Goal: Task Accomplishment & Management: Manage account settings

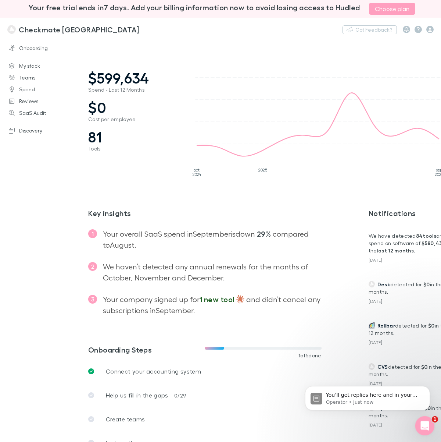
click at [424, 423] on icon "Open Intercom Messenger" at bounding box center [424, 424] width 12 height 12
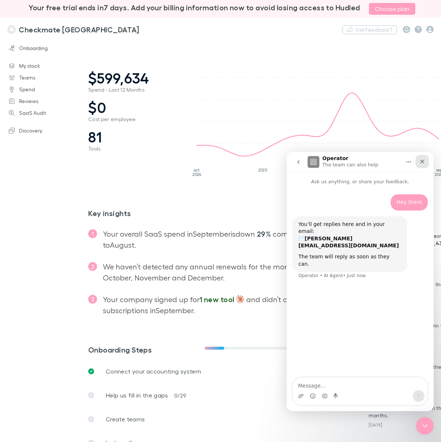
click at [423, 161] on icon "Close" at bounding box center [423, 162] width 4 height 4
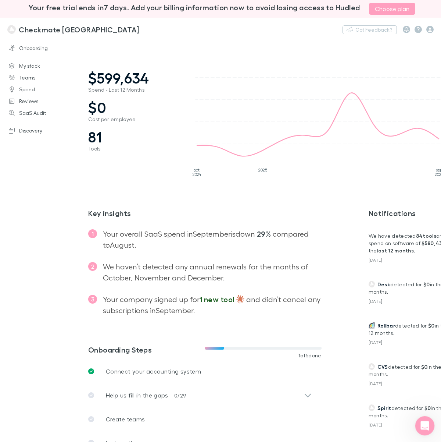
click at [424, 425] on icon "Open Intercom Messenger" at bounding box center [424, 424] width 12 height 12
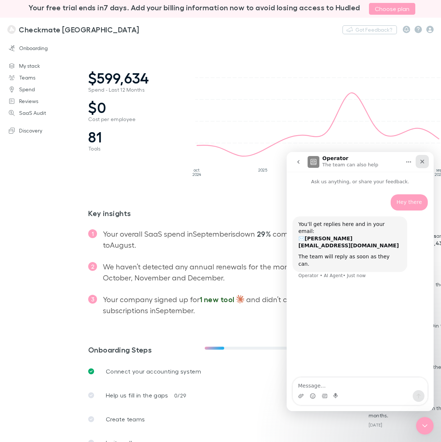
click at [422, 161] on icon "Close" at bounding box center [423, 162] width 4 height 4
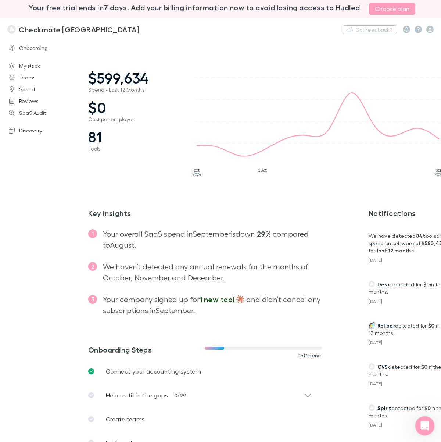
click at [420, 421] on icon "Open Intercom Messenger" at bounding box center [424, 424] width 12 height 12
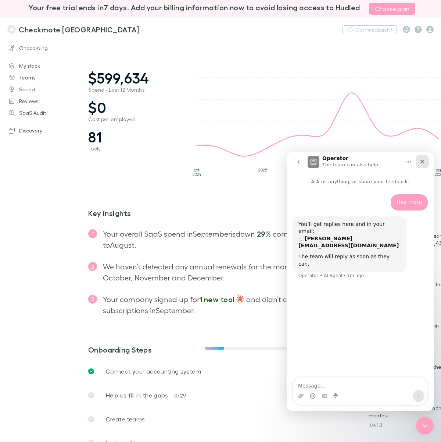
click at [423, 163] on icon "Close" at bounding box center [422, 161] width 6 height 6
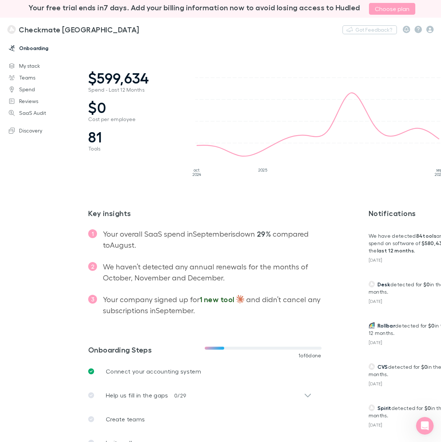
click at [25, 46] on link "Onboarding" at bounding box center [47, 48] width 92 height 12
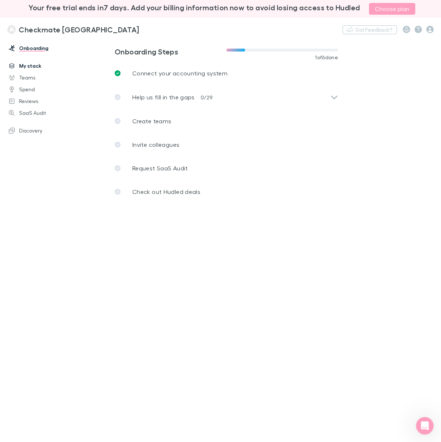
click at [33, 63] on link "My stack" at bounding box center [47, 66] width 92 height 12
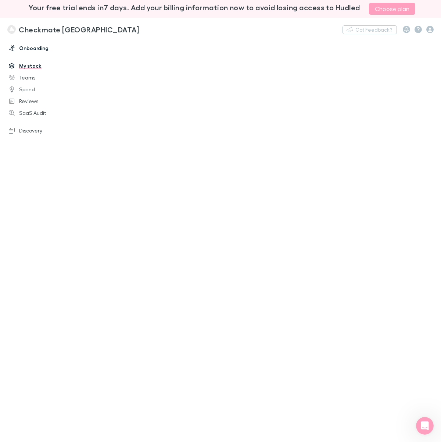
click at [30, 48] on link "Onboarding" at bounding box center [47, 48] width 92 height 12
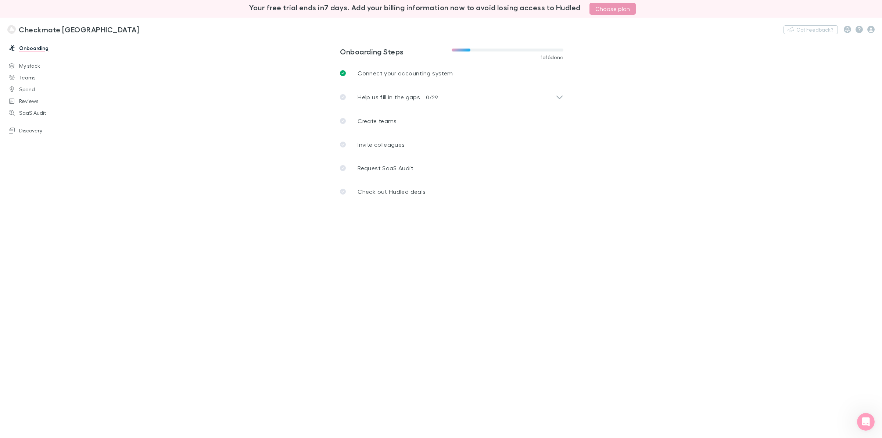
click at [441, 8] on link "Choose plan" at bounding box center [613, 9] width 46 height 12
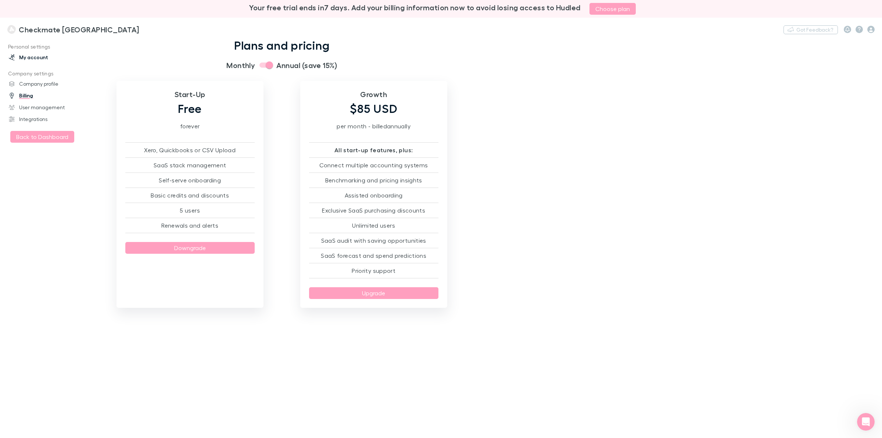
click at [19, 51] on link "My account" at bounding box center [52, 57] width 102 height 12
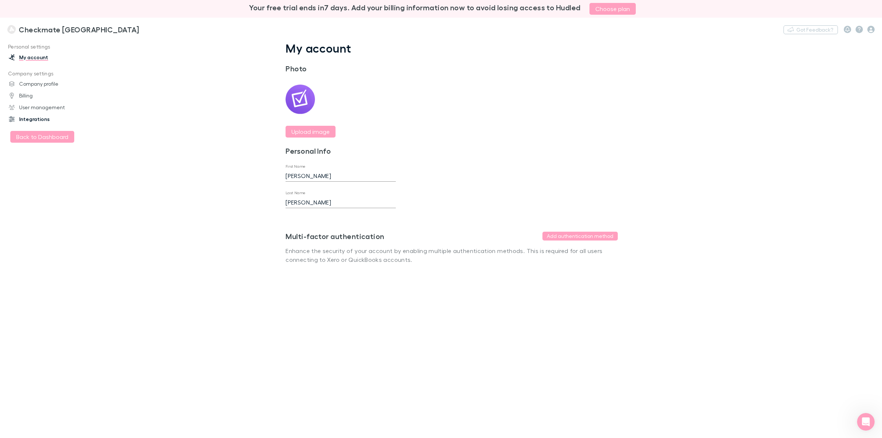
click at [29, 118] on link "Integrations" at bounding box center [52, 119] width 102 height 12
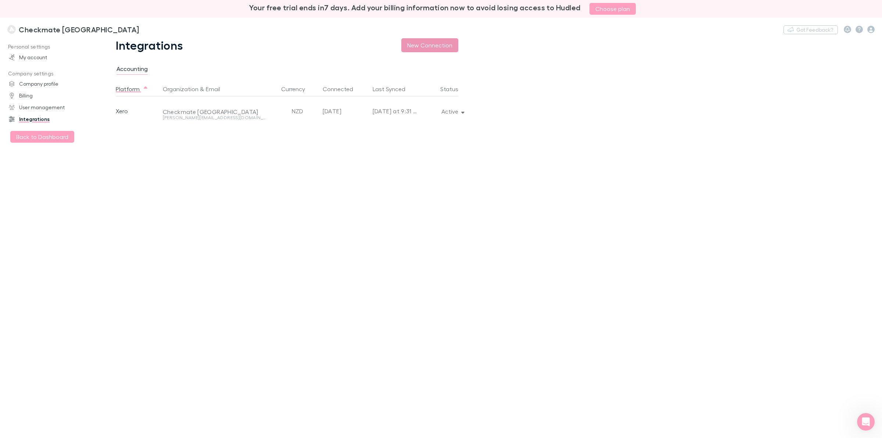
click at [413, 42] on button "New Connection" at bounding box center [429, 45] width 57 height 14
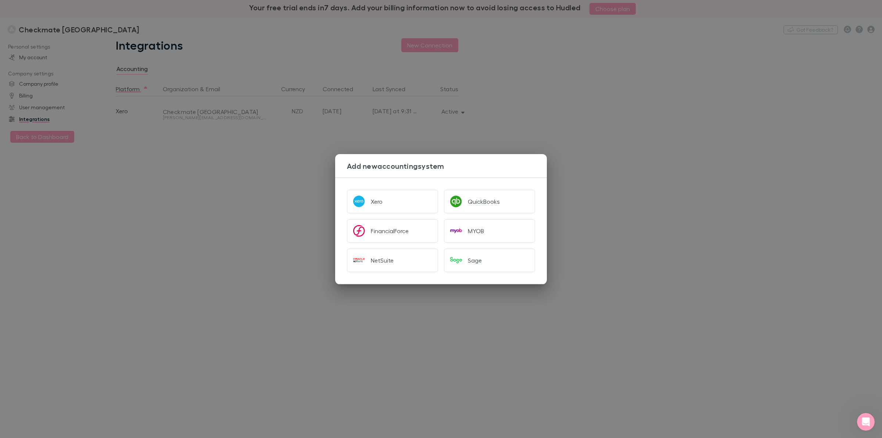
click at [441, 188] on div "Add new accounting system Xero QuickBooks FinancialForce MYOB NetSuite Sage" at bounding box center [441, 219] width 882 height 438
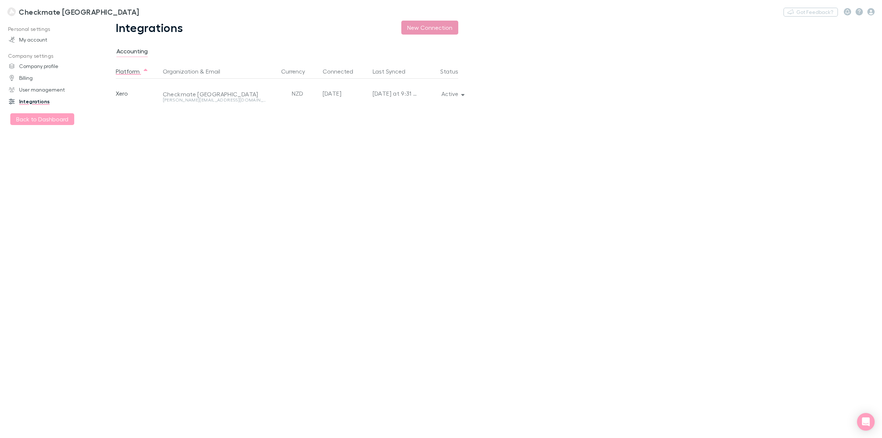
click at [433, 25] on button "New Connection" at bounding box center [429, 28] width 57 height 14
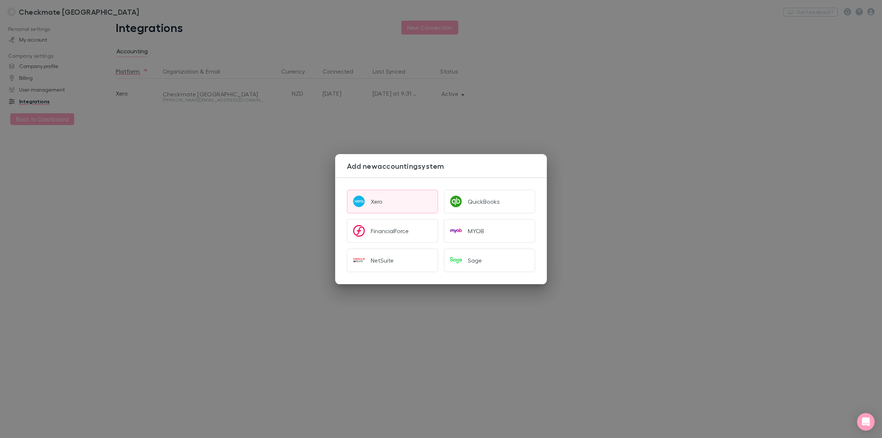
click at [391, 204] on button "Xero" at bounding box center [392, 202] width 91 height 24
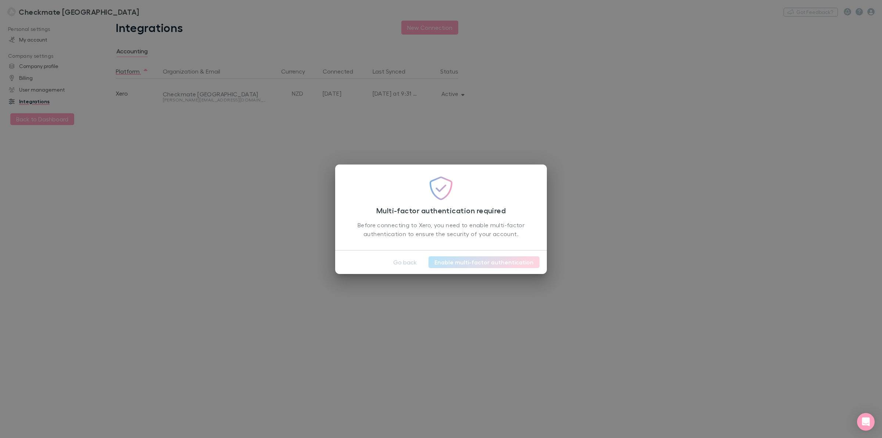
click at [462, 260] on link "Enable multi-factor authentication" at bounding box center [484, 262] width 111 height 12
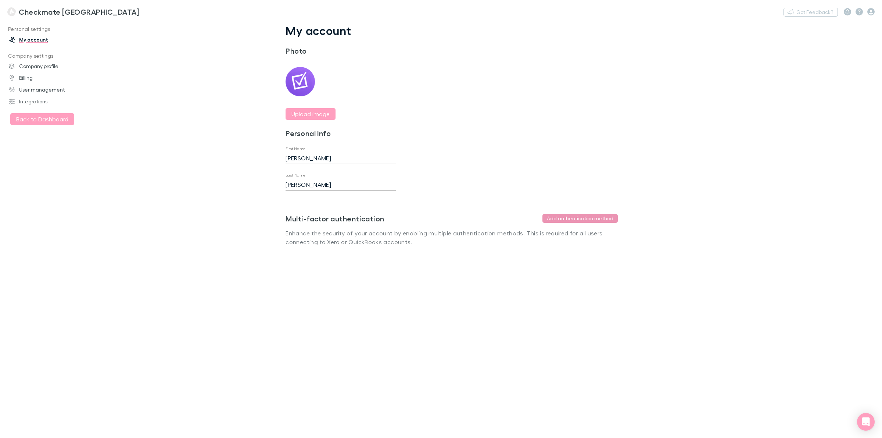
click at [560, 219] on button "Add authentication method" at bounding box center [580, 218] width 75 height 9
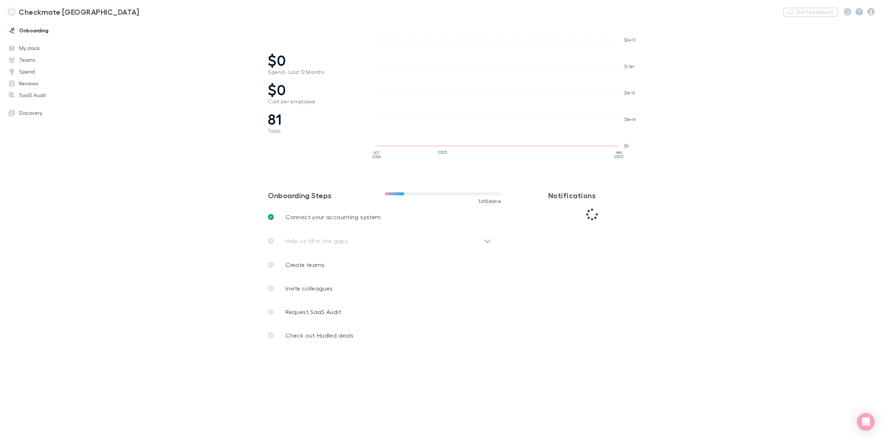
click at [36, 33] on link "Onboarding" at bounding box center [52, 31] width 102 height 12
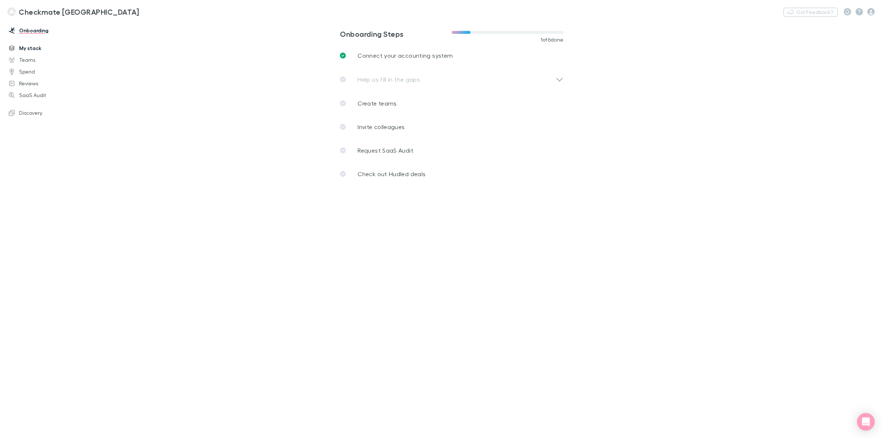
click at [32, 48] on link "My stack" at bounding box center [52, 48] width 102 height 12
click at [872, 11] on icon "button" at bounding box center [871, 11] width 7 height 7
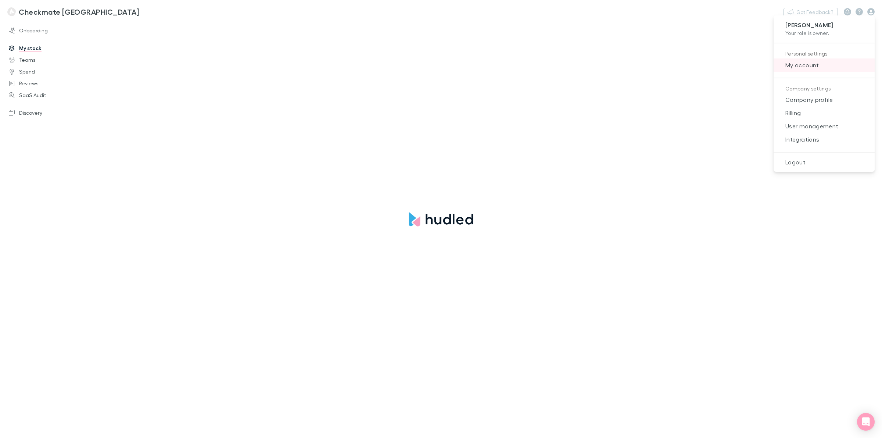
click at [796, 61] on span "My account" at bounding box center [824, 65] width 89 height 9
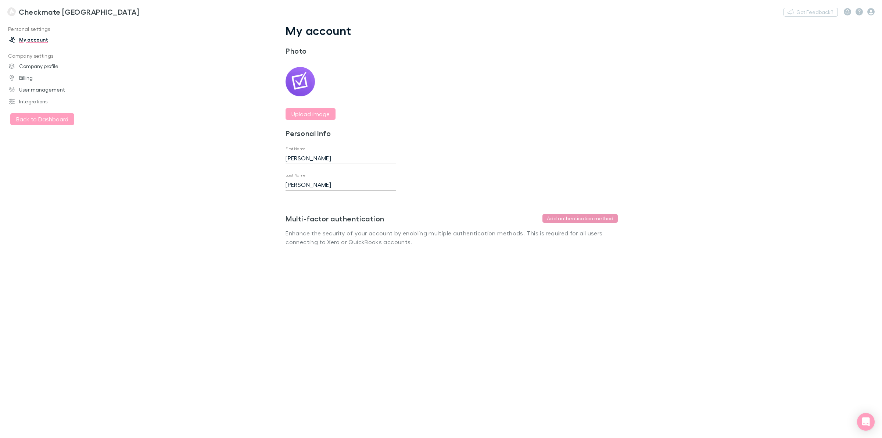
click at [554, 217] on button "Add authentication method" at bounding box center [580, 218] width 75 height 9
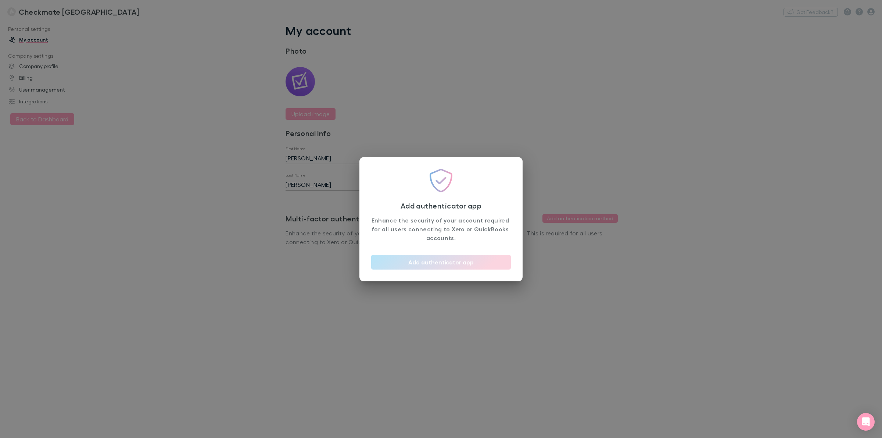
click at [440, 265] on button "Add authenticator app" at bounding box center [441, 262] width 140 height 15
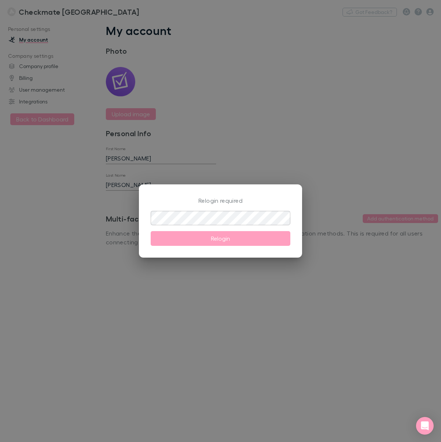
click at [78, 37] on div "Relogin required ​ Relogin" at bounding box center [220, 221] width 441 height 442
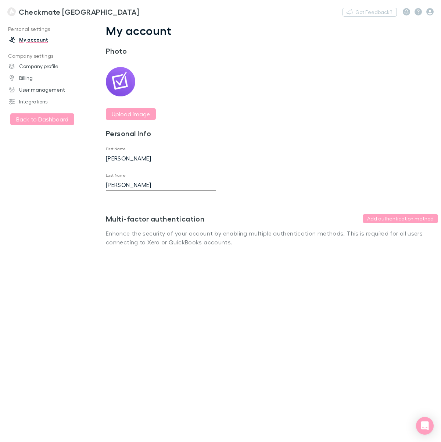
click at [311, 135] on div "My account Photo Upload image Personal Info First Name Philip Last Name Zhao Sa…" at bounding box center [272, 141] width 368 height 235
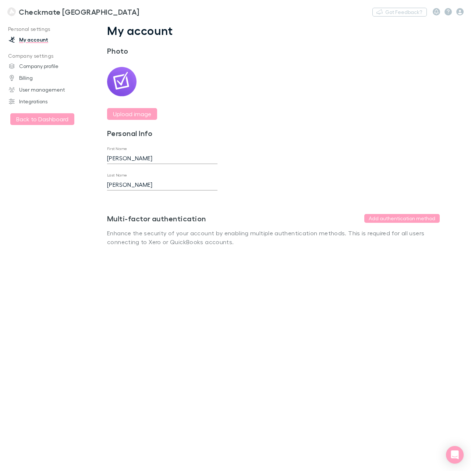
click at [201, 336] on main "My account Photo Upload image Personal Info First Name Philip Last Name Zhao Sa…" at bounding box center [279, 246] width 381 height 450
click at [32, 40] on link "My account" at bounding box center [48, 40] width 94 height 12
click at [43, 14] on h3 "Checkmate [GEOGRAPHIC_DATA]" at bounding box center [79, 11] width 120 height 9
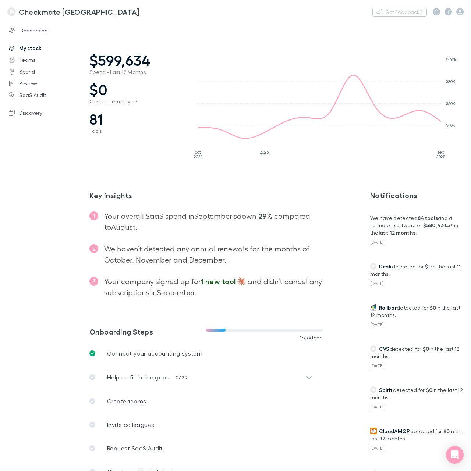
click at [35, 50] on link "My stack" at bounding box center [48, 48] width 94 height 12
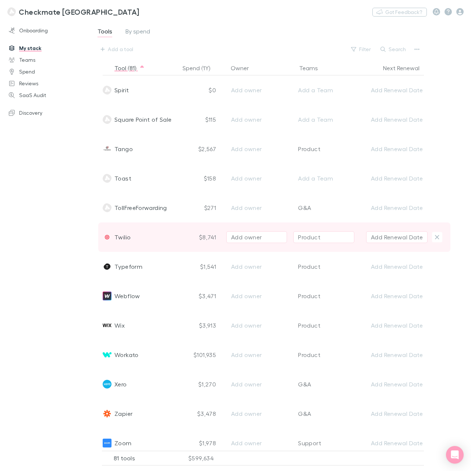
scroll to position [2006, 0]
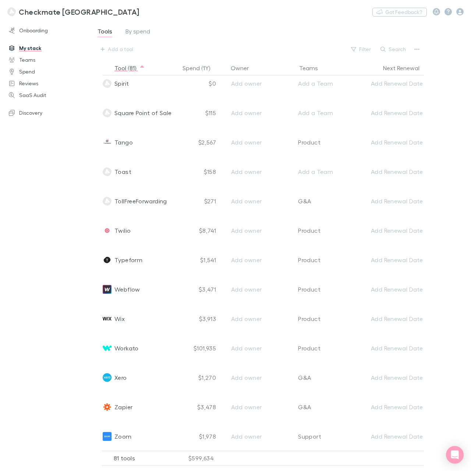
click at [58, 8] on h3 "Checkmate [GEOGRAPHIC_DATA]" at bounding box center [79, 11] width 120 height 9
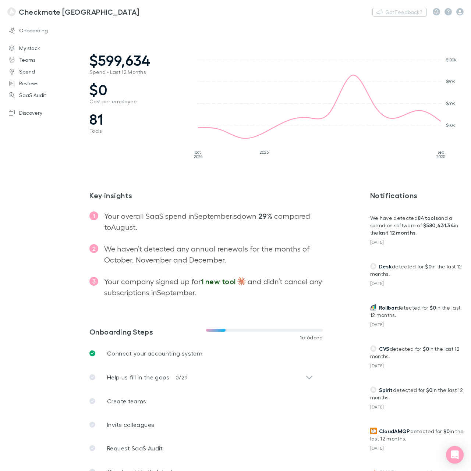
click at [455, 11] on div at bounding box center [447, 11] width 31 height 7
click at [458, 10] on icon "button" at bounding box center [459, 11] width 7 height 7
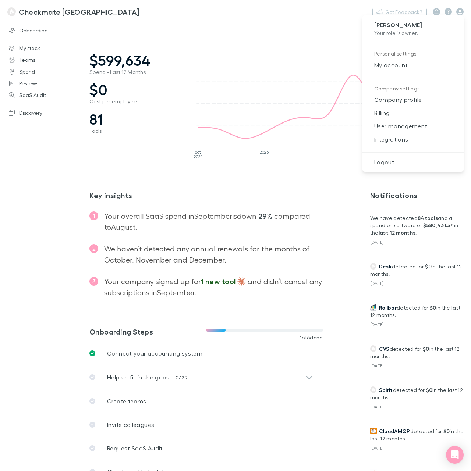
click at [390, 28] on p "[PERSON_NAME]" at bounding box center [413, 25] width 78 height 8
click at [388, 64] on span "My account" at bounding box center [412, 65] width 89 height 9
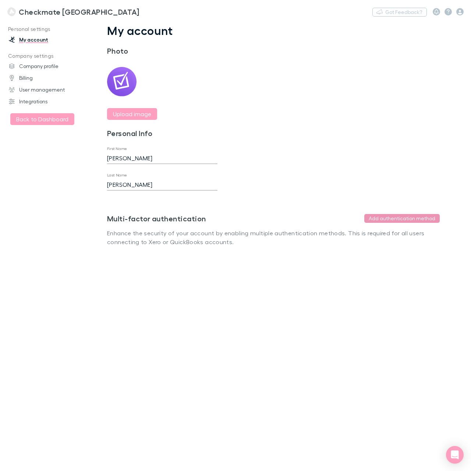
click at [390, 217] on button "Add authentication method" at bounding box center [401, 218] width 75 height 9
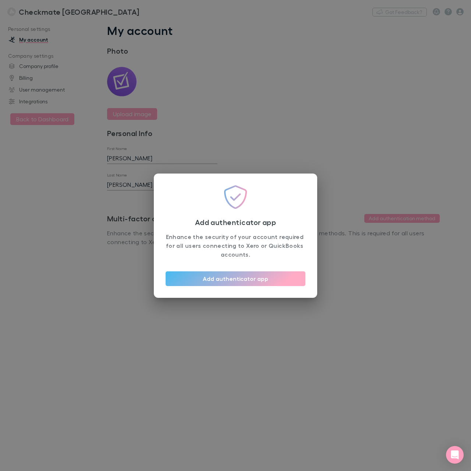
click at [255, 117] on div "Add authenticator app Enhance the security of your account required for all use…" at bounding box center [235, 235] width 471 height 471
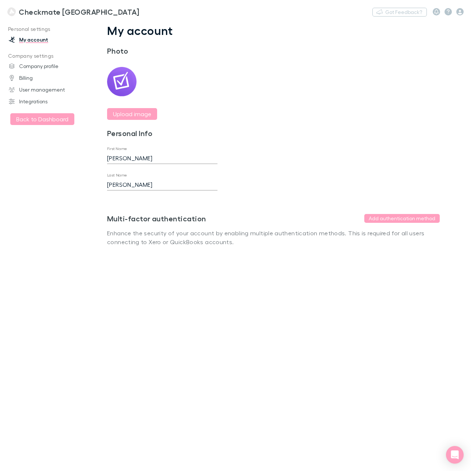
click at [326, 126] on div "My account Photo Upload image Personal Info First Name [PERSON_NAME] Last Name …" at bounding box center [273, 141] width 368 height 235
click at [33, 39] on link "My account" at bounding box center [48, 40] width 94 height 12
click at [41, 10] on h3 "Checkmate [GEOGRAPHIC_DATA]" at bounding box center [79, 11] width 120 height 9
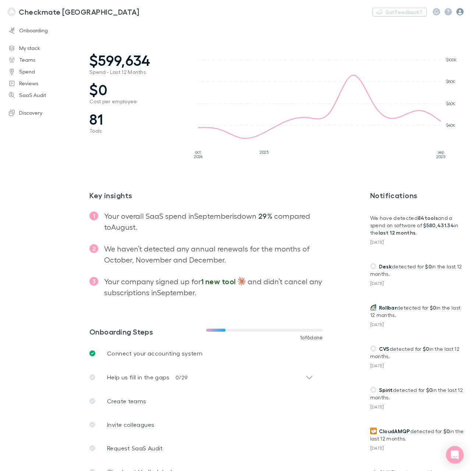
click at [460, 10] on icon "button" at bounding box center [459, 11] width 7 height 7
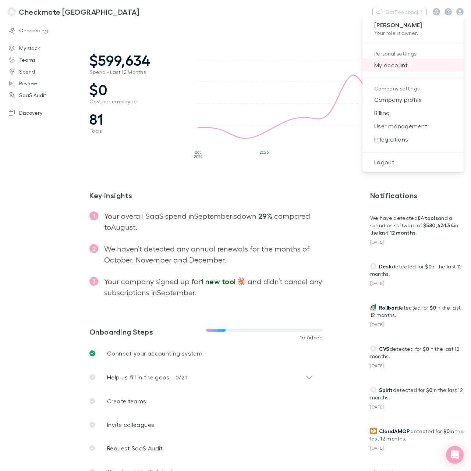
click at [396, 67] on span "My account" at bounding box center [412, 65] width 89 height 9
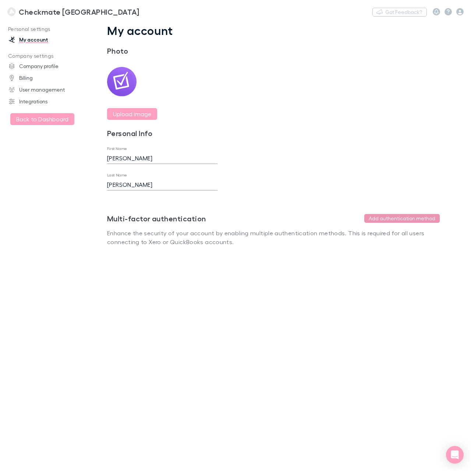
click at [381, 221] on button "Add authentication method" at bounding box center [401, 218] width 75 height 9
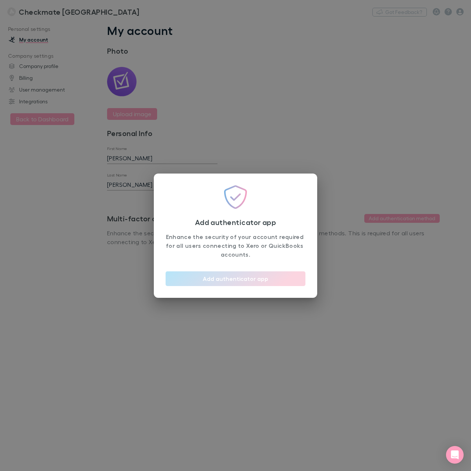
click at [224, 277] on button "Add authenticator app" at bounding box center [235, 278] width 140 height 15
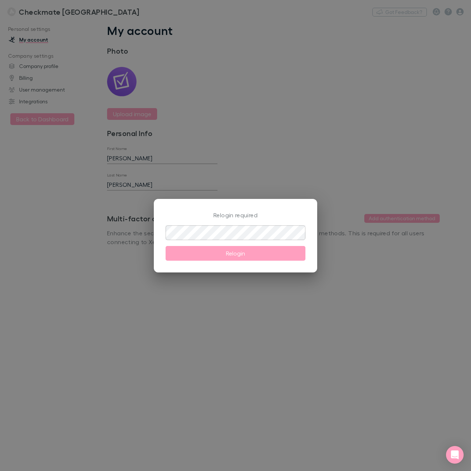
click at [411, 98] on div "Relogin required ​ Relogin" at bounding box center [235, 235] width 471 height 471
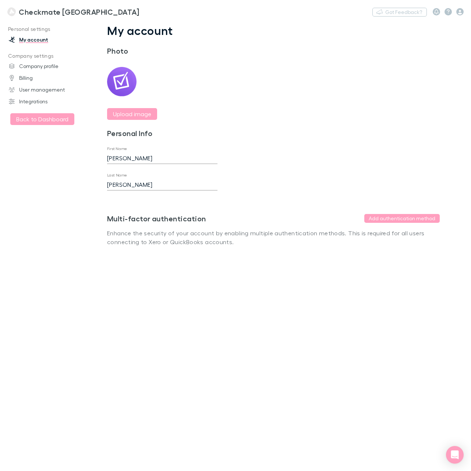
click at [22, 103] on link "Integrations" at bounding box center [48, 102] width 94 height 12
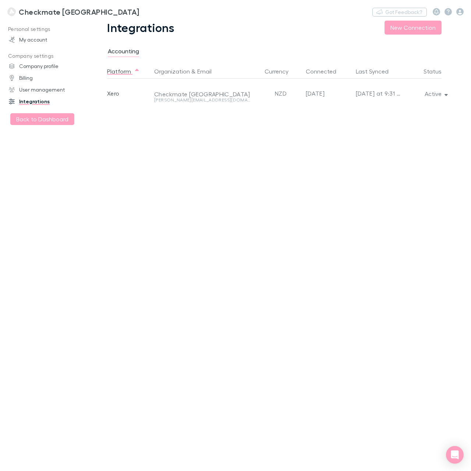
click at [28, 99] on link "Integrations" at bounding box center [48, 102] width 94 height 12
click at [412, 25] on button "New Connection" at bounding box center [412, 28] width 57 height 14
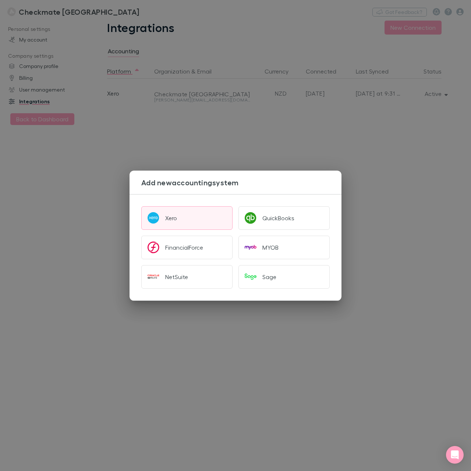
click at [169, 221] on button "Xero" at bounding box center [186, 218] width 91 height 24
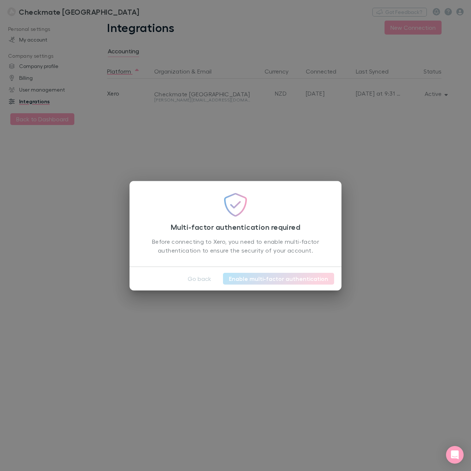
click at [265, 278] on link "Enable multi-factor authentication" at bounding box center [278, 279] width 111 height 12
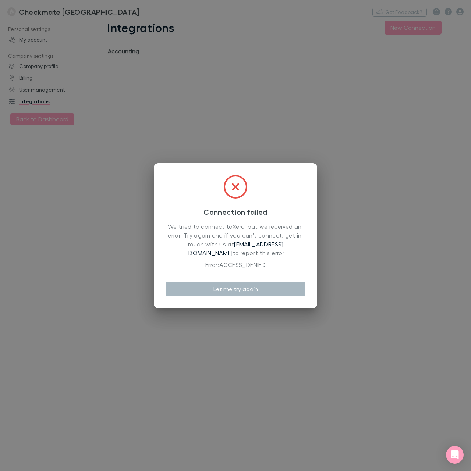
click at [235, 291] on button "Let me try again" at bounding box center [235, 289] width 140 height 15
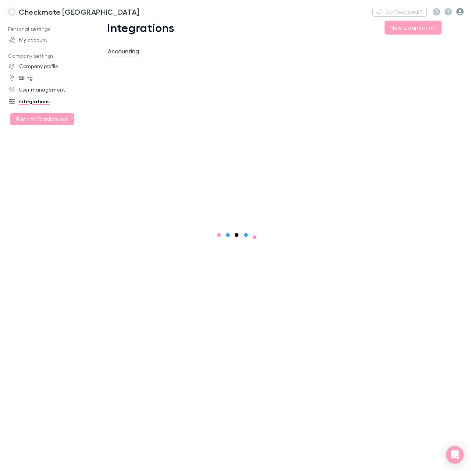
click at [460, 9] on icon "button" at bounding box center [459, 11] width 7 height 7
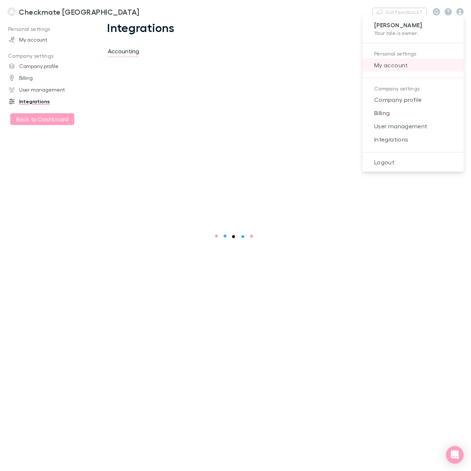
click at [387, 64] on span "My account" at bounding box center [412, 65] width 89 height 9
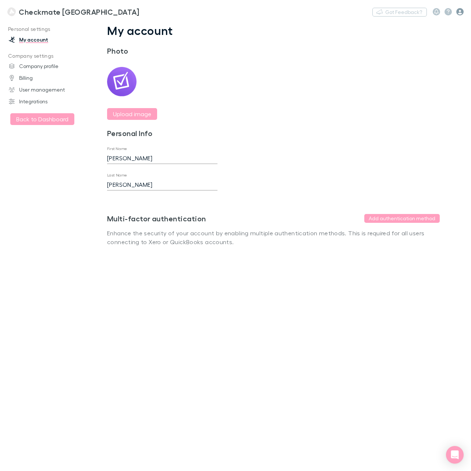
click at [460, 11] on icon "button" at bounding box center [459, 11] width 7 height 7
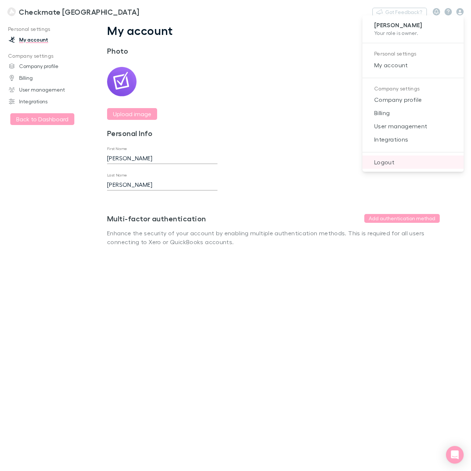
click at [383, 163] on span "Logout" at bounding box center [412, 162] width 89 height 9
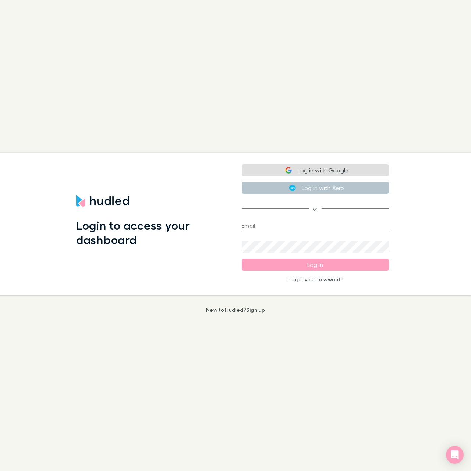
click at [281, 167] on button "Log in with Google" at bounding box center [315, 170] width 147 height 12
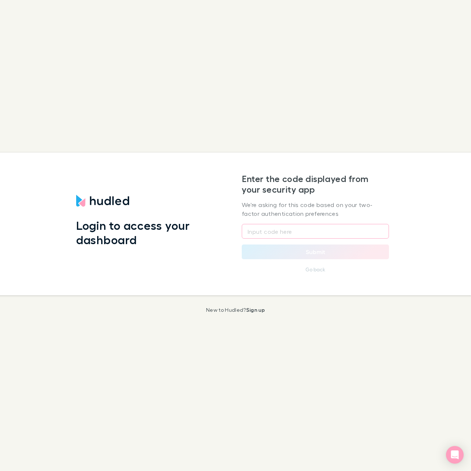
click at [275, 234] on input "text" at bounding box center [315, 231] width 147 height 15
click at [265, 228] on input "text" at bounding box center [315, 231] width 147 height 15
type input "070606"
click at [279, 255] on button "Submit" at bounding box center [315, 251] width 147 height 15
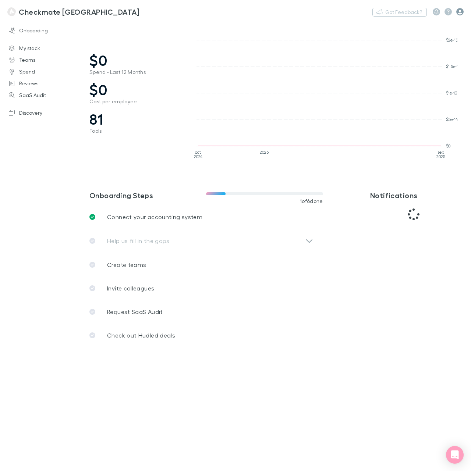
click at [460, 12] on icon "button" at bounding box center [459, 11] width 7 height 7
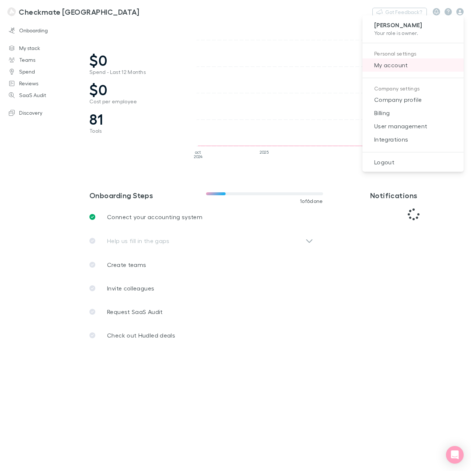
click at [391, 62] on span "My account" at bounding box center [412, 65] width 89 height 9
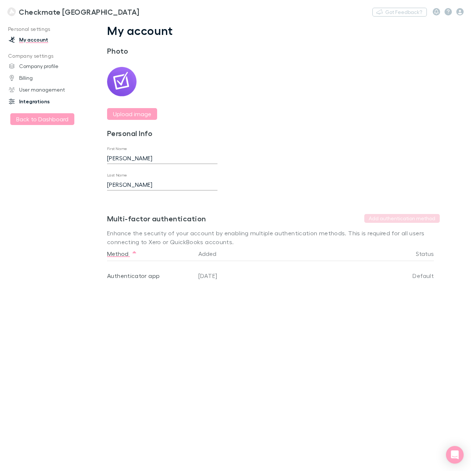
click at [31, 103] on link "Integrations" at bounding box center [48, 102] width 94 height 12
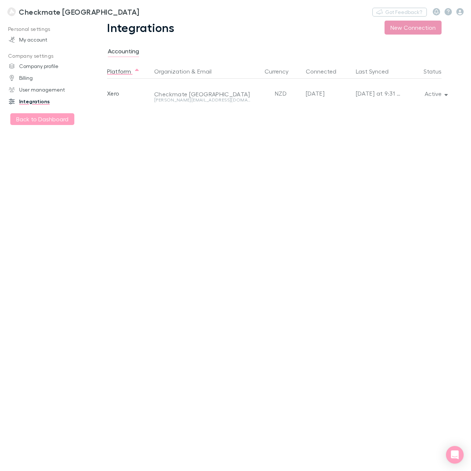
click at [404, 28] on button "New Connection" at bounding box center [412, 28] width 57 height 14
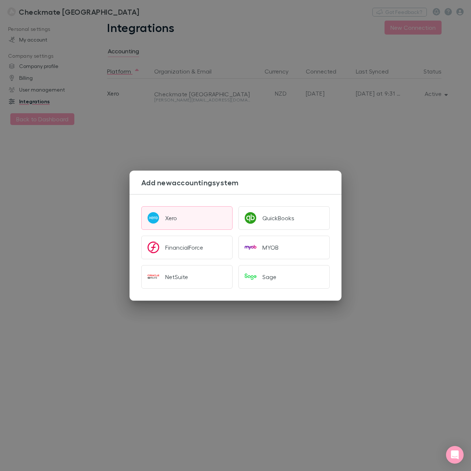
click at [171, 218] on div "Xero" at bounding box center [171, 217] width 12 height 7
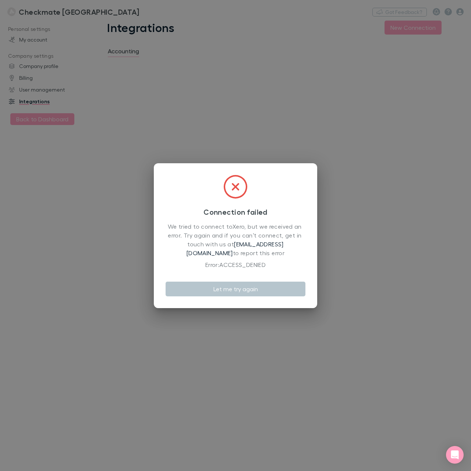
click at [229, 190] on icon at bounding box center [236, 187] width 24 height 24
click at [250, 291] on button "Let me try again" at bounding box center [235, 289] width 140 height 15
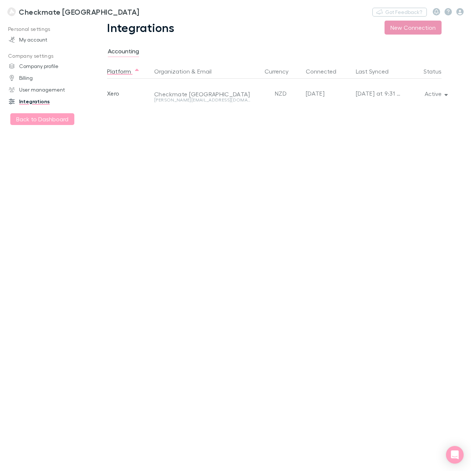
click at [399, 25] on button "New Connection" at bounding box center [412, 28] width 57 height 14
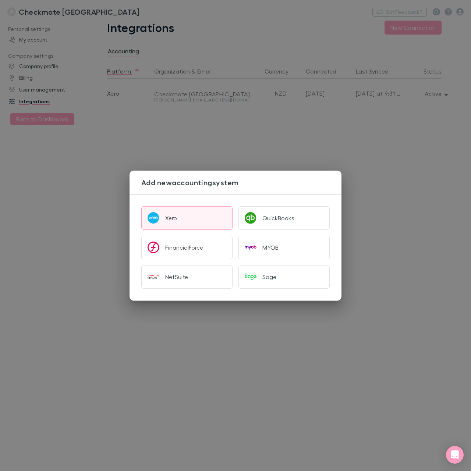
click at [168, 207] on button "Xero" at bounding box center [186, 218] width 91 height 24
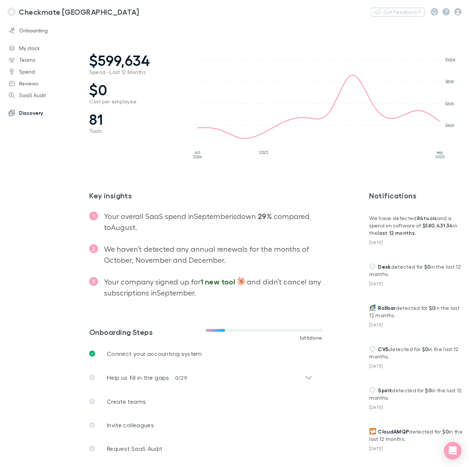
click at [31, 110] on link "Discovery" at bounding box center [48, 113] width 94 height 12
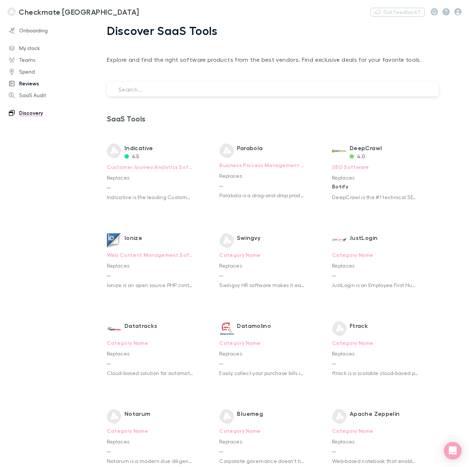
click at [27, 81] on link "Reviews" at bounding box center [48, 84] width 94 height 12
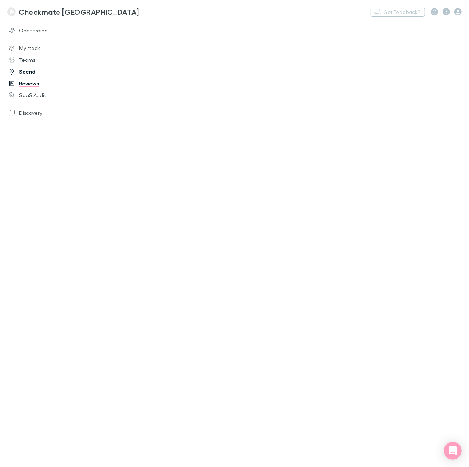
click at [24, 68] on link "Spend" at bounding box center [48, 72] width 94 height 12
click at [23, 59] on link "Teams" at bounding box center [48, 60] width 94 height 12
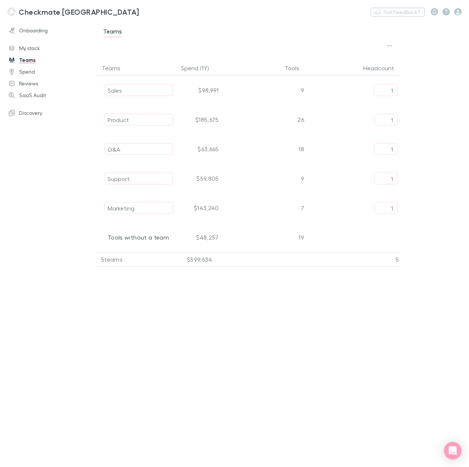
click at [30, 9] on h3 "Checkmate [GEOGRAPHIC_DATA]" at bounding box center [79, 11] width 120 height 9
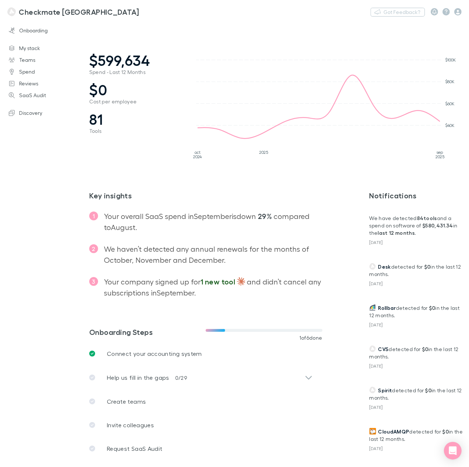
click at [31, 9] on h3 "Checkmate [GEOGRAPHIC_DATA]" at bounding box center [79, 11] width 120 height 9
click at [457, 10] on icon "button" at bounding box center [458, 11] width 7 height 7
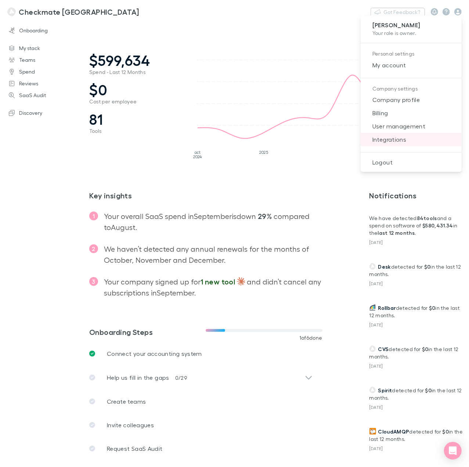
click at [393, 140] on span "Integrations" at bounding box center [411, 139] width 89 height 9
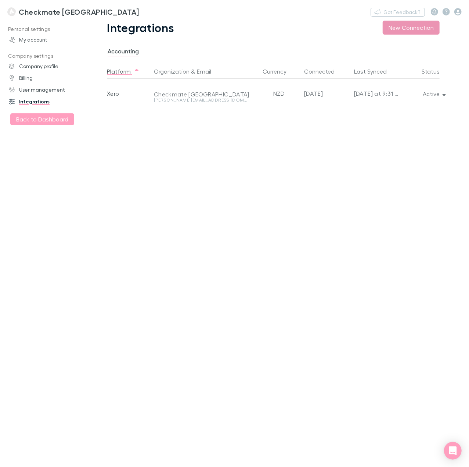
click at [413, 30] on button "New Connection" at bounding box center [411, 28] width 57 height 14
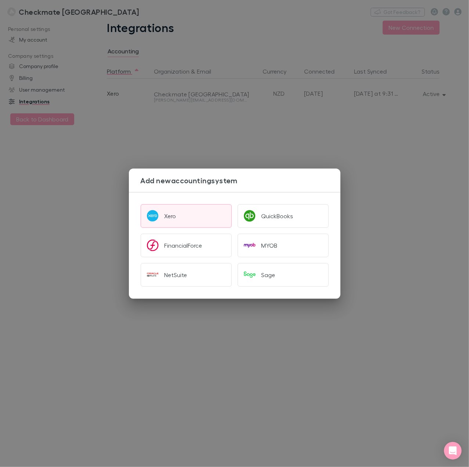
click at [170, 217] on div "Xero" at bounding box center [171, 215] width 12 height 7
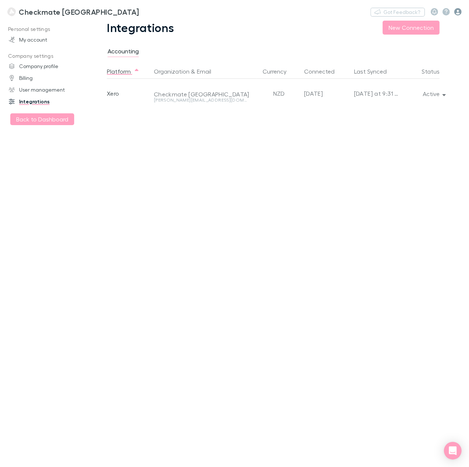
click at [460, 9] on icon "button" at bounding box center [458, 11] width 7 height 7
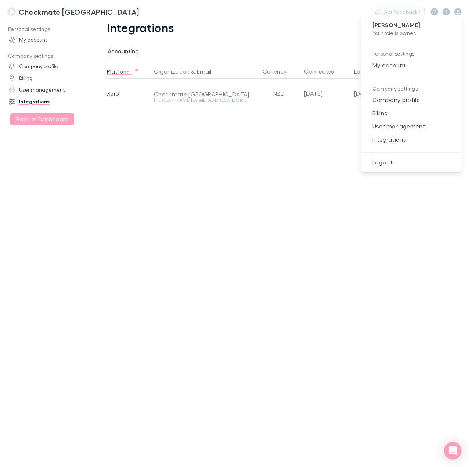
click at [287, 233] on div at bounding box center [234, 233] width 469 height 467
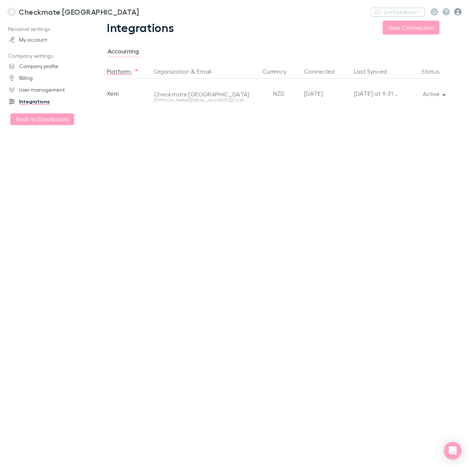
click at [459, 11] on icon "button" at bounding box center [458, 11] width 7 height 7
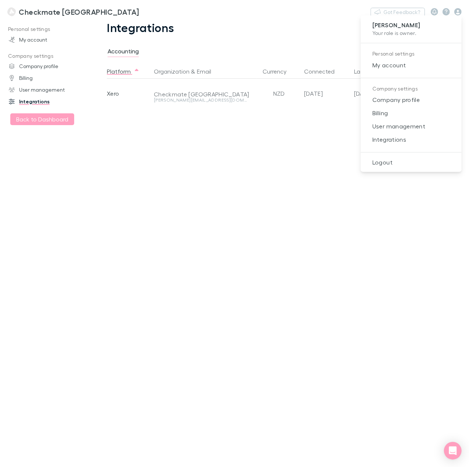
drag, startPoint x: 386, startPoint y: 110, endPoint x: 316, endPoint y: 127, distance: 71.9
click at [315, 127] on div at bounding box center [234, 233] width 469 height 467
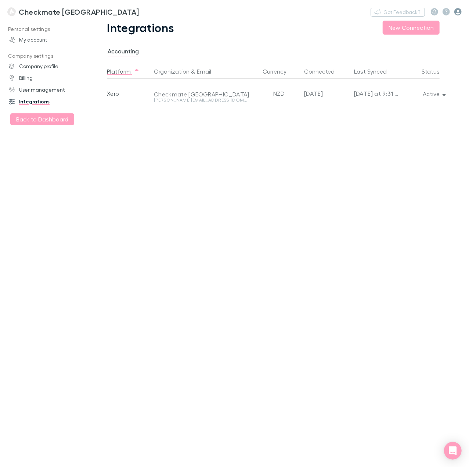
click at [459, 14] on icon "button" at bounding box center [458, 11] width 7 height 7
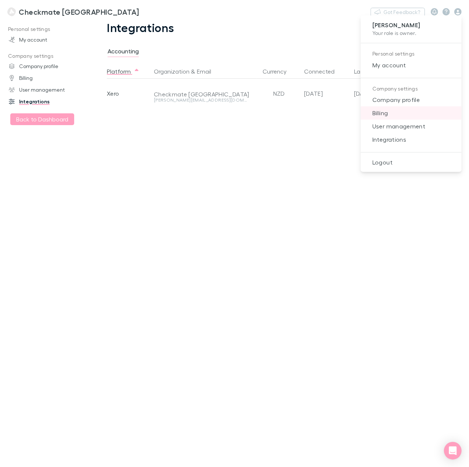
click at [380, 112] on span "Billing" at bounding box center [411, 112] width 89 height 9
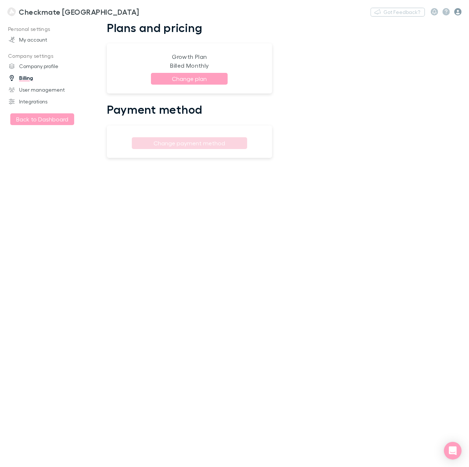
click at [459, 10] on icon "button" at bounding box center [458, 11] width 7 height 7
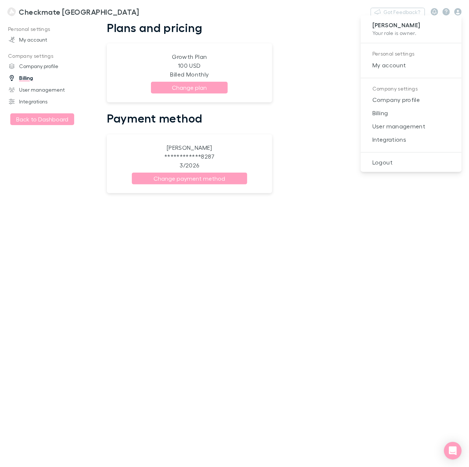
click at [436, 11] on div at bounding box center [234, 233] width 469 height 467
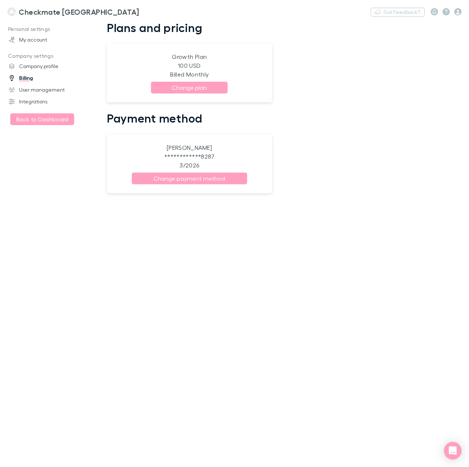
click at [436, 11] on icon "button" at bounding box center [435, 11] width 4 height 5
click at [452, 444] on div "Open Intercom Messenger" at bounding box center [453, 450] width 19 height 19
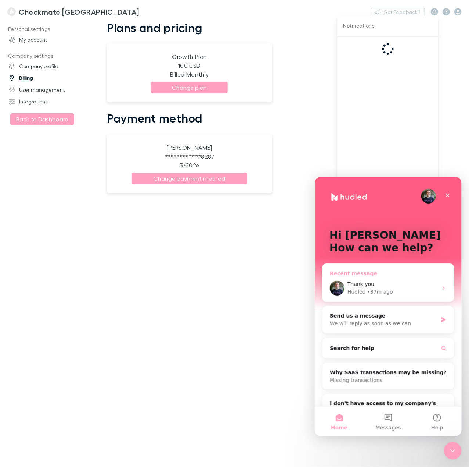
click at [401, 282] on div "Thank you" at bounding box center [392, 284] width 90 height 8
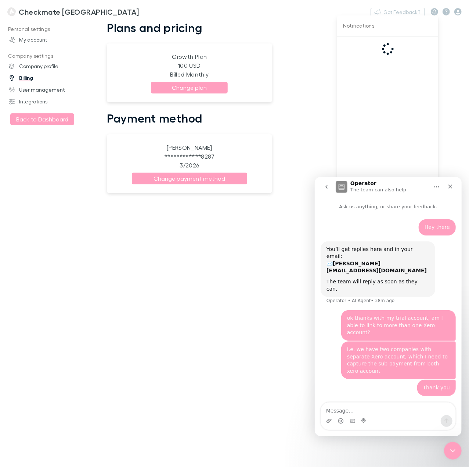
click at [368, 428] on div "Intercom messenger" at bounding box center [388, 415] width 135 height 27
click at [360, 406] on textarea "Message…" at bounding box center [388, 408] width 135 height 12
click at [346, 411] on textarea "Message…" at bounding box center [388, 408] width 135 height 12
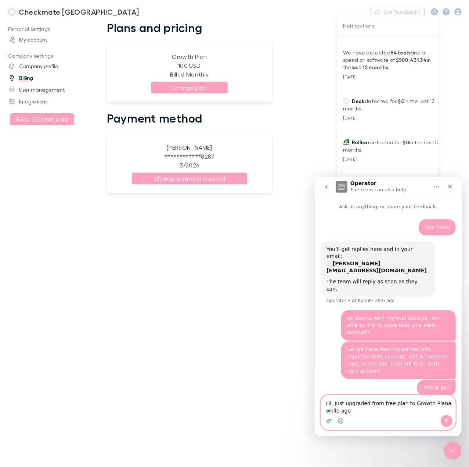
click at [381, 402] on textarea "Hi, Just upgraded from free plan to Growth Plana while ago" at bounding box center [388, 404] width 135 height 20
click at [392, 402] on textarea "Hi, Just upgraded from Free plan to Growth Plana while ago" at bounding box center [388, 404] width 135 height 20
click at [354, 410] on textarea "Hi, Just upgraded from Free plan to Growth plan a while ago" at bounding box center [388, 404] width 135 height 20
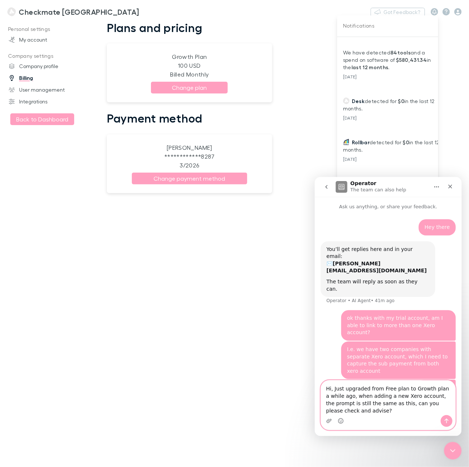
click at [362, 411] on textarea "Hi, Just upgraded from Free plan to Growth plan a while ago, when adding a new …" at bounding box center [388, 397] width 135 height 35
drag, startPoint x: 360, startPoint y: 411, endPoint x: 625, endPoint y: 542, distance: 295.1
click at [315, 368] on html "Operator The team can also help Ask us anything, or share your feedback. Hey th…" at bounding box center [388, 305] width 147 height 259
paste textarea "ello, I’ve upgraded my account from the Free plan to the Growth plan, but when …"
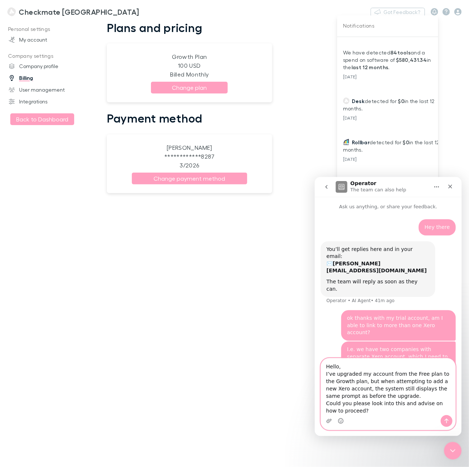
scroll to position [10, 0]
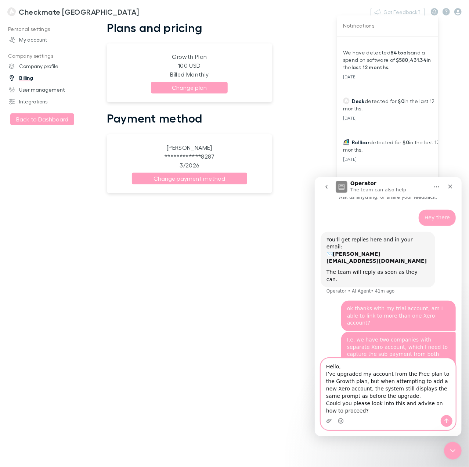
type textarea "Hello, I’ve upgraded my account from the Free plan to the Growth plan, but when…"
click at [361, 409] on textarea "Hello, I’ve upgraded my account from the Free plan to the Growth plan, but when…" at bounding box center [388, 386] width 135 height 57
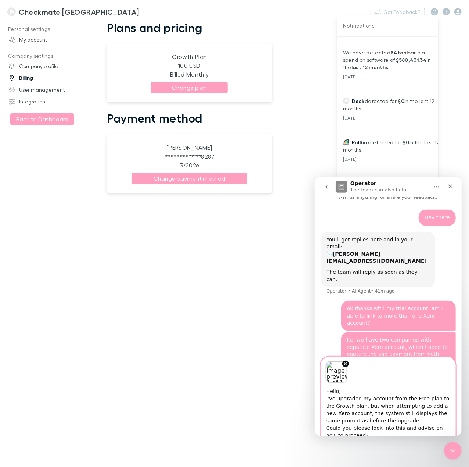
scroll to position [11, 0]
click at [411, 401] on textarea "Hello, I’ve upgraded my account from the Free plan to the Growth plan, but when…" at bounding box center [388, 410] width 135 height 57
click at [449, 448] on icon "Close Intercom Messenger" at bounding box center [452, 449] width 9 height 9
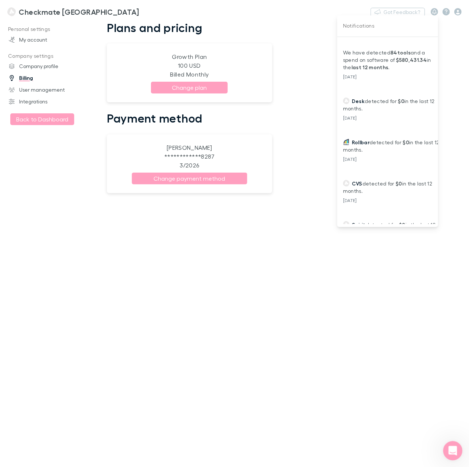
scroll to position [9, 0]
click at [454, 446] on icon "Open Intercom Messenger" at bounding box center [452, 449] width 12 height 12
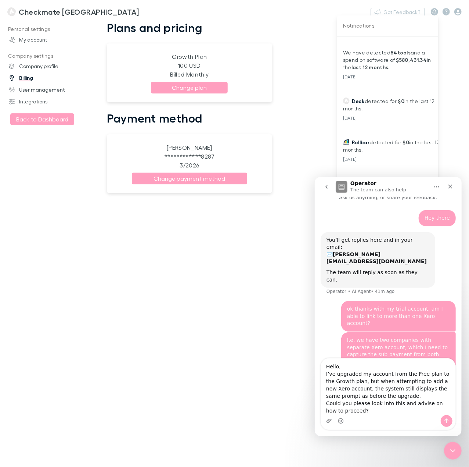
click at [360, 406] on textarea "Hello, I’ve upgraded my account from the Free plan to the Growth plan, but when…" at bounding box center [388, 386] width 135 height 57
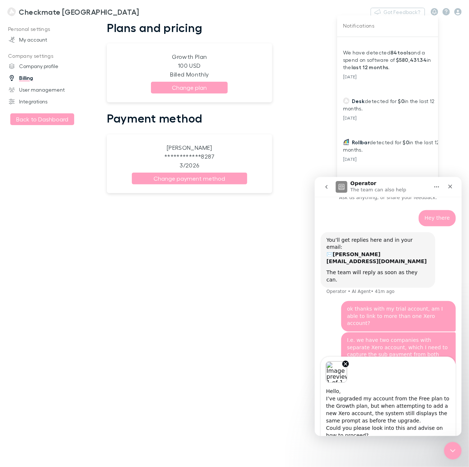
scroll to position [11, 0]
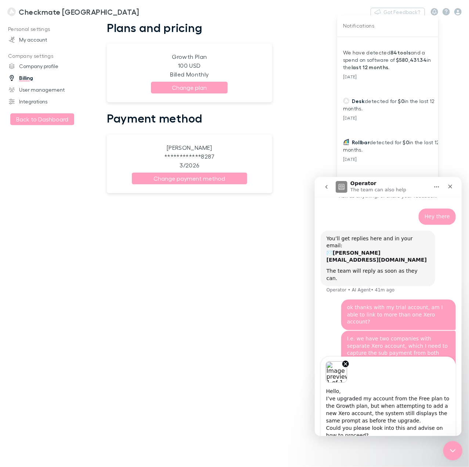
click at [451, 450] on icon "Close Intercom Messenger" at bounding box center [452, 449] width 9 height 9
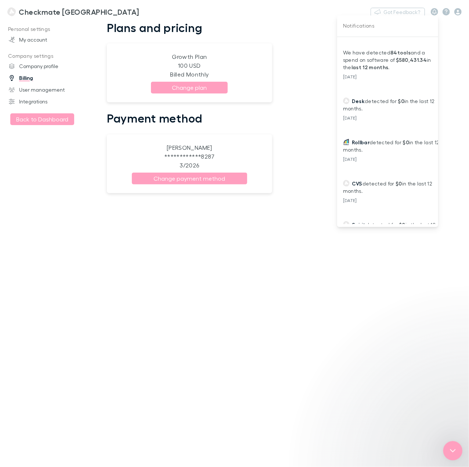
scroll to position [10, 0]
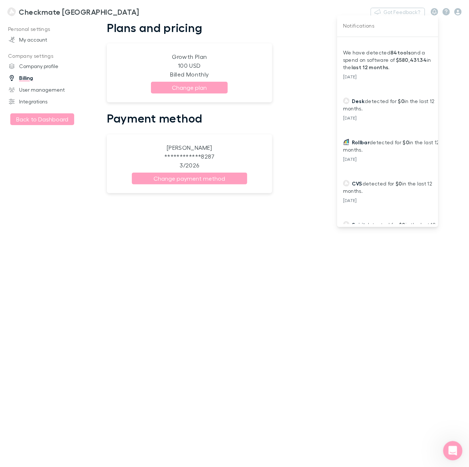
click at [451, 451] on icon "Open Intercom Messenger" at bounding box center [452, 449] width 12 height 12
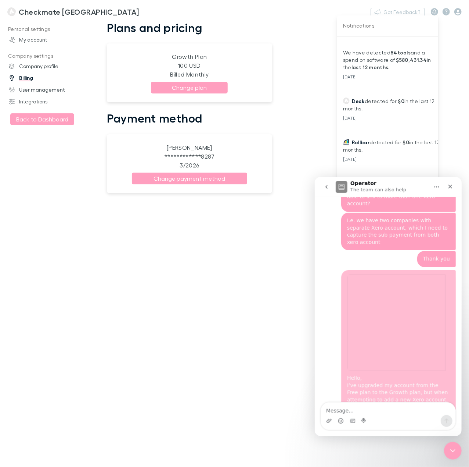
scroll to position [133, 0]
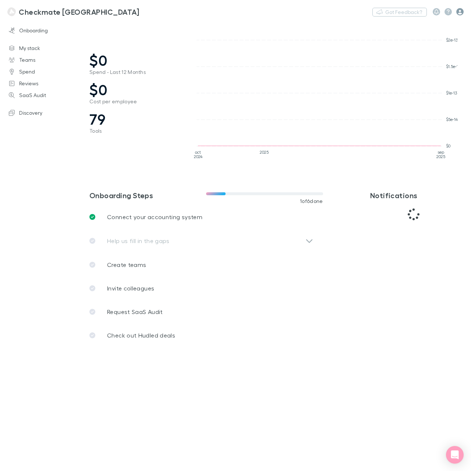
click at [460, 11] on icon "button" at bounding box center [459, 11] width 7 height 7
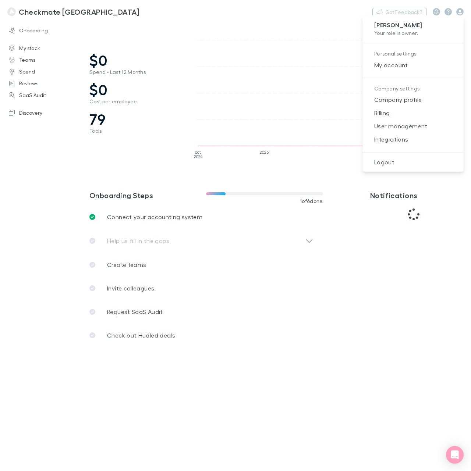
click at [259, 43] on div at bounding box center [235, 235] width 471 height 471
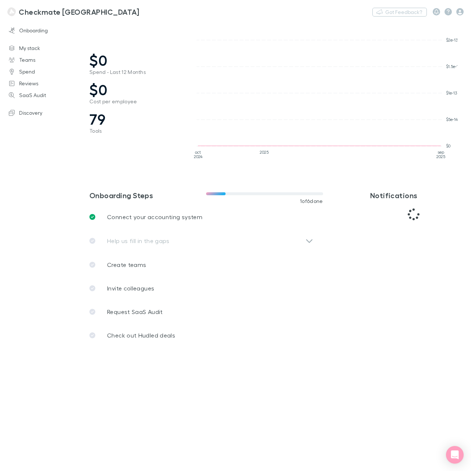
click at [43, 12] on h3 "Checkmate [GEOGRAPHIC_DATA]" at bounding box center [79, 11] width 120 height 9
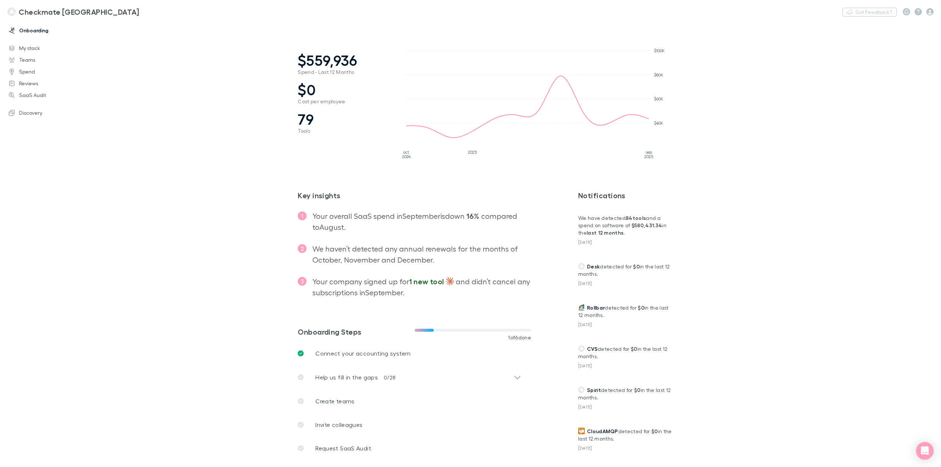
click at [30, 28] on link "Onboarding" at bounding box center [52, 31] width 103 height 12
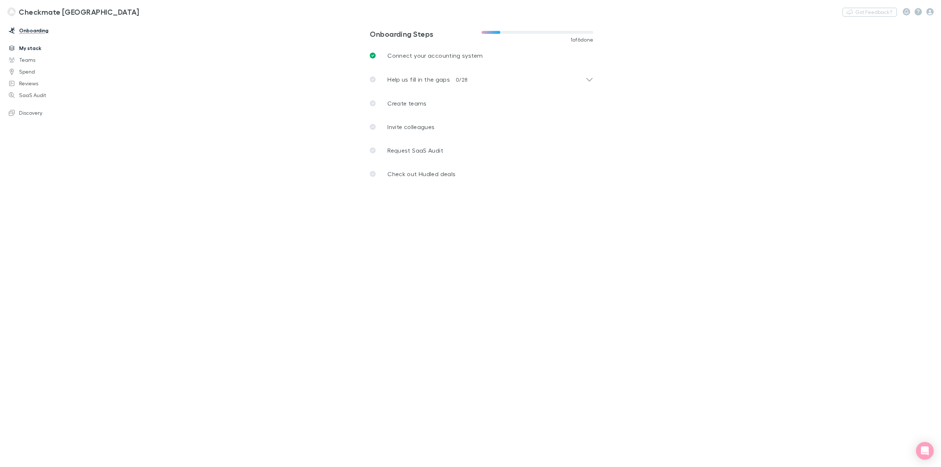
click at [35, 50] on link "My stack" at bounding box center [52, 48] width 103 height 12
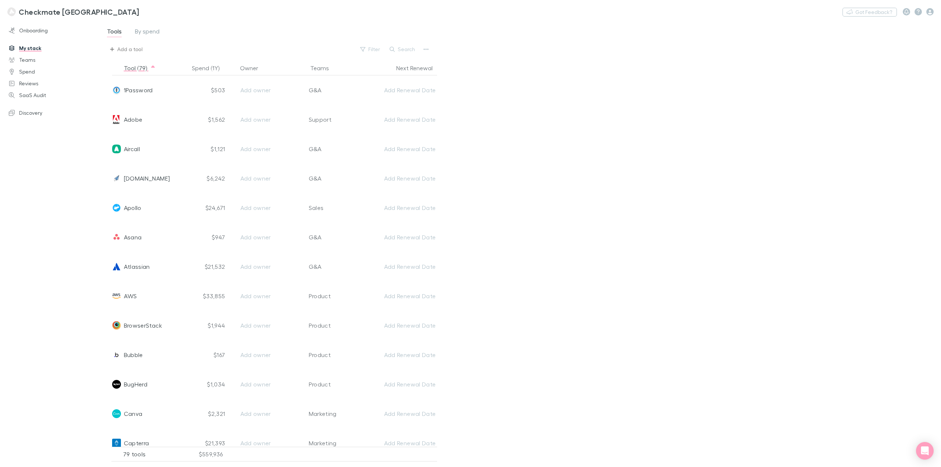
click at [115, 48] on button "Add a tool" at bounding box center [126, 49] width 41 height 12
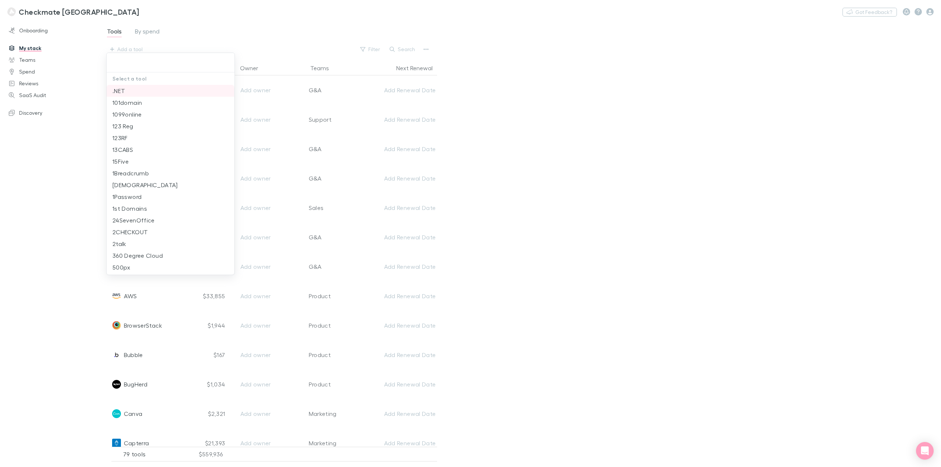
click at [124, 87] on li ".NET" at bounding box center [171, 91] width 128 height 12
type input ".NET"
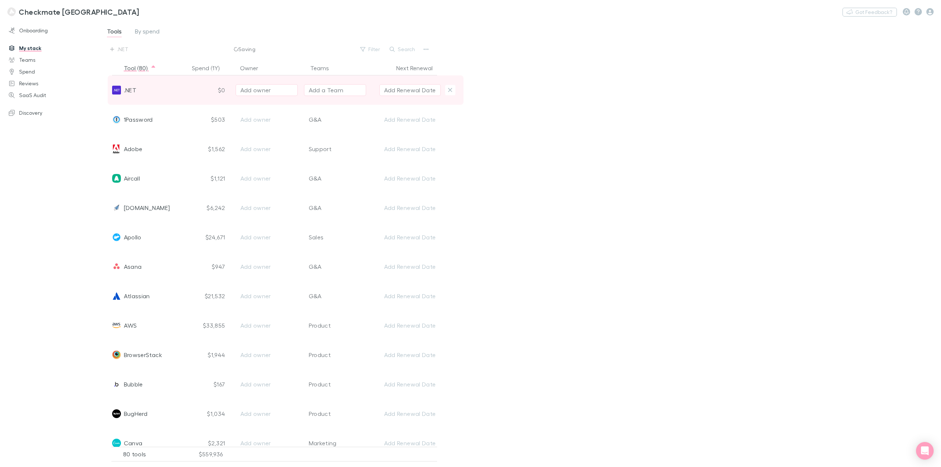
click at [134, 92] on span ".NET" at bounding box center [130, 89] width 12 height 29
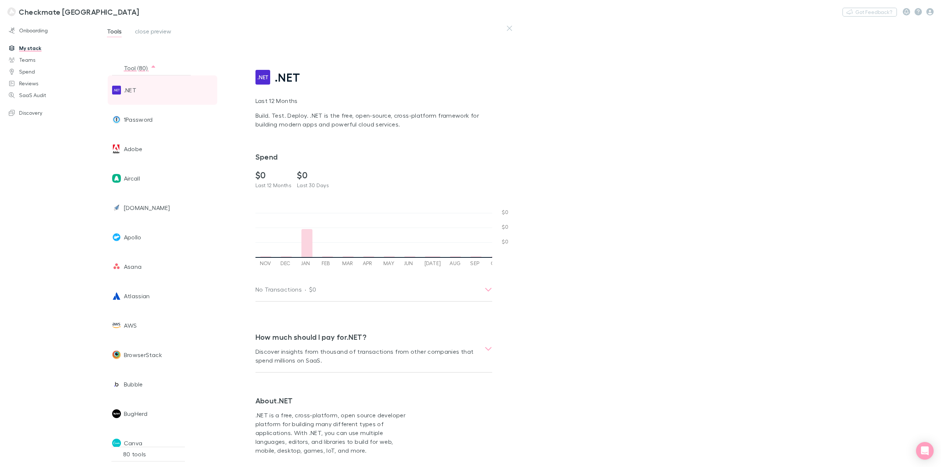
scroll to position [0, 257]
click at [139, 90] on div ".NET" at bounding box center [149, 89] width 74 height 29
click at [465, 168] on div "Spend $0 Last 12 Months $0 Last 30 Days" at bounding box center [373, 170] width 237 height 37
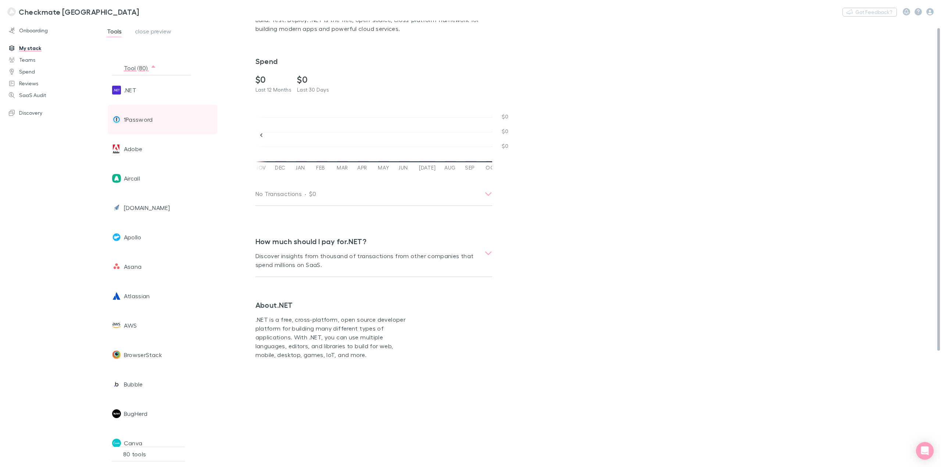
scroll to position [0, 0]
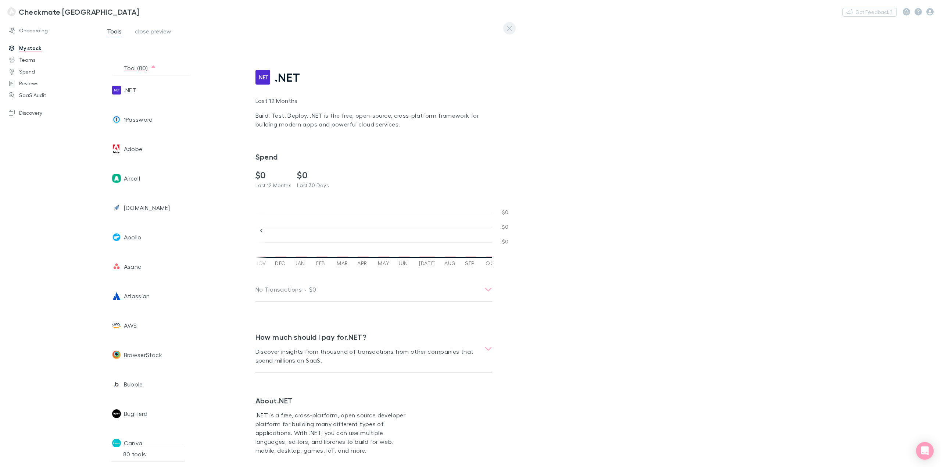
click at [470, 28] on icon "button" at bounding box center [509, 28] width 5 height 5
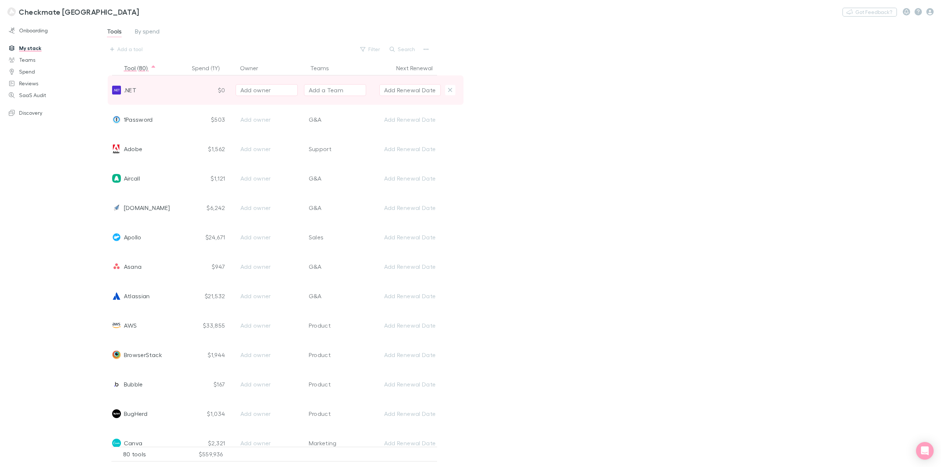
click at [209, 89] on div "$0" at bounding box center [209, 89] width 40 height 29
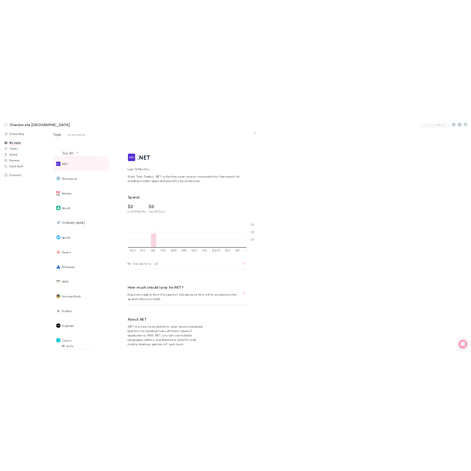
scroll to position [0, 257]
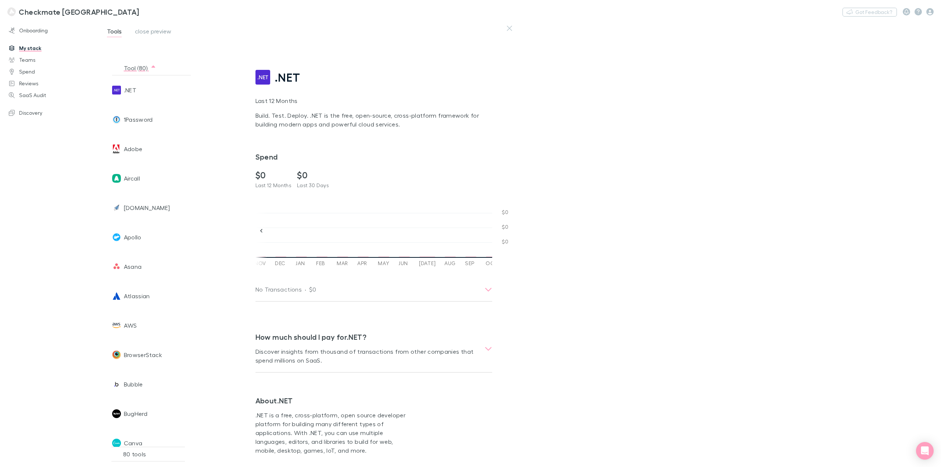
click at [470, 26] on icon "button" at bounding box center [509, 28] width 5 height 6
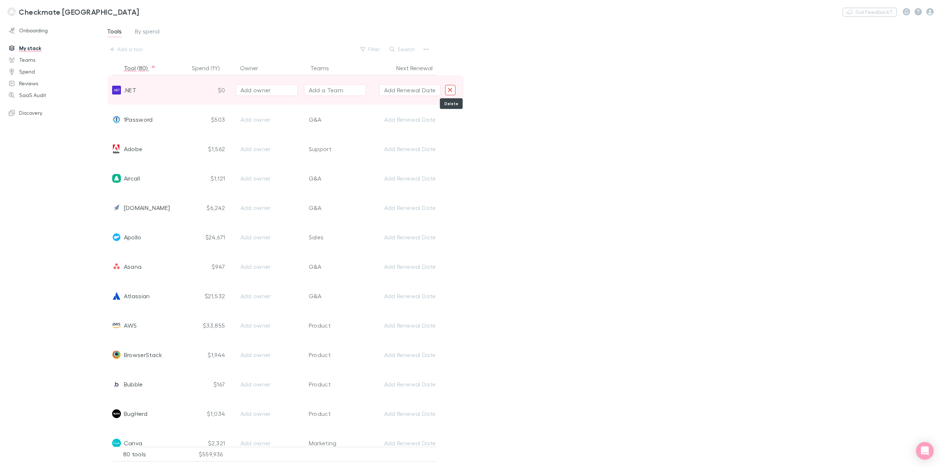
click at [451, 90] on icon "Delete" at bounding box center [450, 90] width 5 height 7
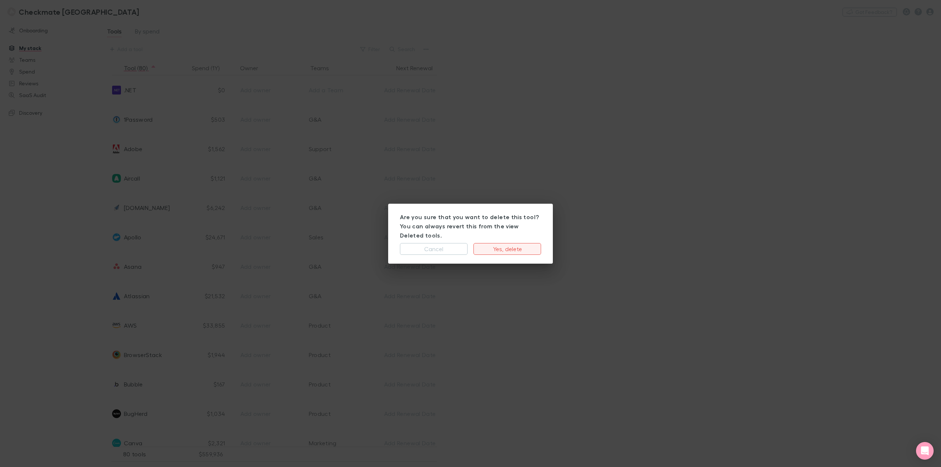
click at [470, 245] on button "Yes, delete" at bounding box center [507, 249] width 68 height 12
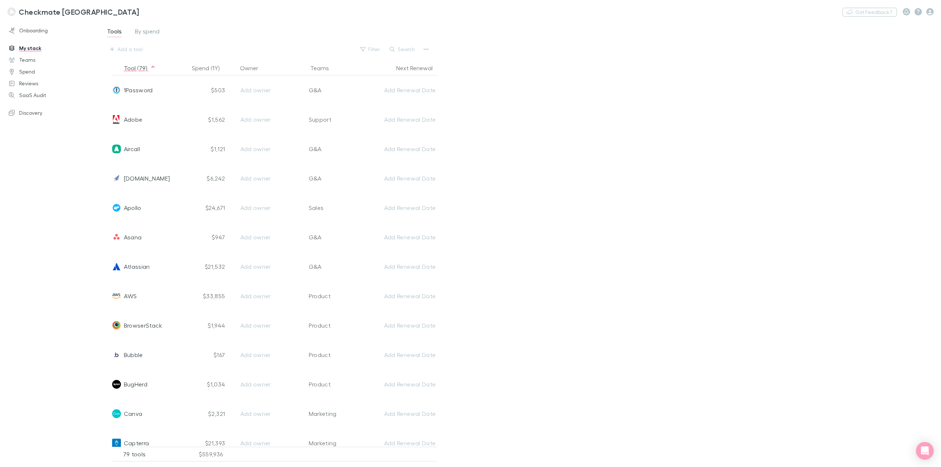
click at [470, 213] on div "Tools By spend Add a tool Filter Search Tool (79) Spend (1Y) Owner Teams Next R…" at bounding box center [520, 241] width 842 height 441
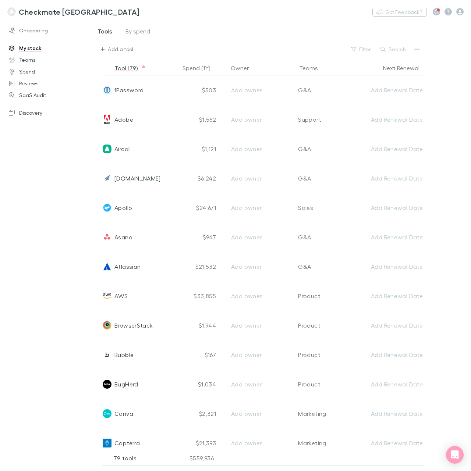
click at [114, 51] on div "Add a tool" at bounding box center [120, 49] width 25 height 9
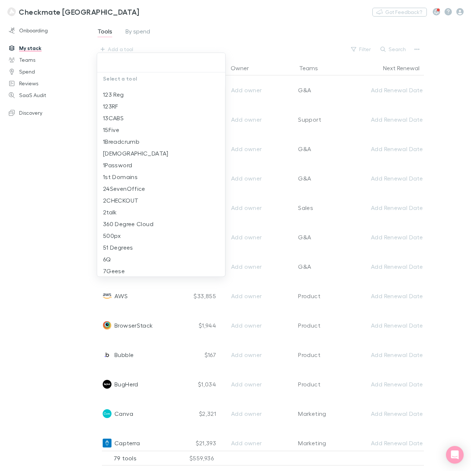
scroll to position [47, 0]
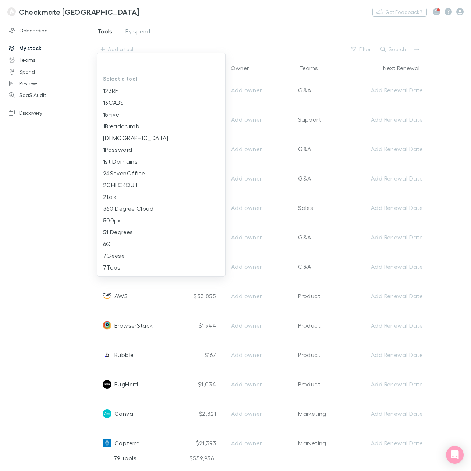
click at [112, 64] on input "text" at bounding box center [161, 63] width 122 height 14
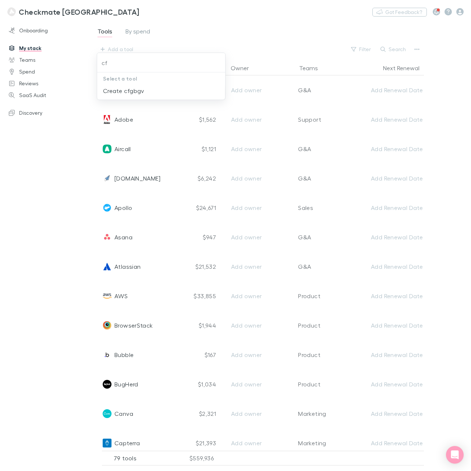
type input "c"
type input "g2"
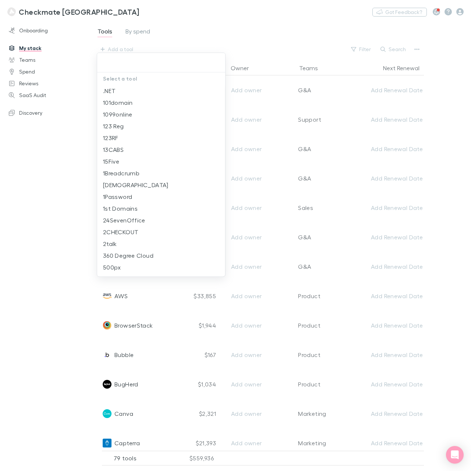
click at [256, 25] on div at bounding box center [235, 235] width 471 height 471
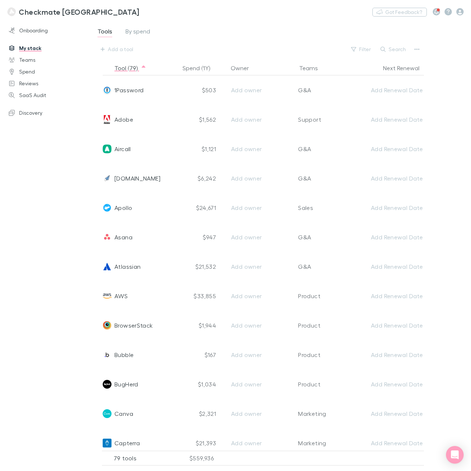
click at [282, 25] on div "Tools By spend Add a tool Filter Search" at bounding box center [267, 41] width 368 height 40
click at [109, 50] on div "Add a tool" at bounding box center [120, 49] width 25 height 9
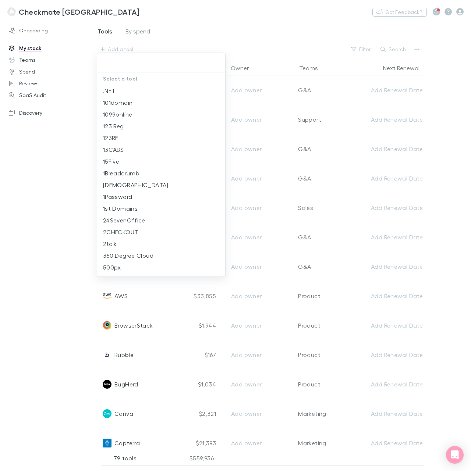
click at [34, 112] on div at bounding box center [235, 235] width 471 height 471
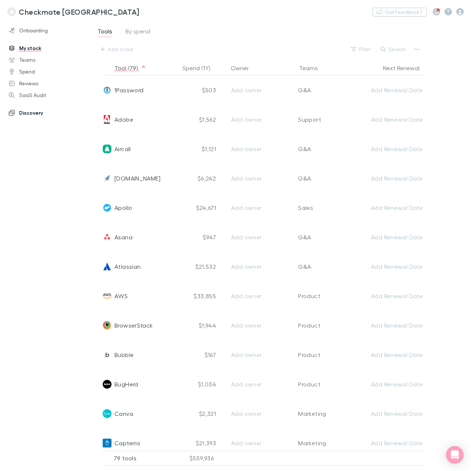
click at [29, 111] on link "Discovery" at bounding box center [48, 113] width 94 height 12
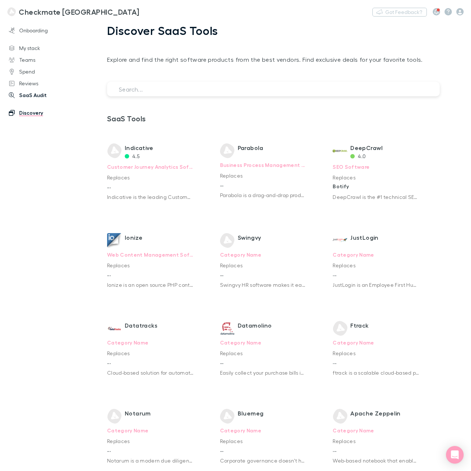
click at [25, 96] on link "SaaS Audit" at bounding box center [48, 95] width 94 height 12
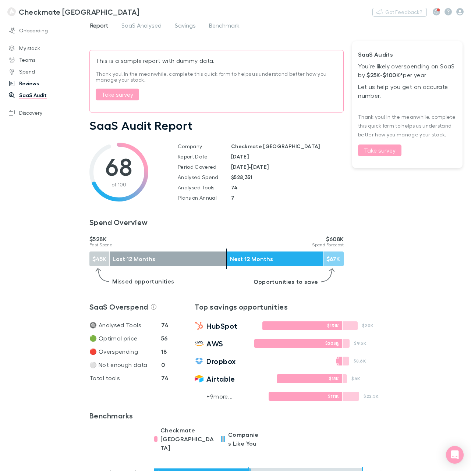
click at [24, 81] on link "Reviews" at bounding box center [48, 84] width 94 height 12
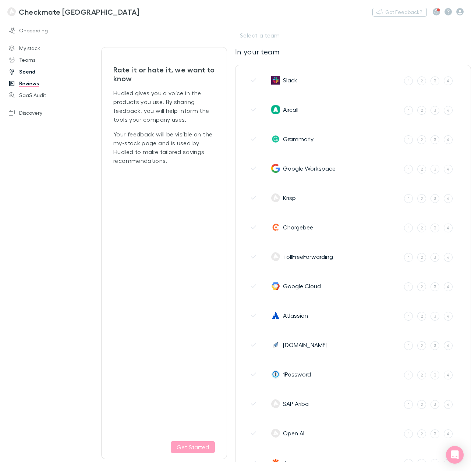
click at [24, 72] on link "Spend" at bounding box center [48, 72] width 94 height 12
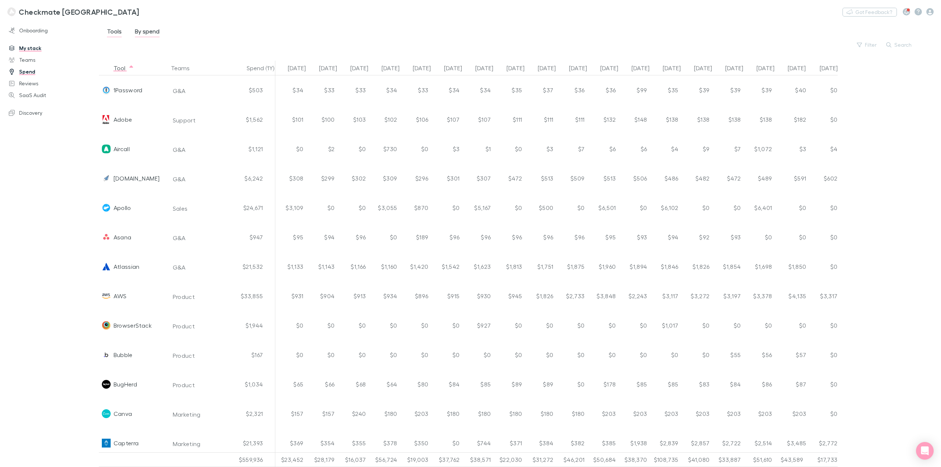
click at [274, 33] on div "Tools By spend Filter Search" at bounding box center [517, 37] width 823 height 23
click at [294, 32] on div "Tools By spend Filter Search" at bounding box center [517, 37] width 823 height 23
click at [470, 44] on button "Filter" at bounding box center [867, 44] width 28 height 9
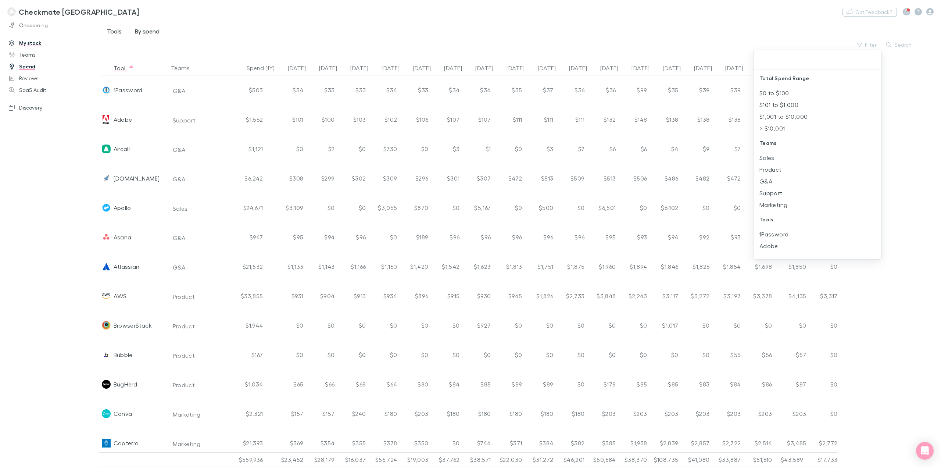
click at [470, 22] on div at bounding box center [470, 233] width 941 height 467
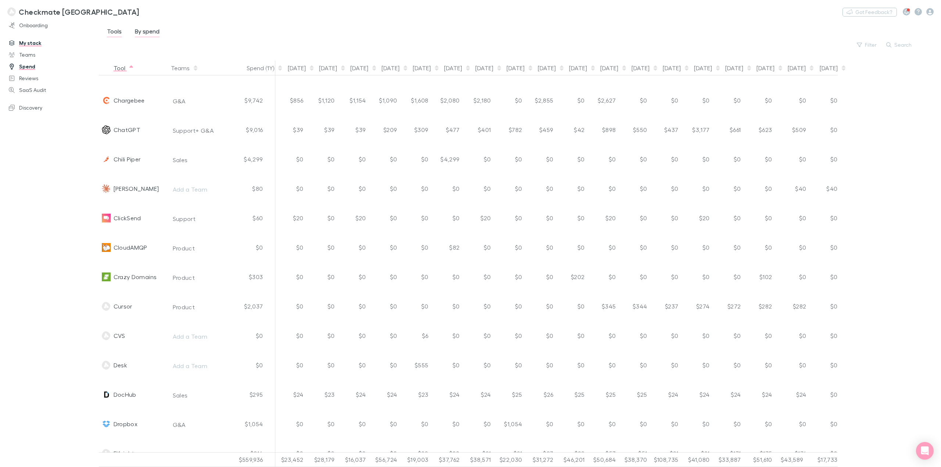
scroll to position [343, 0]
click at [37, 21] on link "Onboarding" at bounding box center [52, 25] width 103 height 12
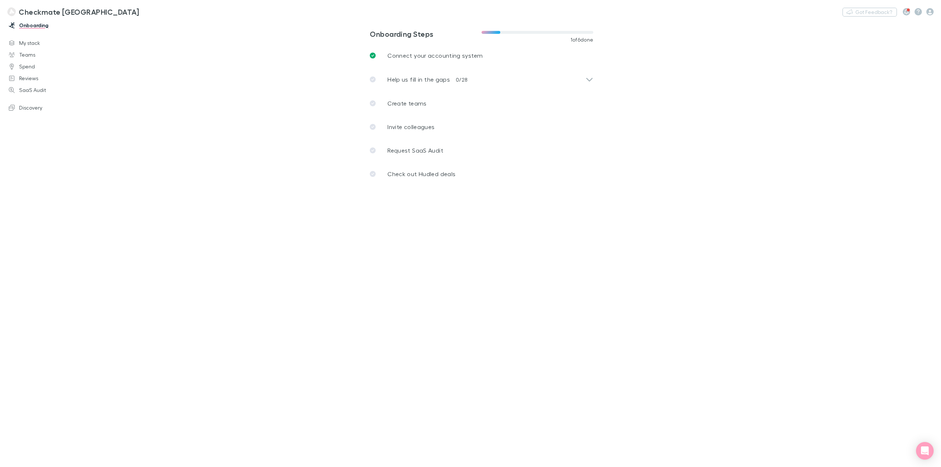
click at [43, 11] on h3 "Checkmate [GEOGRAPHIC_DATA]" at bounding box center [79, 11] width 120 height 9
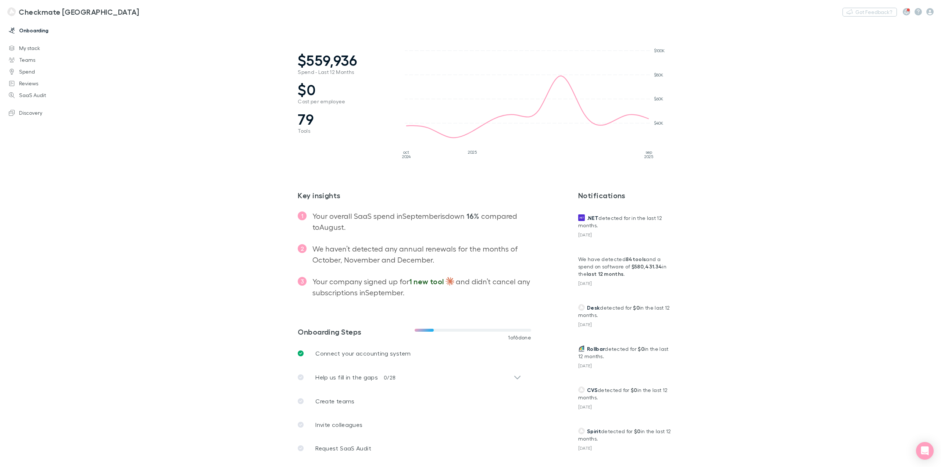
click at [46, 30] on link "Onboarding" at bounding box center [52, 31] width 103 height 12
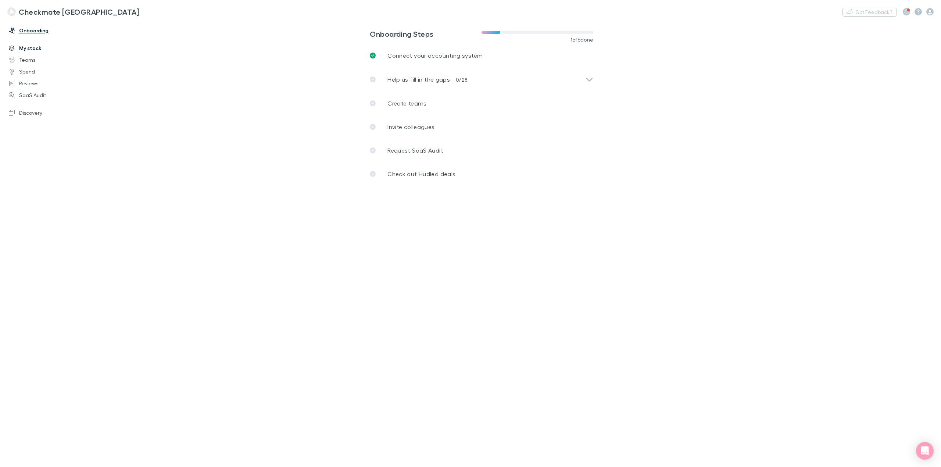
click at [22, 47] on link "My stack" at bounding box center [52, 48] width 103 height 12
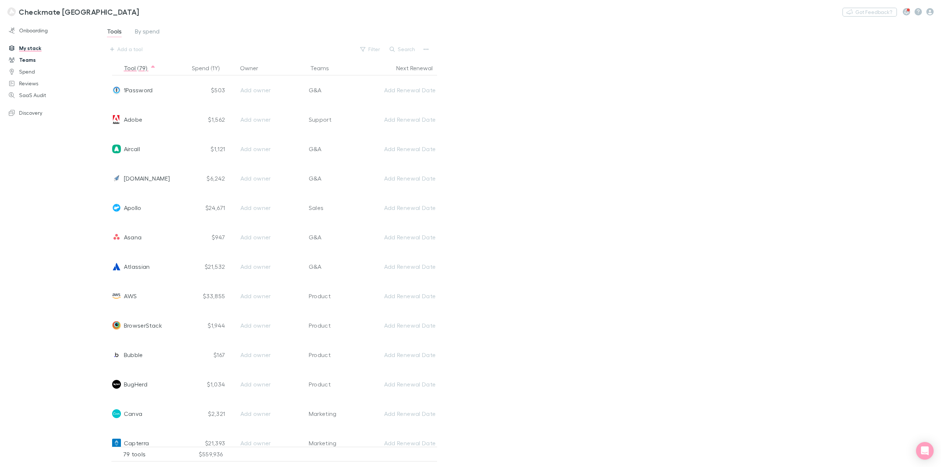
click at [30, 58] on link "Teams" at bounding box center [52, 60] width 103 height 12
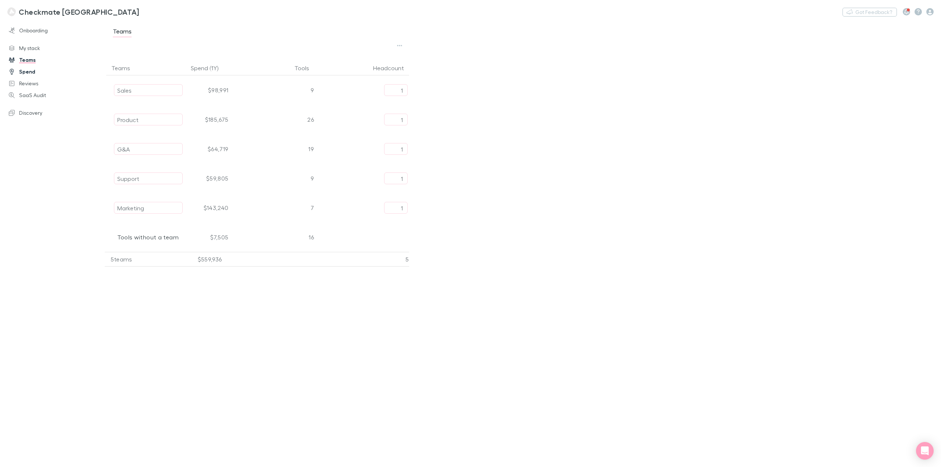
click at [26, 70] on link "Spend" at bounding box center [52, 72] width 103 height 12
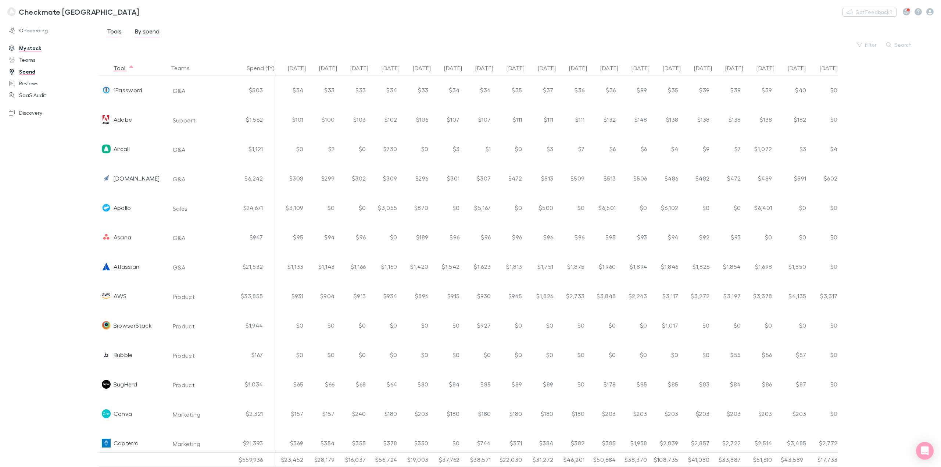
click at [21, 74] on link "Spend" at bounding box center [52, 72] width 103 height 12
click at [26, 84] on link "Reviews" at bounding box center [52, 84] width 103 height 12
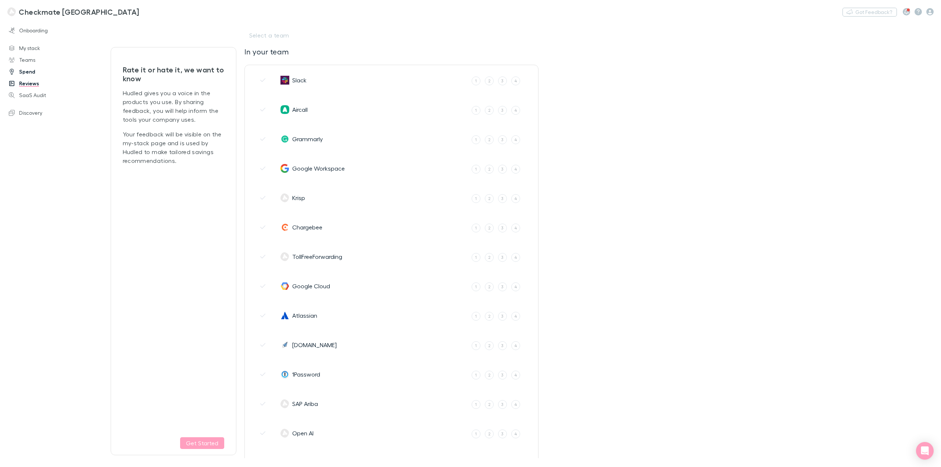
click at [24, 74] on link "Spend" at bounding box center [52, 72] width 103 height 12
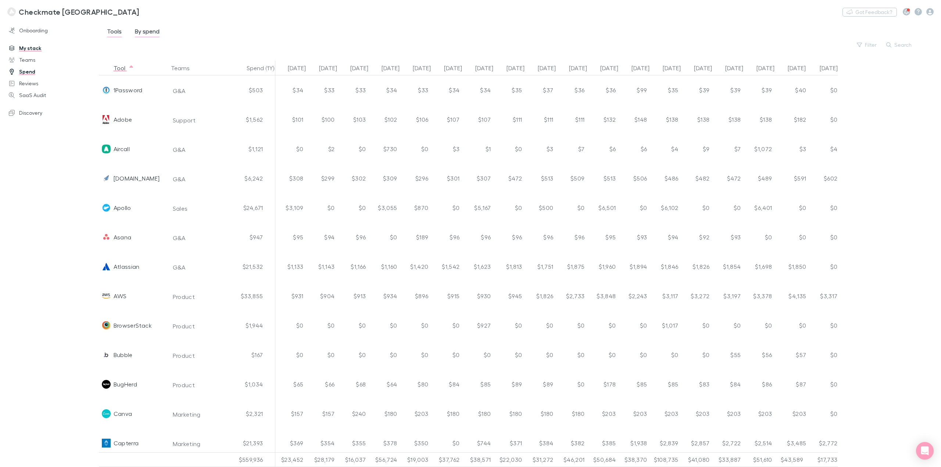
click at [470, 19] on div "Checkmate New Zealand Nothing Got Feedback?" at bounding box center [470, 12] width 941 height 24
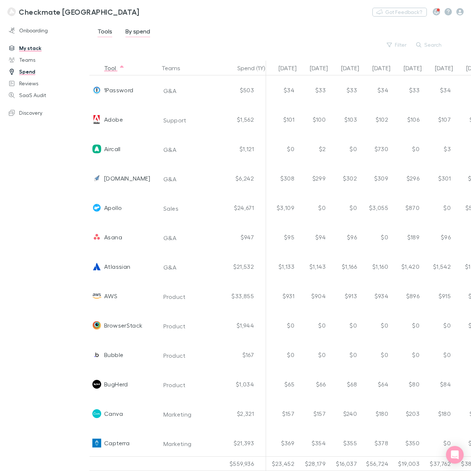
click at [97, 27] on link "Tools" at bounding box center [105, 32] width 16 height 12
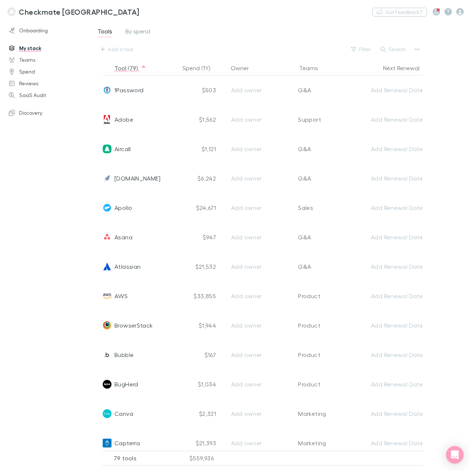
click at [99, 30] on span "Tools" at bounding box center [104, 33] width 15 height 10
click at [108, 34] on span "Tools" at bounding box center [104, 33] width 15 height 10
click at [103, 28] on span "Tools" at bounding box center [104, 33] width 15 height 10
click at [110, 49] on div "Add a tool" at bounding box center [120, 49] width 25 height 9
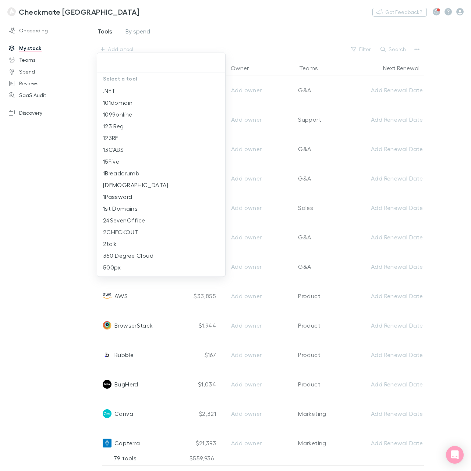
click at [118, 60] on input "text" at bounding box center [161, 63] width 122 height 14
click at [214, 25] on div at bounding box center [235, 235] width 471 height 471
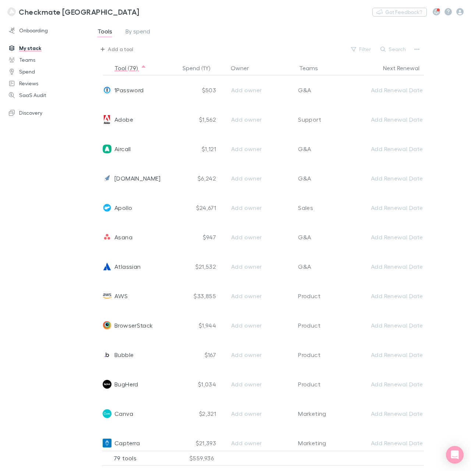
click at [118, 47] on div "Add a tool" at bounding box center [120, 49] width 25 height 9
click at [161, 60] on input "Intercede Solutioa" at bounding box center [161, 63] width 122 height 14
type input "Intercede Solutions - AU"
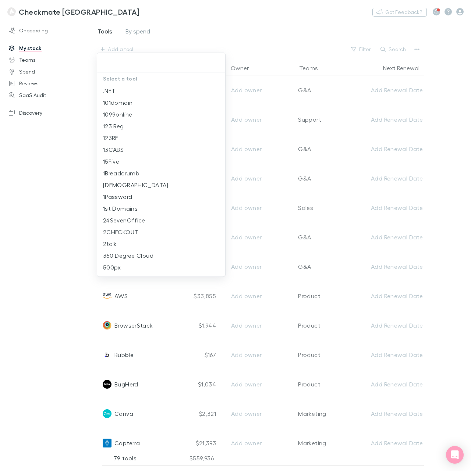
click at [214, 30] on div at bounding box center [235, 235] width 471 height 471
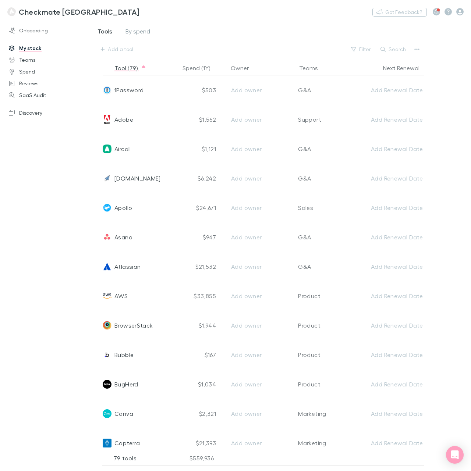
click at [209, 26] on div "Tools By spend Add a tool Filter Search" at bounding box center [267, 41] width 368 height 40
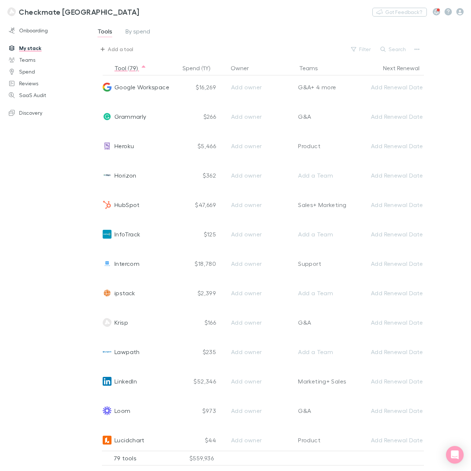
click at [112, 48] on div "Add a tool" at bounding box center [120, 49] width 25 height 9
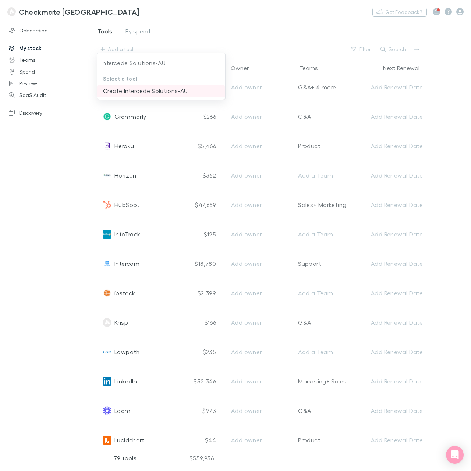
click at [140, 90] on li "Create Intercede Solutions-AU" at bounding box center [161, 91] width 128 height 12
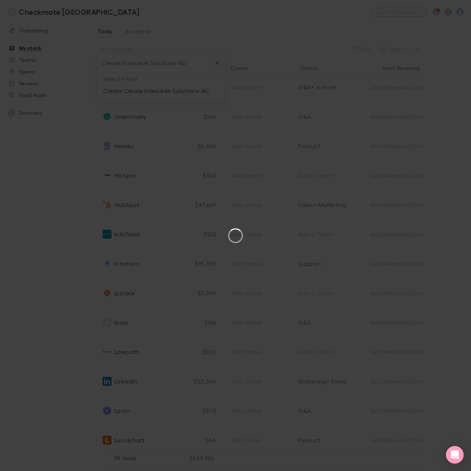
type input "Create Intercede Solutions-AU"
click at [454, 6] on button "×" at bounding box center [451, 6] width 9 height 9
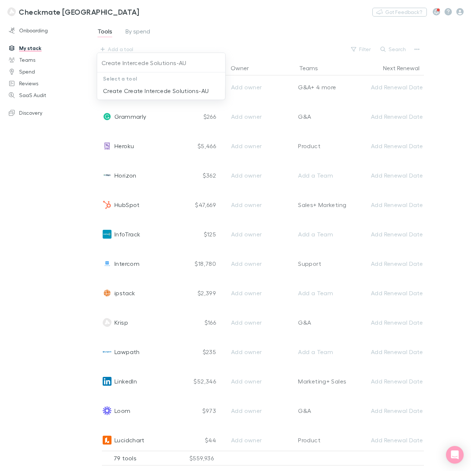
click at [80, 84] on div at bounding box center [235, 235] width 471 height 471
click at [117, 46] on div "Add a tool" at bounding box center [120, 49] width 25 height 9
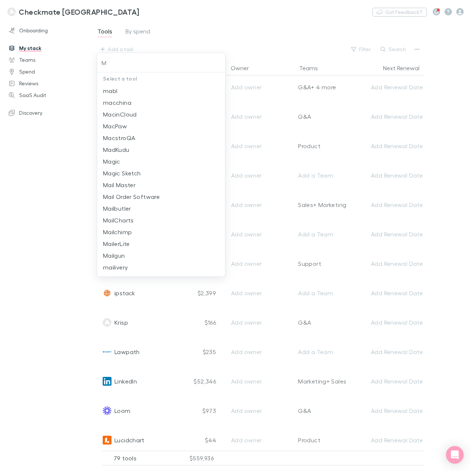
type input "Mm"
click at [121, 65] on input "Mm" at bounding box center [161, 63] width 122 height 14
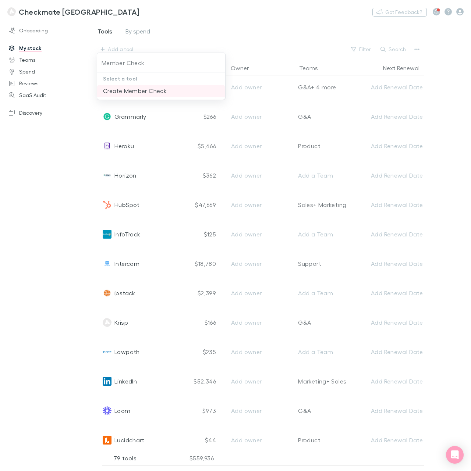
click at [131, 95] on li "Create Member Check" at bounding box center [161, 91] width 128 height 12
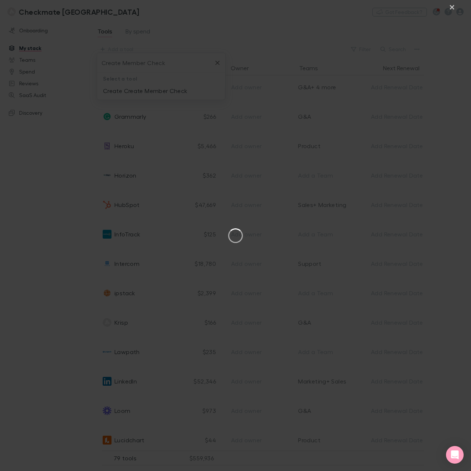
type input "Create Member Check"
click at [449, 9] on button "×" at bounding box center [451, 6] width 9 height 9
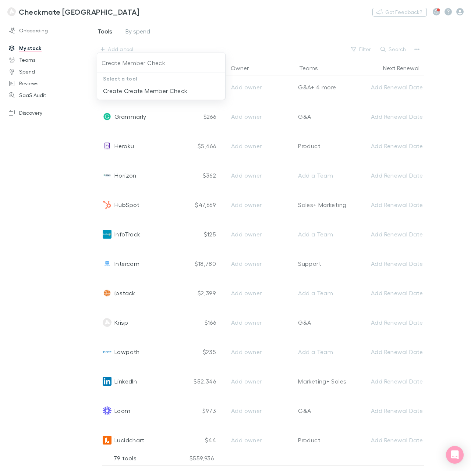
click at [232, 39] on div at bounding box center [235, 235] width 471 height 471
click at [239, 18] on div "Checkmate New Zealand Nothing Got Feedback?" at bounding box center [235, 12] width 471 height 24
click at [121, 47] on div "Add a tool" at bounding box center [120, 49] width 25 height 9
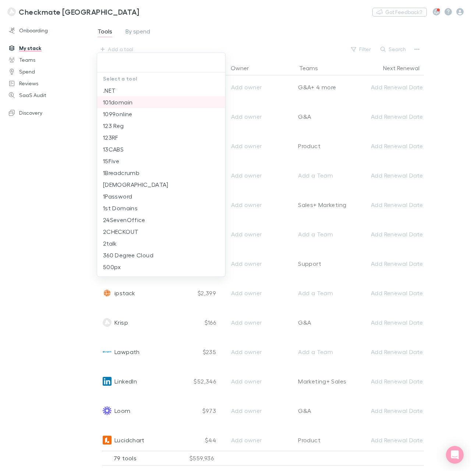
scroll to position [0, 0]
click at [121, 61] on input "text" at bounding box center [161, 63] width 122 height 14
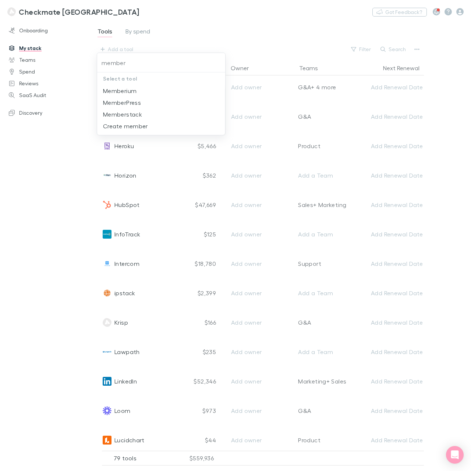
type input "member"
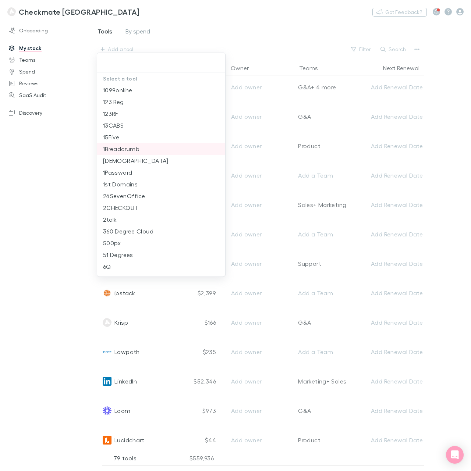
scroll to position [47, 0]
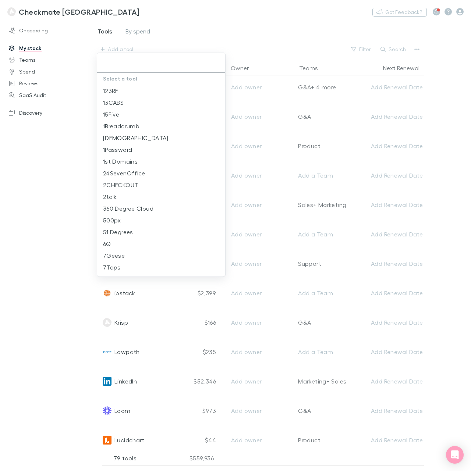
click at [136, 64] on input "text" at bounding box center [161, 63] width 122 height 14
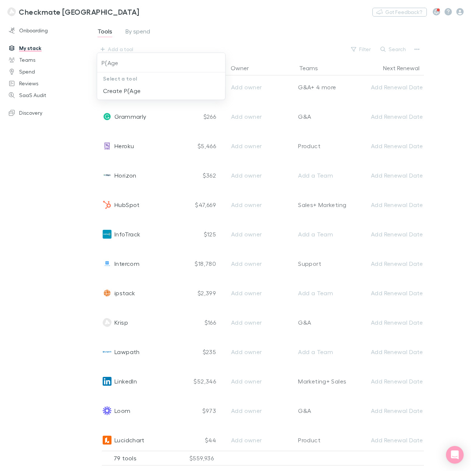
scroll to position [0, 0]
type input "P"
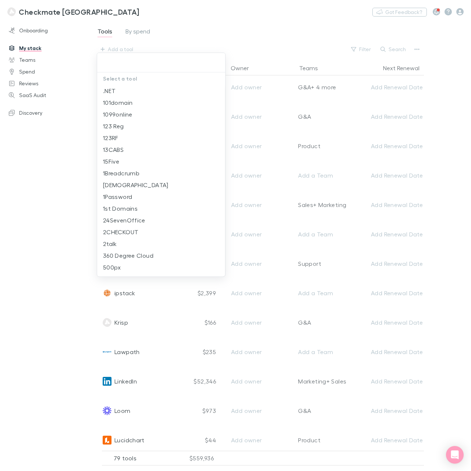
click at [128, 59] on input "text" at bounding box center [161, 63] width 122 height 14
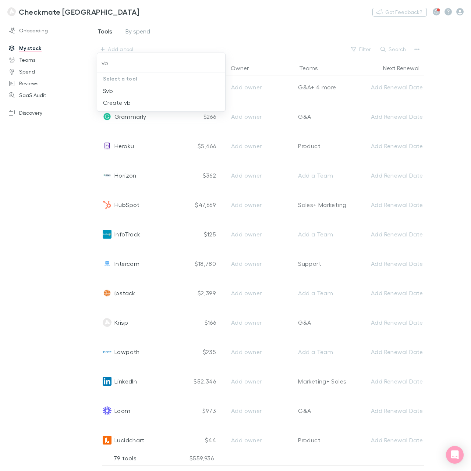
type input "v"
type input "bullhorrn"
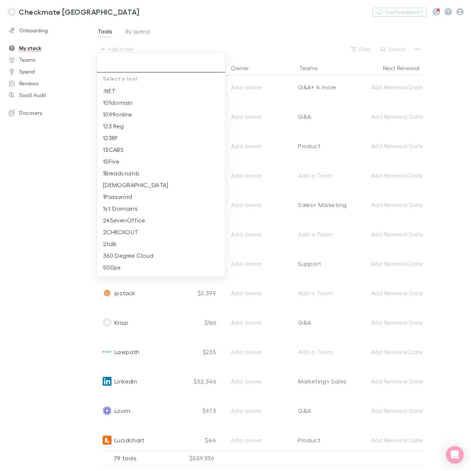
click at [146, 58] on input "text" at bounding box center [161, 63] width 122 height 14
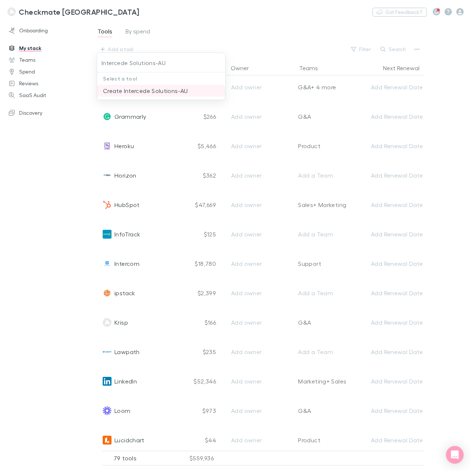
click at [142, 93] on li "Create Intercede Solutions-AU" at bounding box center [161, 91] width 128 height 12
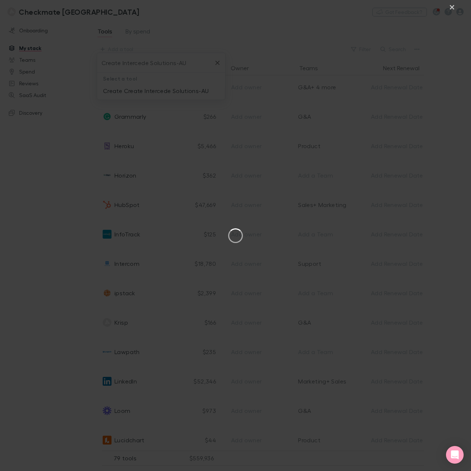
type input "Create Intercede Solutions-AU"
click at [450, 8] on button "×" at bounding box center [451, 6] width 9 height 9
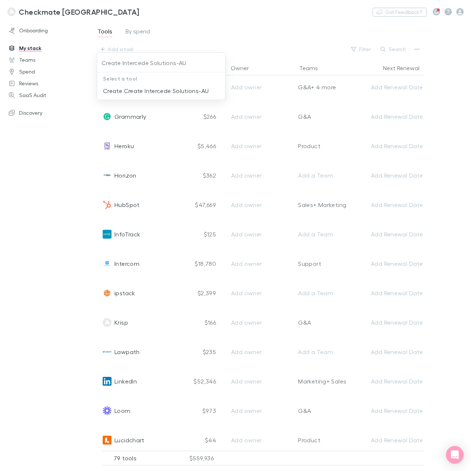
click at [259, 40] on div at bounding box center [235, 235] width 471 height 471
click at [119, 46] on div "Add a tool" at bounding box center [120, 49] width 25 height 9
type input "interce"
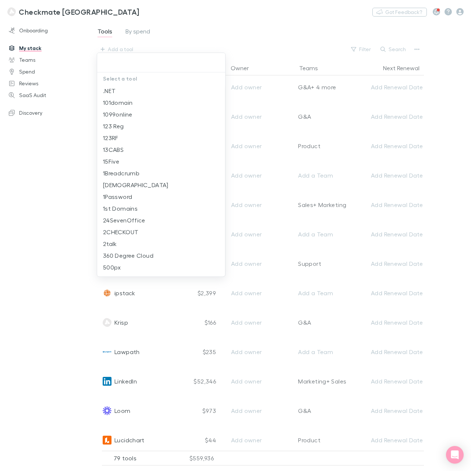
click at [235, 28] on div at bounding box center [235, 235] width 471 height 471
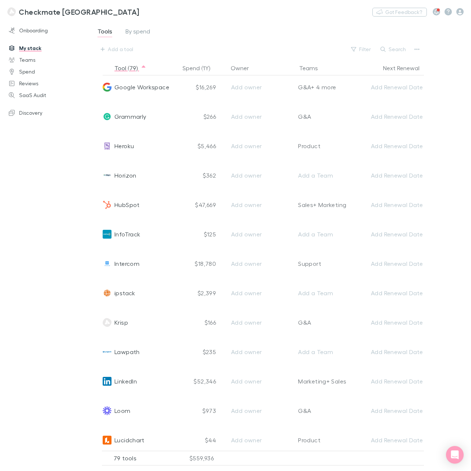
click at [101, 36] on span "Tools" at bounding box center [104, 33] width 15 height 10
click at [119, 47] on div "Add a tool" at bounding box center [120, 49] width 25 height 9
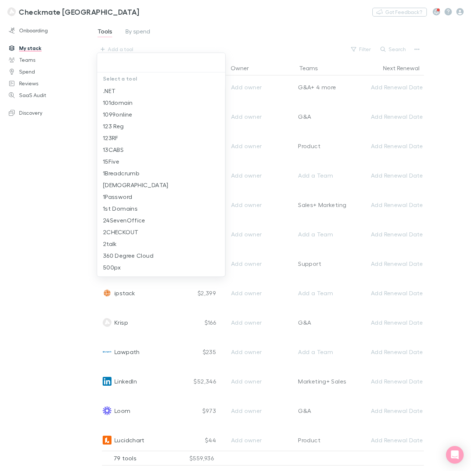
click at [130, 62] on input "text" at bounding box center [161, 63] width 122 height 14
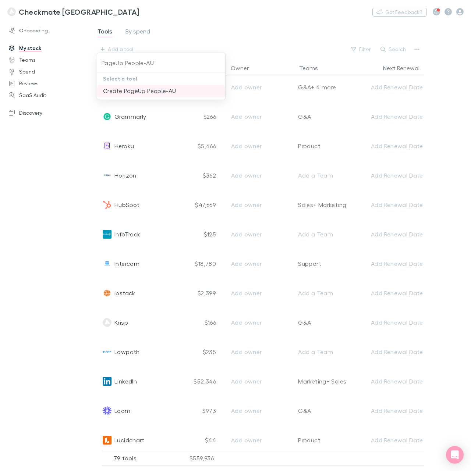
click at [125, 96] on li "Create PageUp People-AU" at bounding box center [161, 91] width 128 height 12
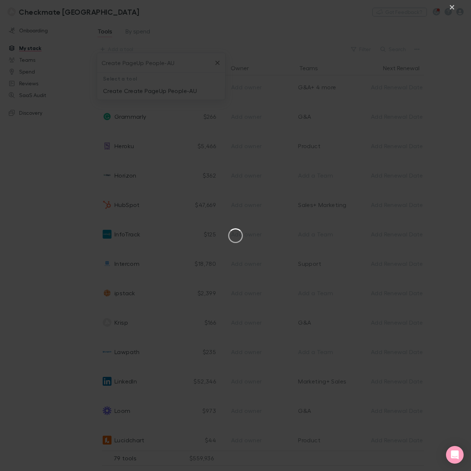
type input "Create PageUp People-AU"
drag, startPoint x: 452, startPoint y: 10, endPoint x: 334, endPoint y: 14, distance: 118.4
click at [452, 10] on button "×" at bounding box center [451, 6] width 9 height 9
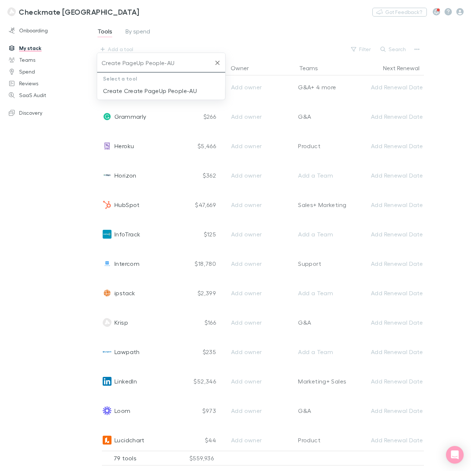
click at [219, 62] on icon "Clear" at bounding box center [217, 62] width 7 height 7
click at [112, 43] on div "Tools By spend Add a tool Filter Search" at bounding box center [268, 40] width 343 height 29
click at [119, 49] on div "Add a tool" at bounding box center [120, 49] width 25 height 9
click at [129, 91] on li "Create Bullhorn-AU" at bounding box center [161, 91] width 128 height 12
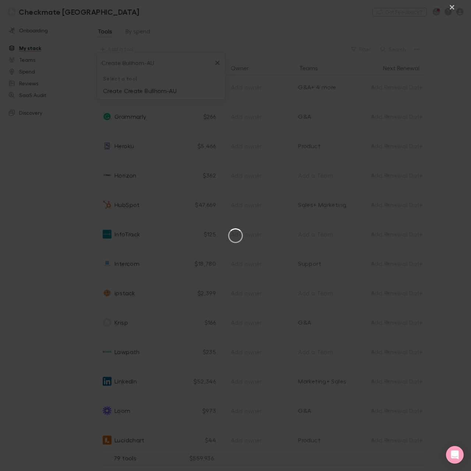
type input "Create Bullhorn-AU"
click at [447, 9] on button "×" at bounding box center [451, 6] width 9 height 9
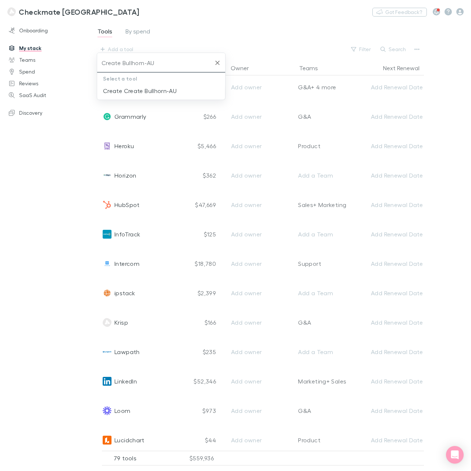
click at [219, 59] on icon "Clear" at bounding box center [217, 62] width 7 height 7
click at [111, 52] on div "Add a tool" at bounding box center [120, 49] width 25 height 9
type input "Blaze"
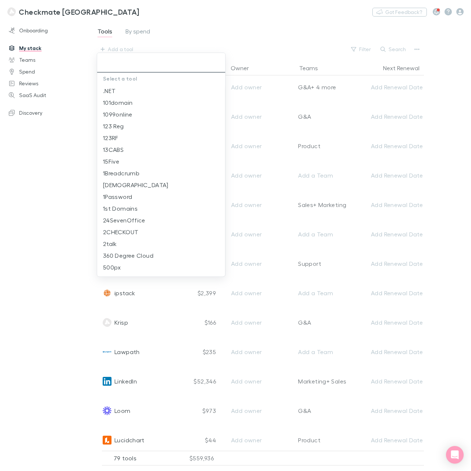
click at [118, 61] on input "text" at bounding box center [161, 63] width 122 height 14
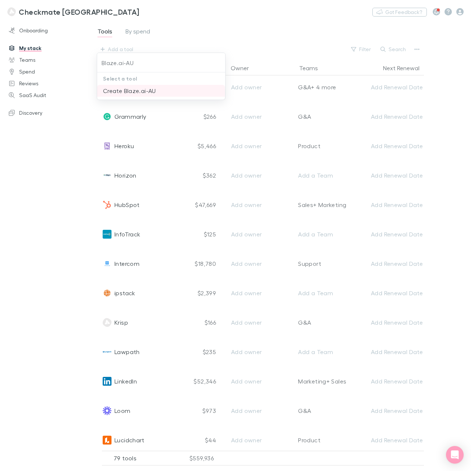
click at [137, 92] on li "Create Blaze.ai-AU" at bounding box center [161, 91] width 128 height 12
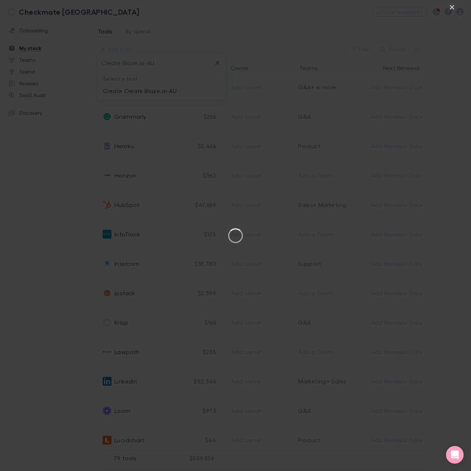
type input "Create Blaze.ai-AU"
click at [450, 7] on button "×" at bounding box center [451, 6] width 9 height 9
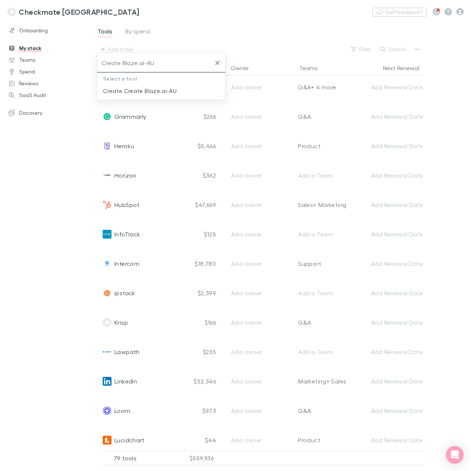
click at [214, 61] on icon "Clear" at bounding box center [217, 62] width 7 height 7
click at [174, 61] on input "text" at bounding box center [145, 58] width 92 height 8
click at [120, 42] on div "Tools By spend Add a tool Filter Search" at bounding box center [268, 40] width 343 height 29
click at [115, 49] on div "Add a tool" at bounding box center [120, 49] width 25 height 9
click at [125, 90] on li "Elfsight" at bounding box center [161, 91] width 128 height 12
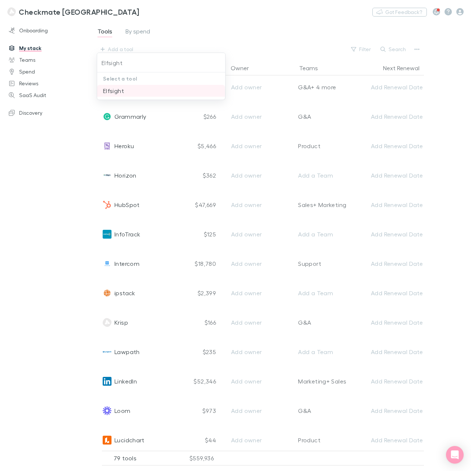
type input "Elfsight"
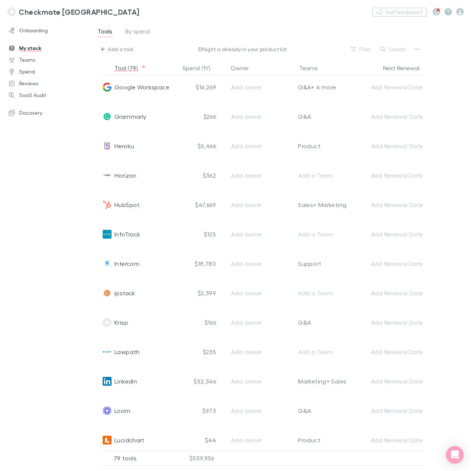
click at [117, 50] on div "Add a tool" at bounding box center [120, 49] width 25 height 9
type input "Elfsight-AU"
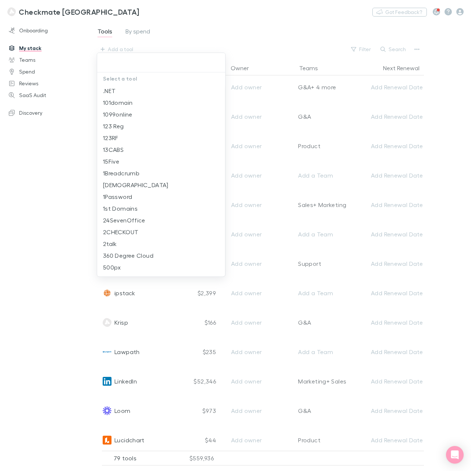
click at [237, 24] on div at bounding box center [235, 235] width 471 height 471
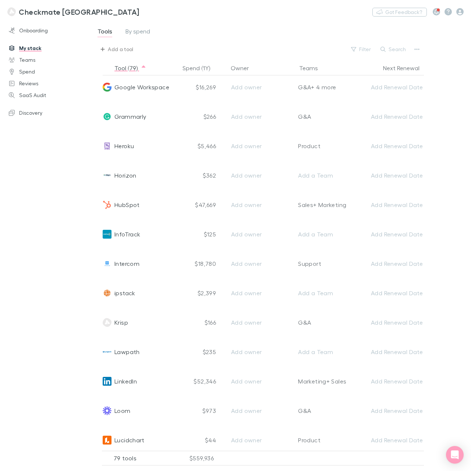
click at [112, 45] on div "Add a tool" at bounding box center [120, 49] width 25 height 9
click at [126, 89] on li "Create Elfsight-AU" at bounding box center [161, 91] width 128 height 12
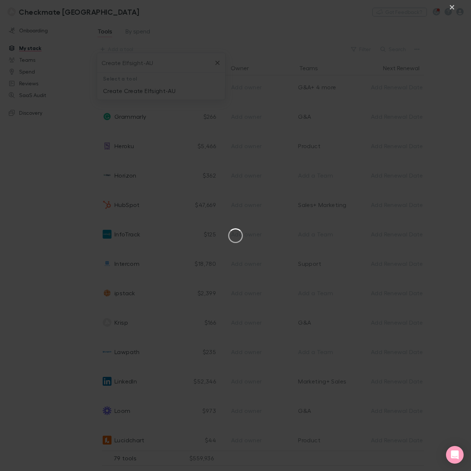
type input "Create Elfsight-AU"
drag, startPoint x: 450, startPoint y: 4, endPoint x: 409, endPoint y: 12, distance: 41.7
click at [450, 4] on button "×" at bounding box center [451, 6] width 9 height 9
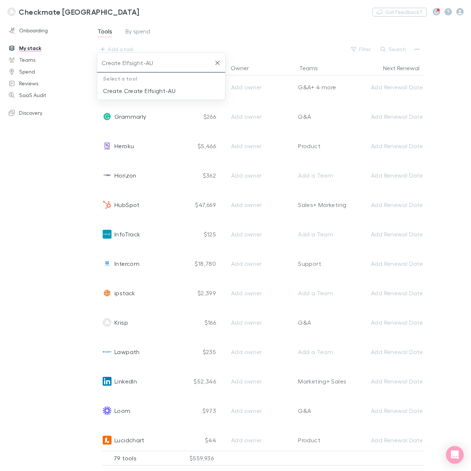
click at [218, 61] on icon "Clear" at bounding box center [217, 62] width 7 height 7
click at [117, 51] on div "Add a tool" at bounding box center [120, 49] width 25 height 9
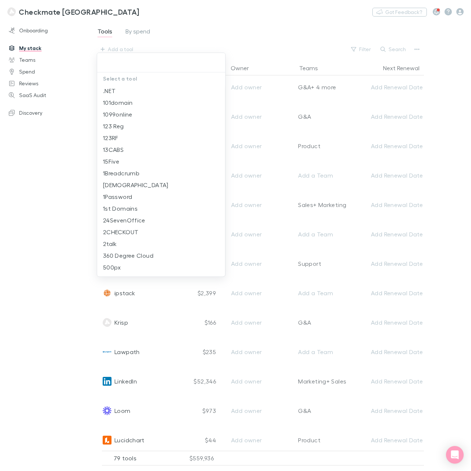
click at [130, 60] on input "text" at bounding box center [161, 63] width 122 height 14
type input "G"
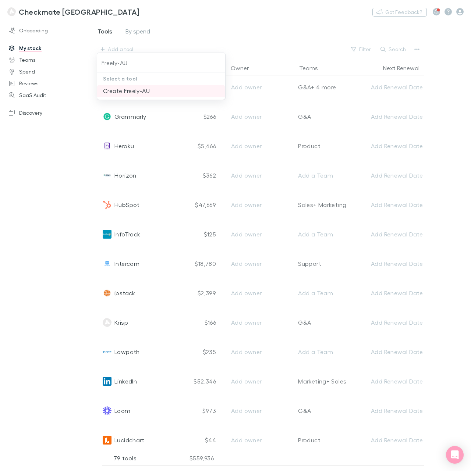
click at [126, 93] on li "Create Freely-AU" at bounding box center [161, 91] width 128 height 12
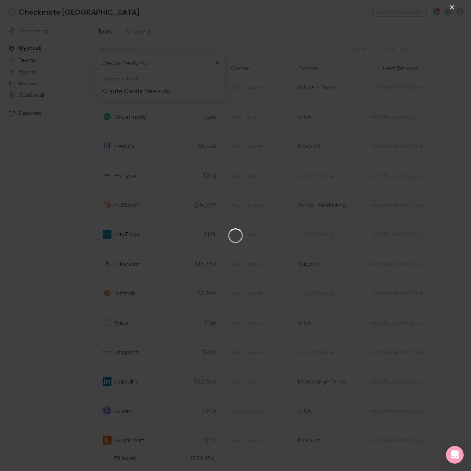
type input "Create Freely-AU"
drag, startPoint x: 451, startPoint y: 6, endPoint x: 433, endPoint y: 15, distance: 20.6
click at [452, 6] on button "×" at bounding box center [451, 6] width 9 height 9
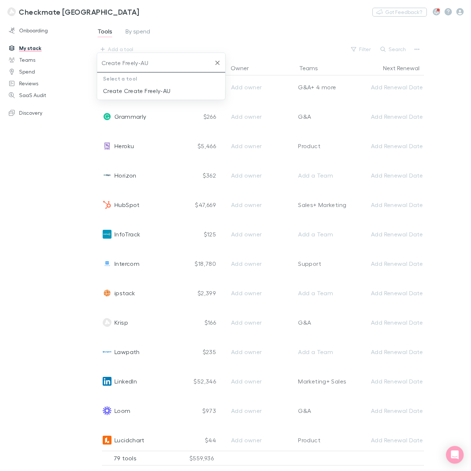
click at [221, 65] on icon "Clear" at bounding box center [217, 62] width 7 height 7
click at [107, 52] on button "Add a tool" at bounding box center [117, 49] width 41 height 12
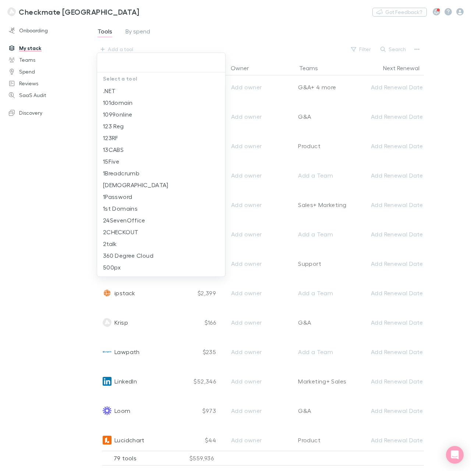
click at [139, 65] on input "text" at bounding box center [161, 63] width 122 height 14
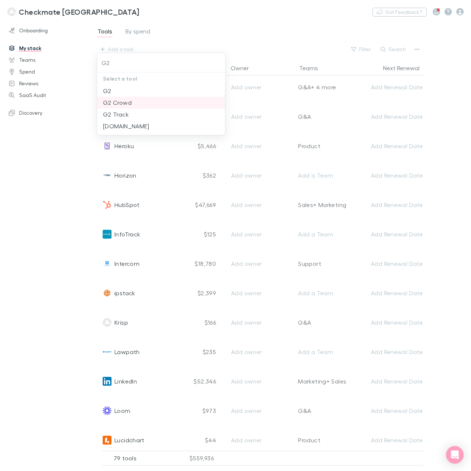
click at [119, 101] on li "G2 Crowd" at bounding box center [161, 103] width 128 height 12
type input "G2 Crowd"
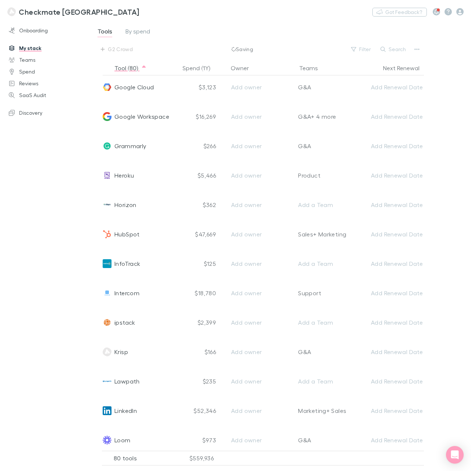
scroll to position [1032, 0]
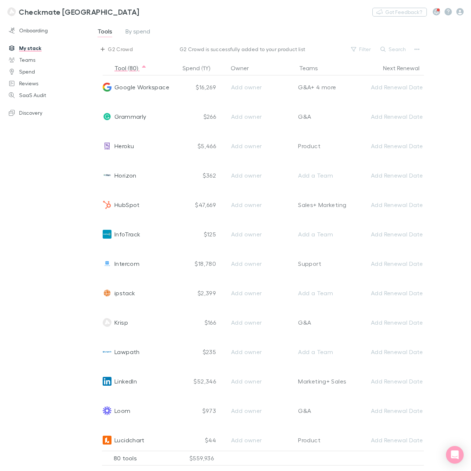
click at [117, 49] on div "G2 Crowd" at bounding box center [120, 49] width 25 height 9
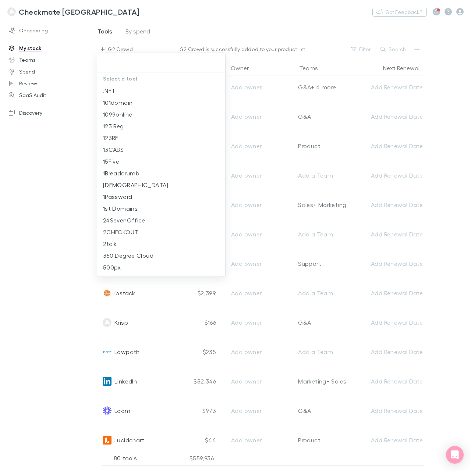
click at [64, 108] on div at bounding box center [235, 235] width 471 height 471
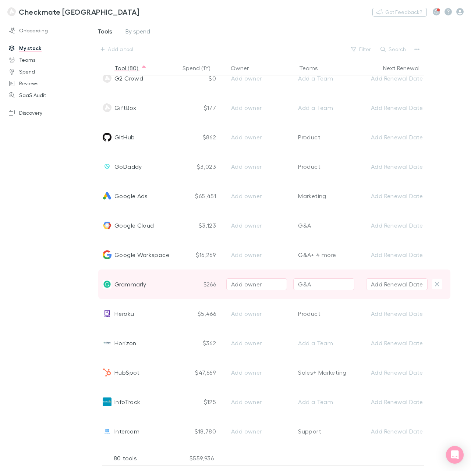
scroll to position [836, 0]
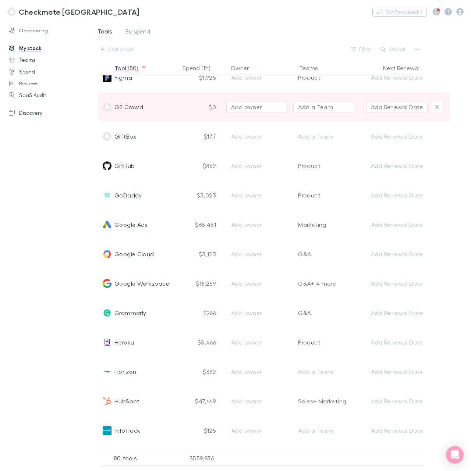
click at [129, 104] on span "G2 Crowd" at bounding box center [128, 106] width 29 height 29
click at [149, 106] on div "G2 Crowd" at bounding box center [140, 106] width 74 height 29
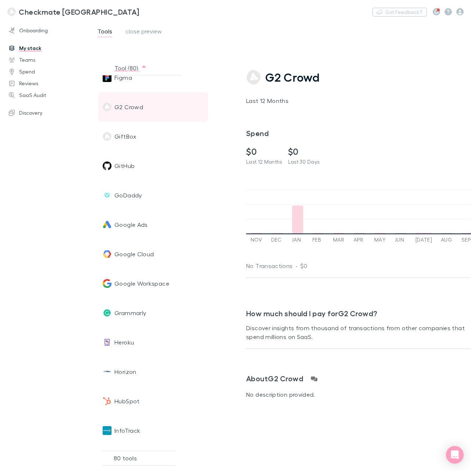
click at [128, 105] on span "G2 Crowd" at bounding box center [128, 106] width 29 height 29
drag, startPoint x: 332, startPoint y: 72, endPoint x: 375, endPoint y: 48, distance: 49.2
click at [332, 72] on link "G2 Crowd" at bounding box center [364, 77] width 237 height 15
click at [305, 75] on span "G2 Crowd" at bounding box center [292, 77] width 54 height 14
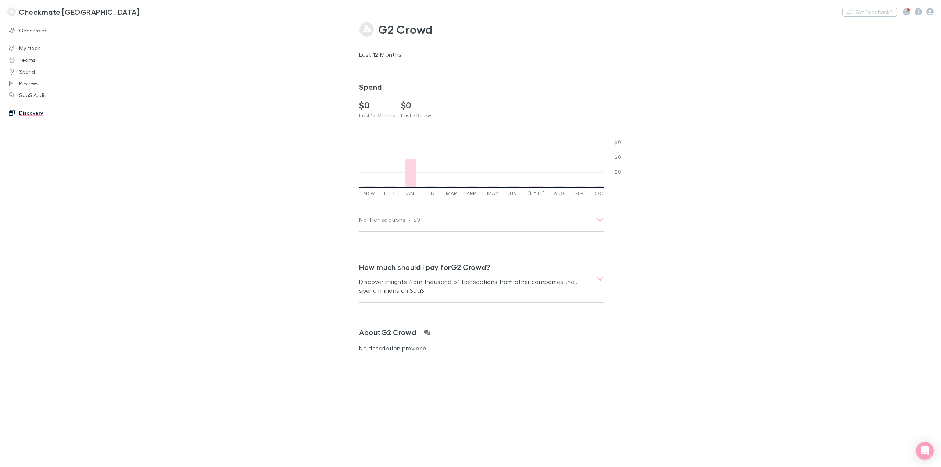
scroll to position [0, 249]
click at [32, 49] on link "My stack" at bounding box center [52, 48] width 103 height 12
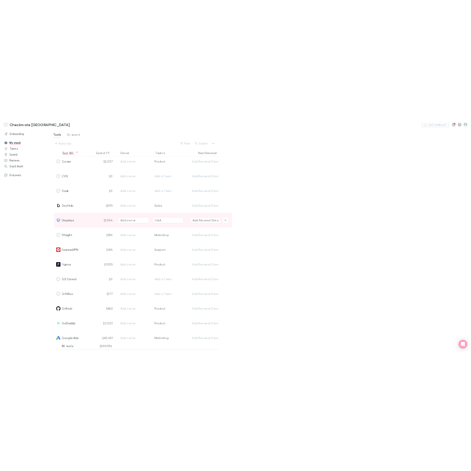
scroll to position [735, 0]
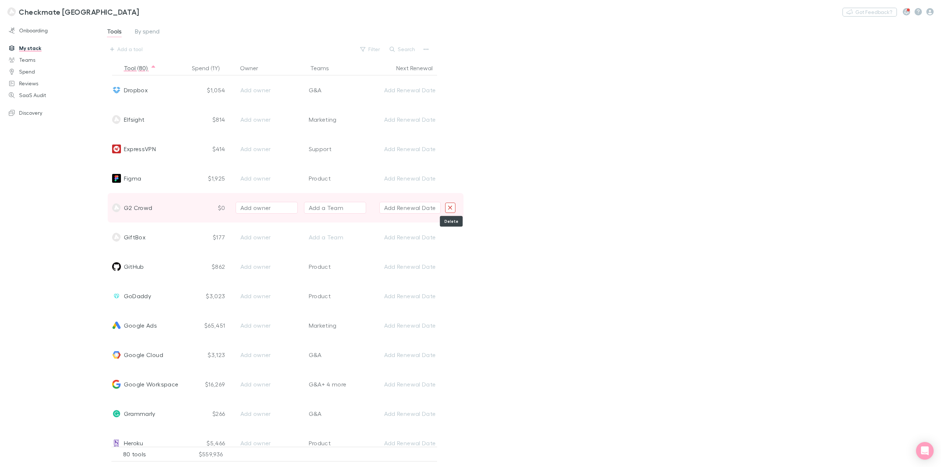
click at [451, 208] on icon "Delete" at bounding box center [450, 207] width 5 height 7
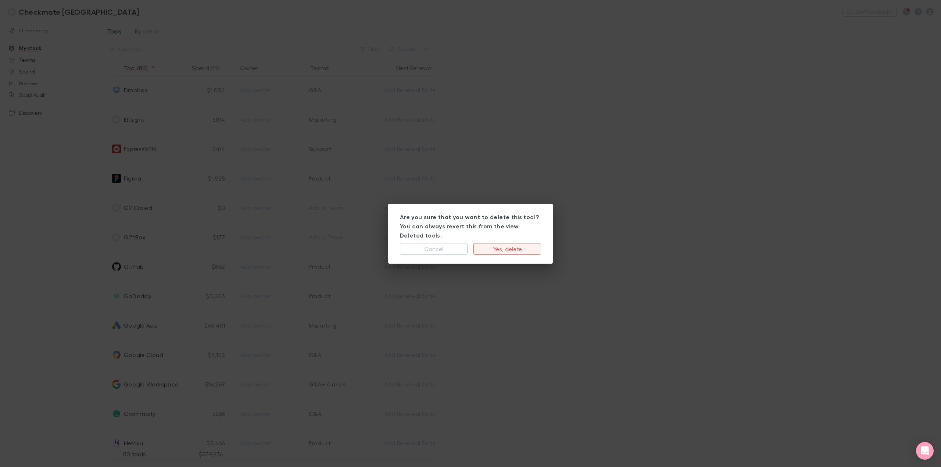
click at [470, 244] on button "Yes, delete" at bounding box center [507, 249] width 68 height 12
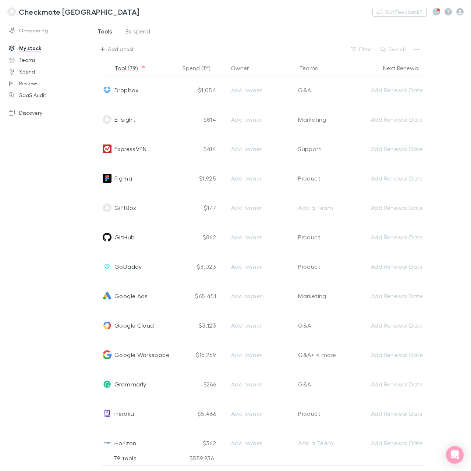
click at [121, 47] on div "Add a tool" at bounding box center [120, 49] width 25 height 9
click at [126, 90] on li "Create G2 Crowd-AU" at bounding box center [161, 91] width 128 height 12
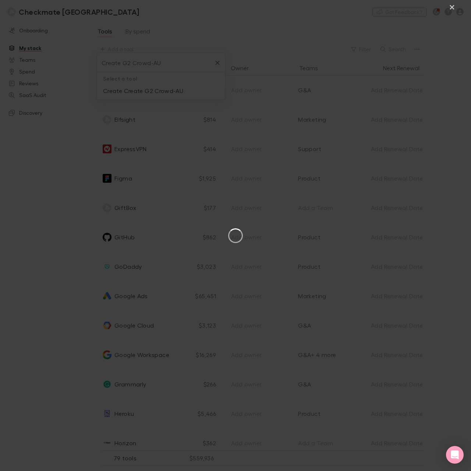
type input "Create G2 Crowd-AU"
click at [453, 7] on button "×" at bounding box center [451, 6] width 9 height 9
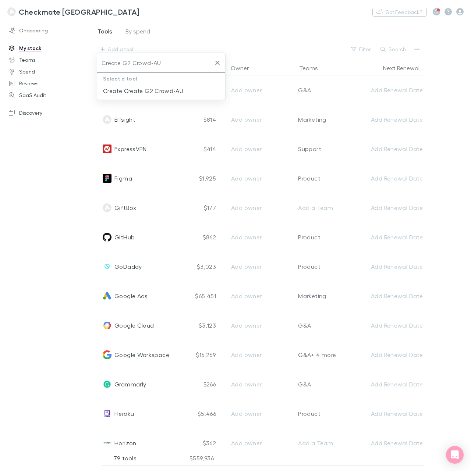
click at [220, 56] on div "Create G2 Crowd-AU" at bounding box center [161, 62] width 128 height 19
click at [219, 62] on icon "Clear" at bounding box center [217, 62] width 7 height 7
click at [127, 53] on div "Add a tool" at bounding box center [120, 49] width 25 height 9
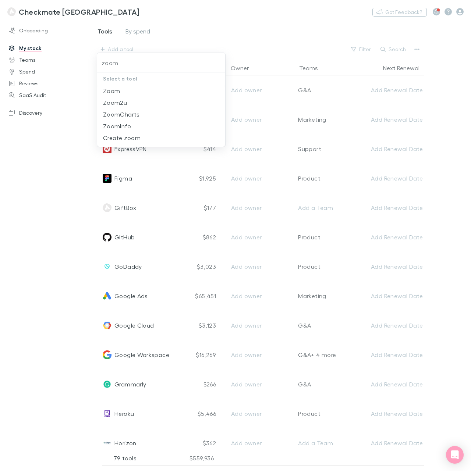
type input "zoom"
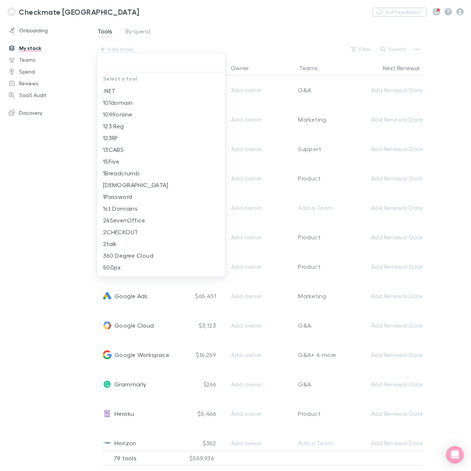
click at [205, 21] on div at bounding box center [235, 235] width 471 height 471
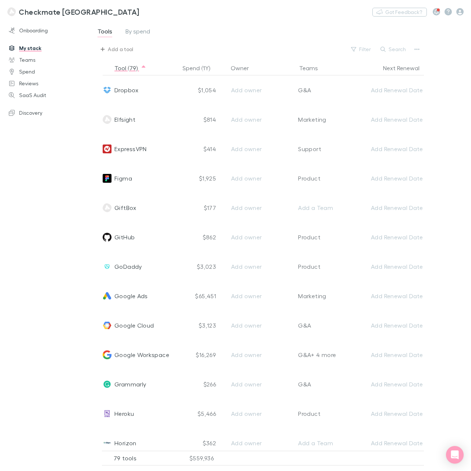
click at [121, 49] on div "Add a tool" at bounding box center [120, 49] width 25 height 9
type input "z"
click at [117, 95] on li "Create Zoom-AU" at bounding box center [161, 91] width 128 height 12
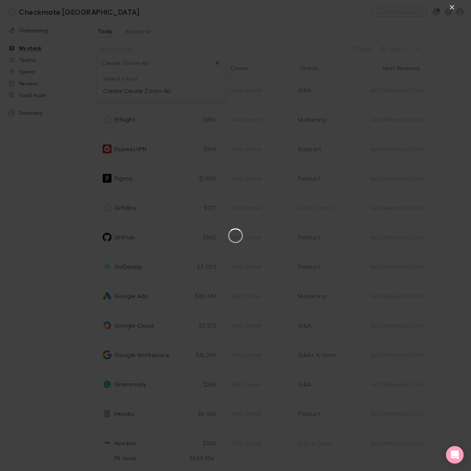
type input "Create Zoom-AU"
click at [455, 6] on button "×" at bounding box center [451, 6] width 9 height 9
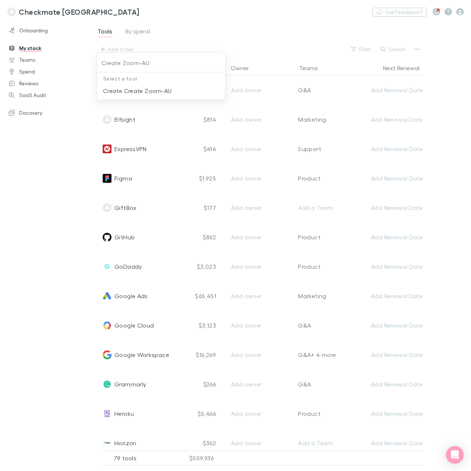
click at [172, 42] on div at bounding box center [235, 235] width 471 height 471
click at [119, 51] on div "Add a tool" at bounding box center [120, 49] width 25 height 9
type input "Lemon Squeezy-AU"
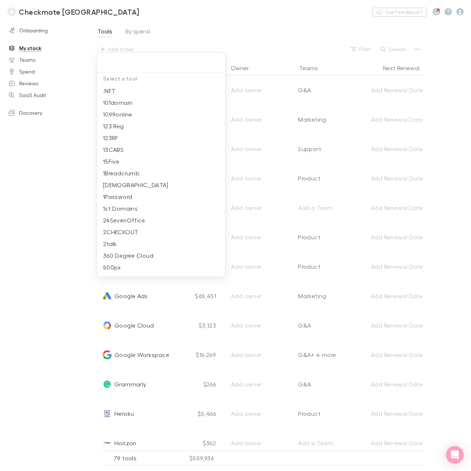
drag, startPoint x: 60, startPoint y: 149, endPoint x: 96, endPoint y: 124, distance: 43.5
click at [60, 149] on div at bounding box center [235, 235] width 471 height 471
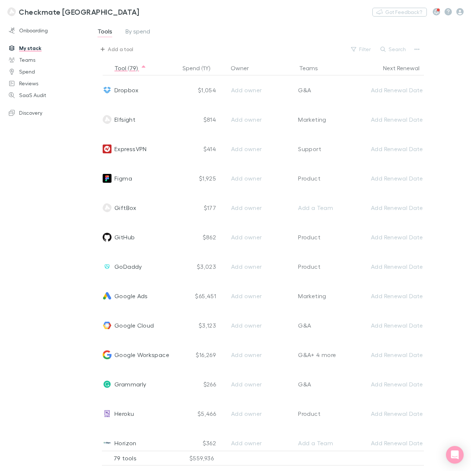
click at [110, 50] on div "Add a tool" at bounding box center [120, 49] width 25 height 9
click at [131, 66] on input "Lemon Squeezy-AU" at bounding box center [161, 63] width 122 height 14
click at [135, 90] on li "Create Lemon Squeezy-AU" at bounding box center [161, 91] width 128 height 12
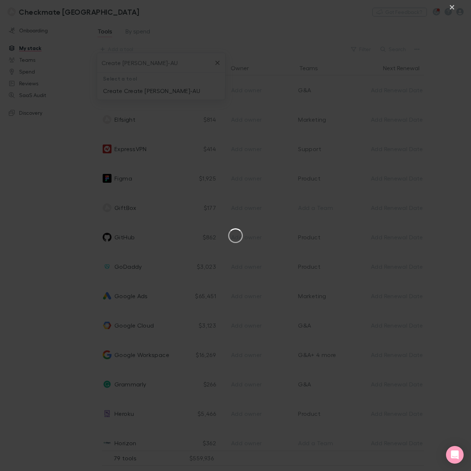
type input "Create Lemon Squeezy-AU"
drag, startPoint x: 452, startPoint y: 7, endPoint x: 445, endPoint y: 11, distance: 8.1
click at [452, 7] on button "×" at bounding box center [451, 6] width 9 height 9
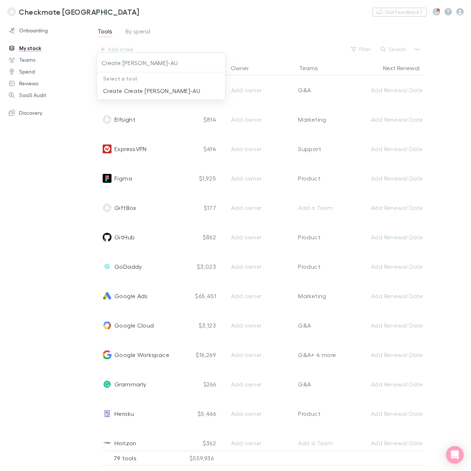
drag, startPoint x: 210, startPoint y: 32, endPoint x: 203, endPoint y: 32, distance: 7.4
click at [211, 31] on div at bounding box center [235, 235] width 471 height 471
click at [114, 47] on div "Add a tool" at bounding box center [120, 49] width 25 height 9
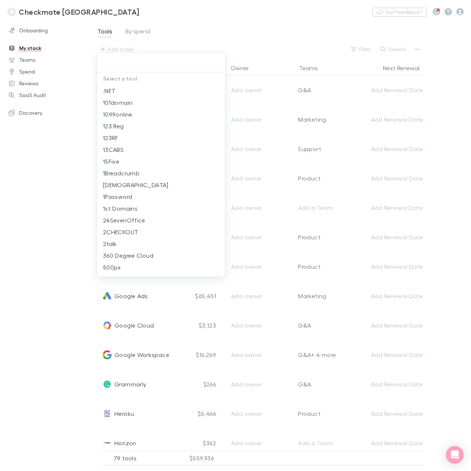
click at [136, 67] on input "text" at bounding box center [161, 63] width 122 height 14
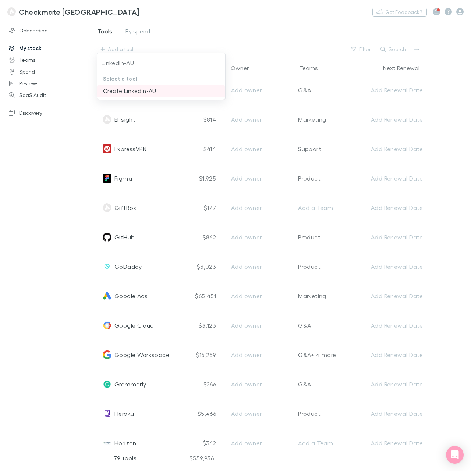
click at [125, 94] on li "Create LinkedIn-AU" at bounding box center [161, 91] width 128 height 12
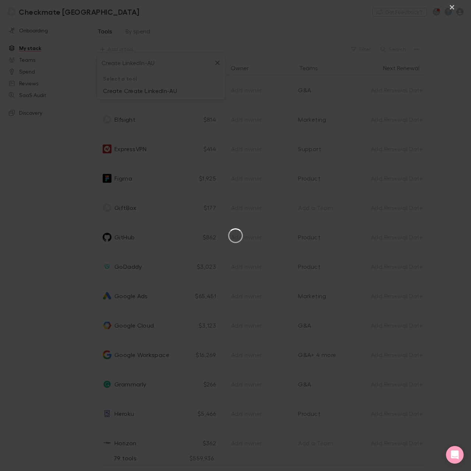
type input "Create LinkedIn-AU"
click at [453, 5] on button "×" at bounding box center [451, 6] width 9 height 9
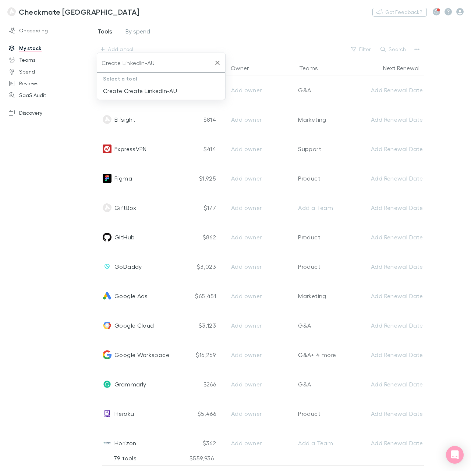
click at [218, 60] on icon "Clear" at bounding box center [217, 62] width 7 height 7
click at [100, 30] on span "Tools" at bounding box center [104, 33] width 15 height 10
click at [100, 29] on span "Tools" at bounding box center [104, 33] width 15 height 10
click at [115, 50] on div "Add a tool" at bounding box center [120, 49] width 25 height 9
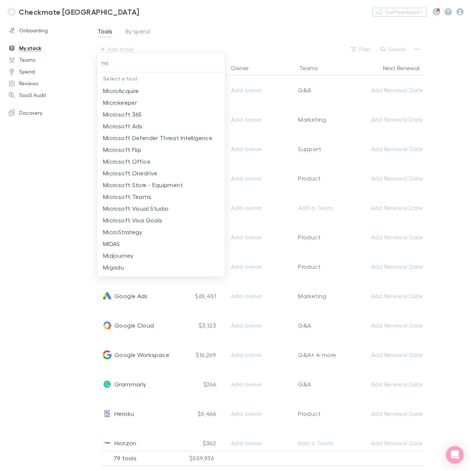
type input "m"
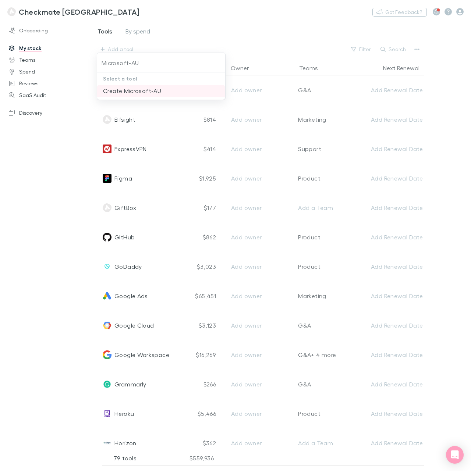
click at [121, 87] on li "Create Microsoft-AU" at bounding box center [161, 91] width 128 height 12
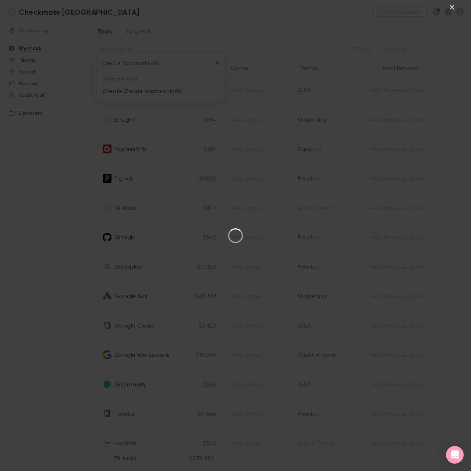
type input "Create Microsoft-AU"
click at [450, 7] on button "×" at bounding box center [451, 6] width 9 height 9
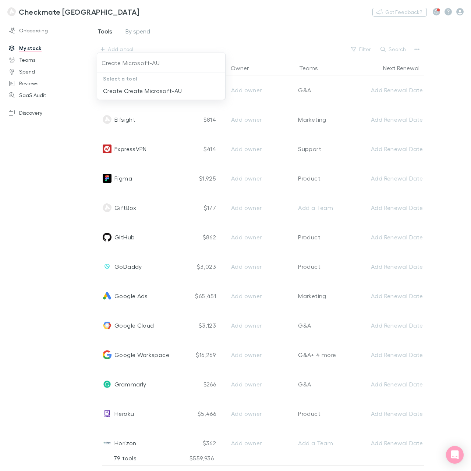
click at [200, 30] on div at bounding box center [235, 235] width 471 height 471
click at [110, 49] on div "Add a tool" at bounding box center [120, 49] width 25 height 9
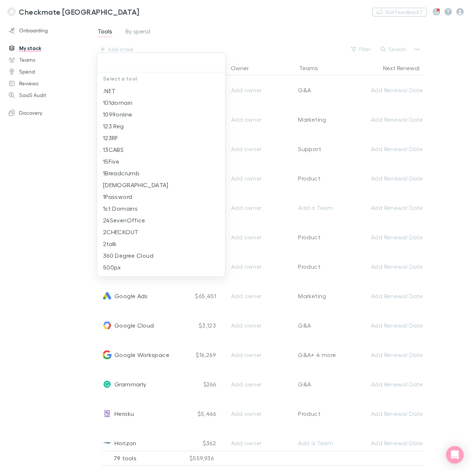
click at [139, 65] on input "text" at bounding box center [161, 63] width 122 height 14
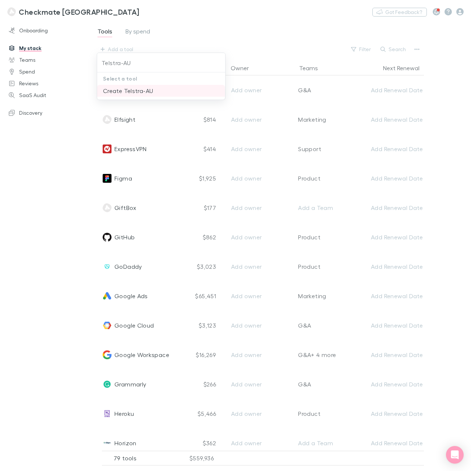
click at [125, 93] on li "Create Telstra-AU" at bounding box center [161, 91] width 128 height 12
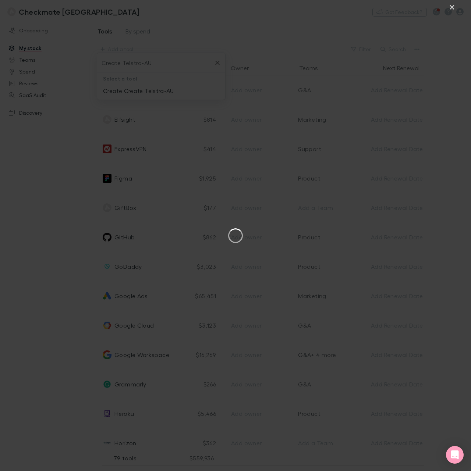
type input "Create Telstra-AU"
click at [451, 5] on button "×" at bounding box center [451, 6] width 9 height 9
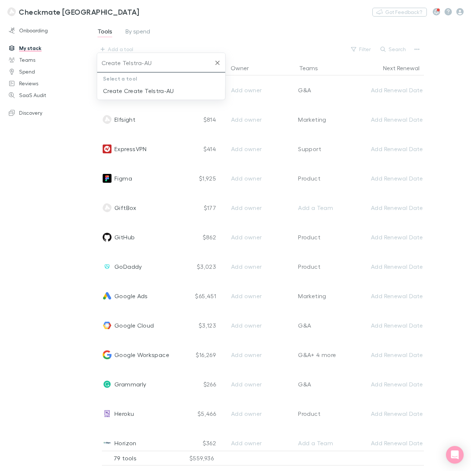
click at [221, 63] on icon "Clear" at bounding box center [217, 62] width 7 height 7
click at [118, 47] on div "Add a tool" at bounding box center [120, 49] width 25 height 9
click at [130, 92] on li "Create Riversidefm Inc-AU" at bounding box center [161, 91] width 128 height 12
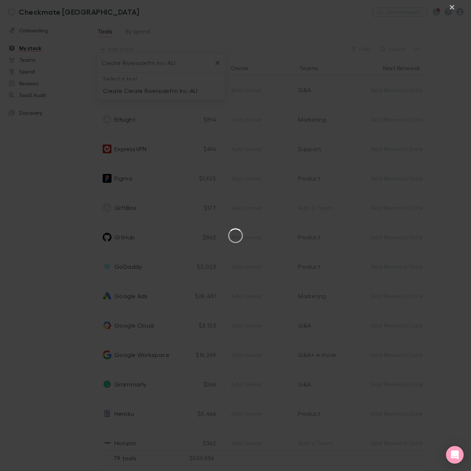
type input "Create Riversidefm Inc-AU"
click at [453, 7] on button "×" at bounding box center [451, 6] width 9 height 9
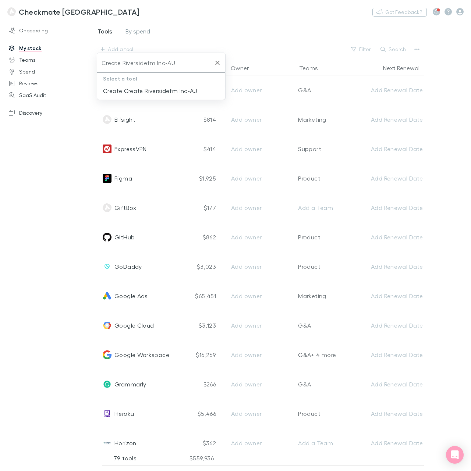
click at [221, 65] on button "Clear" at bounding box center [217, 63] width 10 height 10
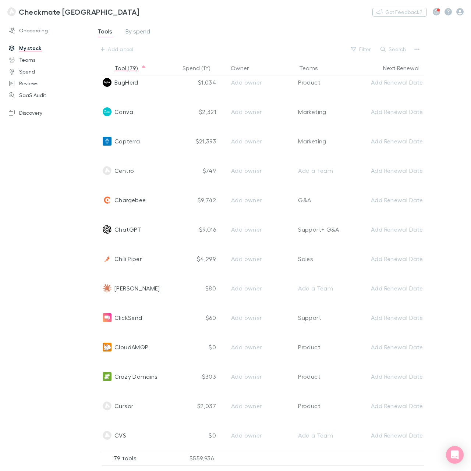
scroll to position [294, 0]
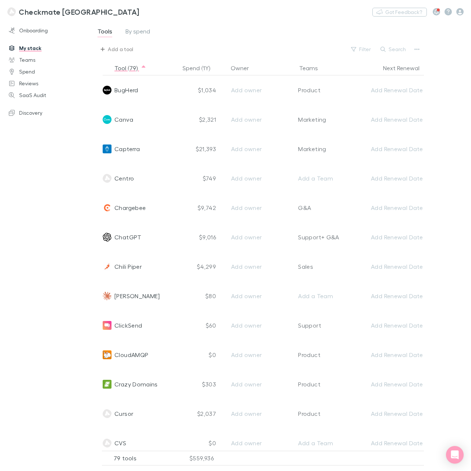
click at [108, 49] on div "Add a tool" at bounding box center [120, 49] width 25 height 9
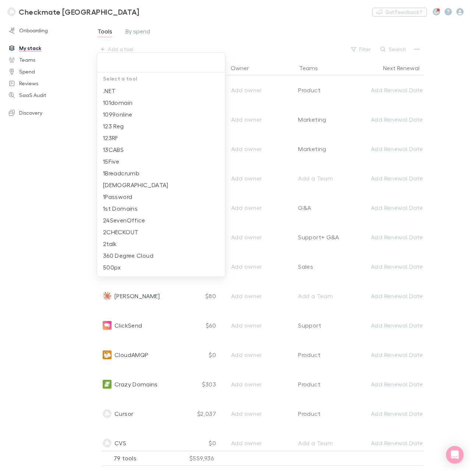
click at [117, 64] on input "text" at bounding box center [161, 63] width 122 height 14
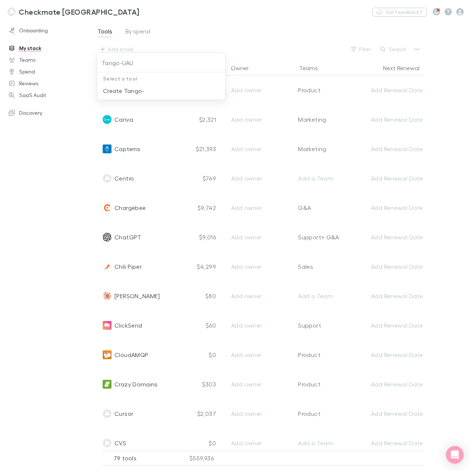
type input "Tango-UAU"
click at [239, 40] on div at bounding box center [235, 235] width 471 height 471
click at [132, 64] on input "Tango-UAU" at bounding box center [161, 63] width 122 height 14
click at [114, 42] on div "Tools By spend Add a tool Filter Search" at bounding box center [268, 40] width 343 height 29
click at [111, 48] on div "Add a tool" at bounding box center [120, 49] width 25 height 9
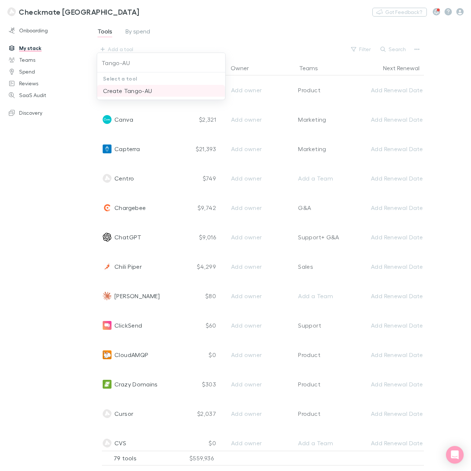
click at [141, 92] on li "Create Tango-AU" at bounding box center [161, 91] width 128 height 12
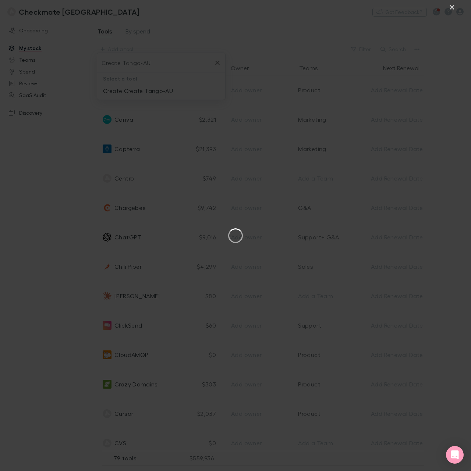
type input "Create Tango-AU"
click at [449, 5] on button "×" at bounding box center [451, 6] width 9 height 9
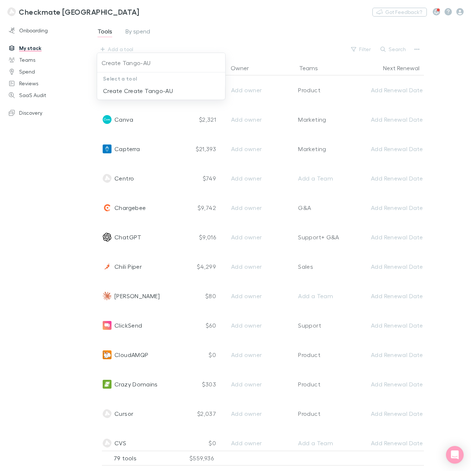
click at [256, 29] on div at bounding box center [235, 235] width 471 height 471
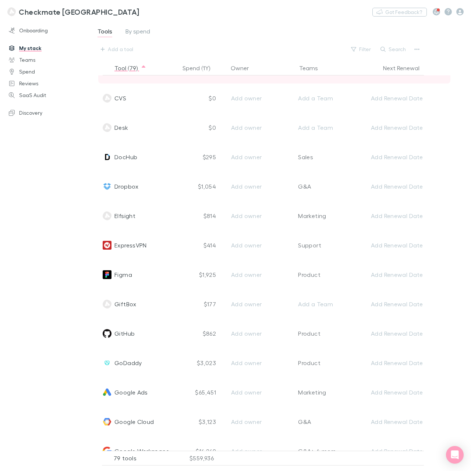
scroll to position [735, 0]
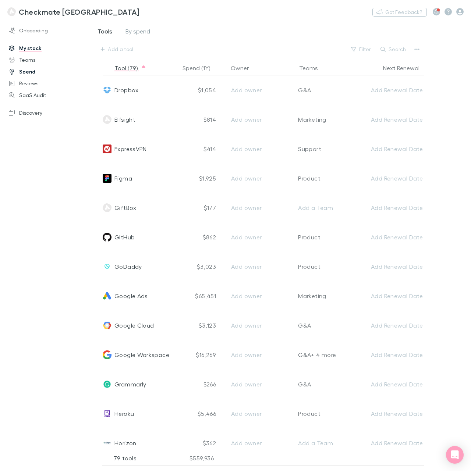
click at [38, 71] on link "Spend" at bounding box center [48, 72] width 94 height 12
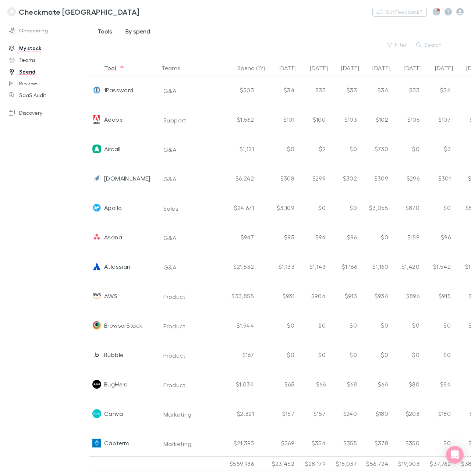
click at [240, 30] on div "Tools By spend Filter Search" at bounding box center [278, 37] width 362 height 23
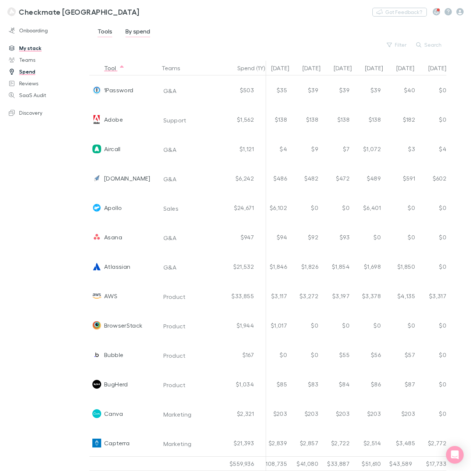
click at [104, 34] on span "Tools" at bounding box center [104, 33] width 15 height 10
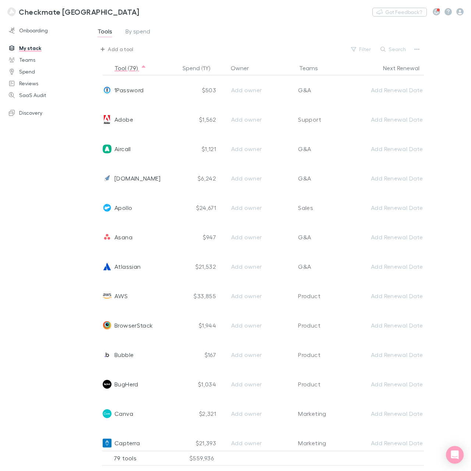
click at [116, 50] on div "Add a tool" at bounding box center [120, 49] width 25 height 9
click at [137, 94] on li "Create 84 Codes" at bounding box center [161, 91] width 128 height 12
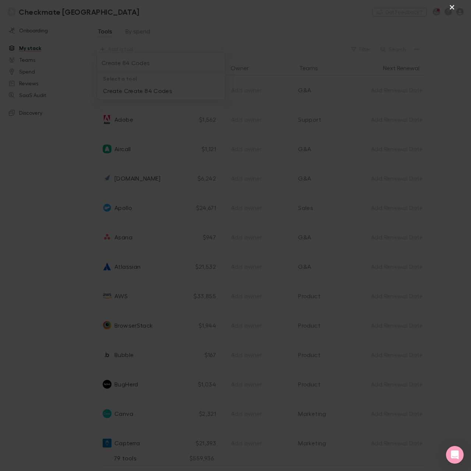
click at [453, 6] on button "×" at bounding box center [451, 6] width 9 height 9
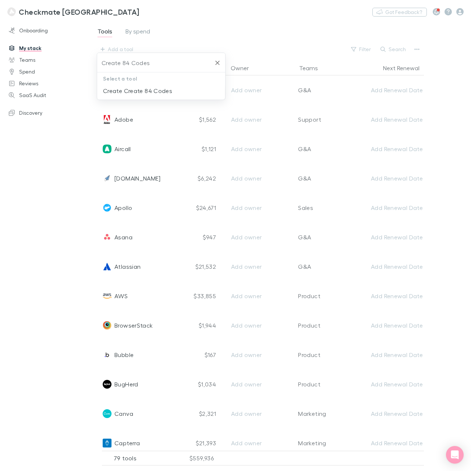
click at [148, 62] on input "Create 84 Codes" at bounding box center [155, 63] width 111 height 14
click at [168, 61] on input "Create 84 Codes" at bounding box center [155, 63] width 111 height 14
click at [122, 61] on input "Create 84 Codes" at bounding box center [155, 63] width 111 height 14
click at [122, 63] on input "Create 84 Codes" at bounding box center [155, 63] width 111 height 14
click at [124, 92] on li "Create 84 Codes" at bounding box center [161, 91] width 128 height 12
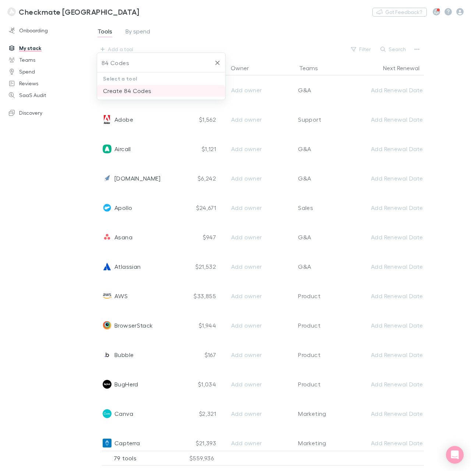
type input "Create 84 Codes"
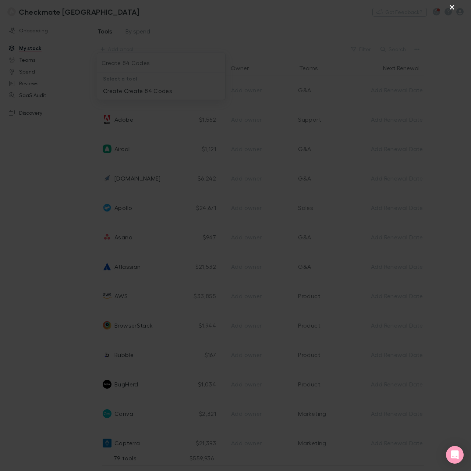
click at [451, 7] on button "×" at bounding box center [451, 6] width 9 height 9
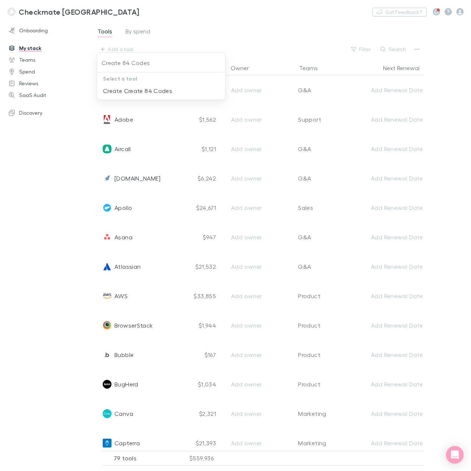
click at [240, 47] on div at bounding box center [235, 235] width 471 height 471
click at [115, 47] on div "Add a tool" at bounding box center [120, 49] width 25 height 9
click at [128, 92] on li "Create Alfred Advance" at bounding box center [161, 91] width 128 height 12
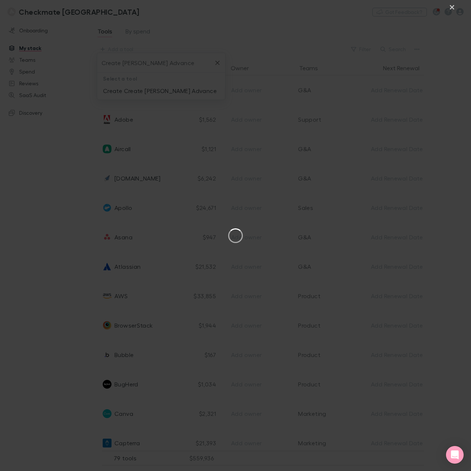
type input "Create Alfred Advance"
click at [449, 7] on button "×" at bounding box center [451, 6] width 9 height 9
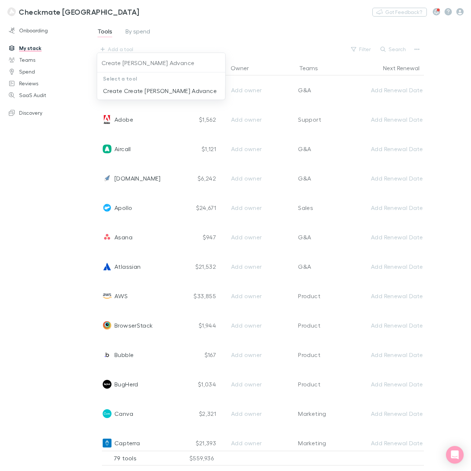
click at [239, 37] on div at bounding box center [235, 235] width 471 height 471
click at [46, 209] on div "Onboarding My stack Teams Spend Reviews SaaS Audit Discovery" at bounding box center [48, 244] width 97 height 443
click at [39, 212] on div "Onboarding My stack Teams Spend Reviews SaaS Audit Discovery" at bounding box center [48, 244] width 97 height 443
click at [112, 50] on div "Add a tool" at bounding box center [120, 49] width 25 height 9
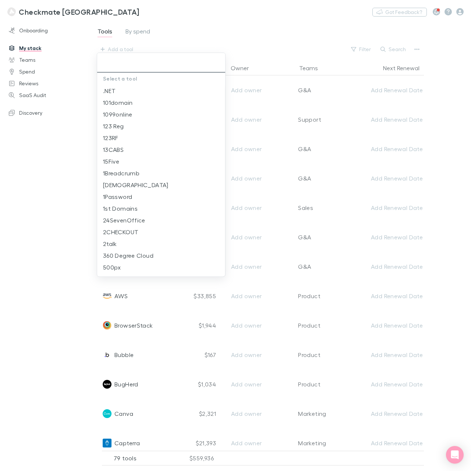
click at [121, 57] on input "text" at bounding box center [161, 63] width 122 height 14
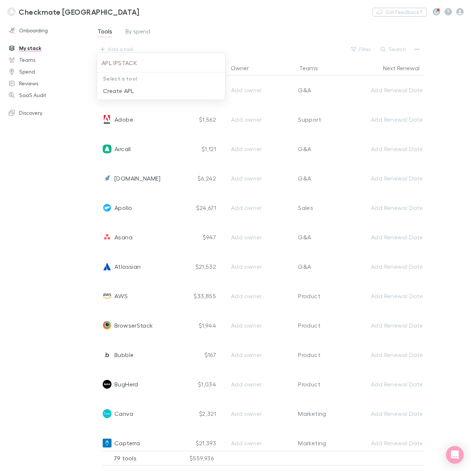
type input "APL IPSTACK"
click at [126, 61] on input "APL IPSTACK" at bounding box center [161, 63] width 122 height 14
click at [77, 63] on div "APL IPSTACK Select a tool Create APL" at bounding box center [235, 235] width 471 height 471
click at [121, 65] on input "text" at bounding box center [161, 63] width 122 height 14
click at [57, 174] on div at bounding box center [235, 235] width 471 height 471
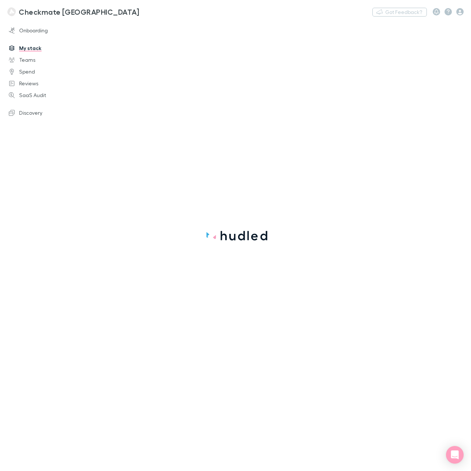
click at [26, 47] on link "My stack" at bounding box center [48, 48] width 94 height 12
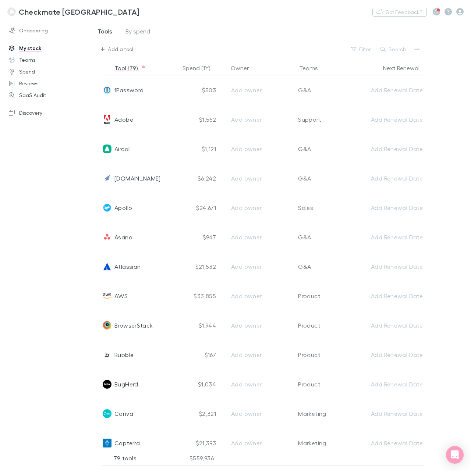
click at [114, 51] on div "Add a tool" at bounding box center [120, 49] width 25 height 9
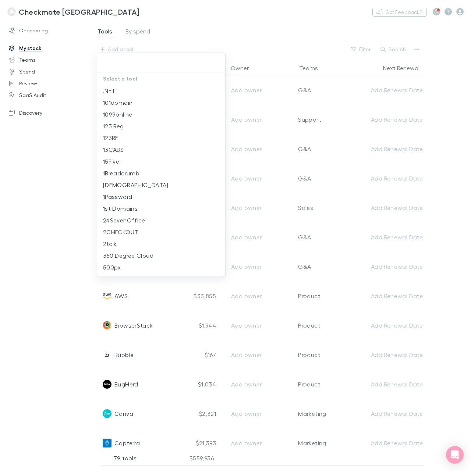
click at [119, 64] on input "text" at bounding box center [161, 63] width 122 height 14
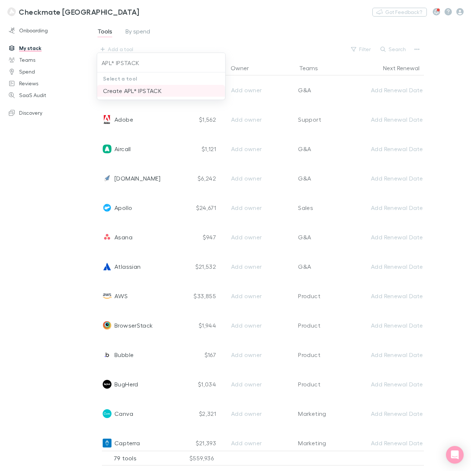
click at [111, 90] on li "Create APL* IPSTACK" at bounding box center [161, 91] width 128 height 12
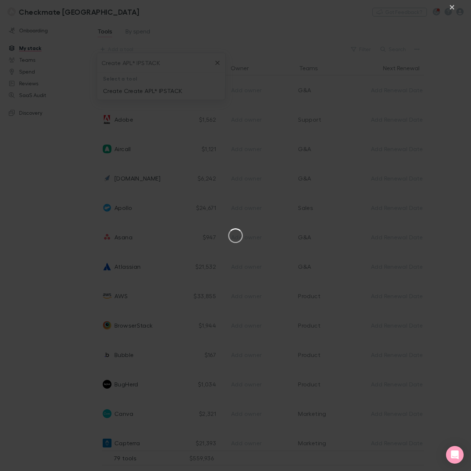
type input "Create APL* IPSTACK"
click at [450, 6] on button "×" at bounding box center [451, 6] width 9 height 9
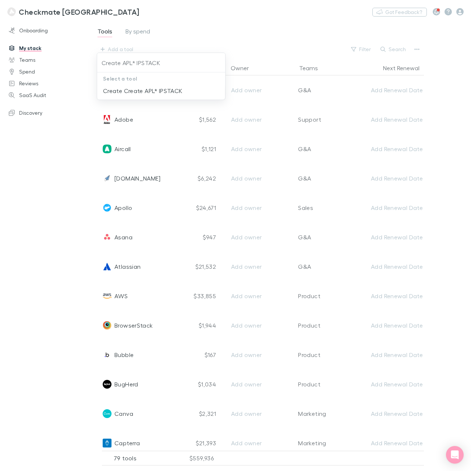
click at [205, 22] on div at bounding box center [235, 235] width 471 height 471
click at [109, 49] on div "Add a tool" at bounding box center [120, 49] width 25 height 9
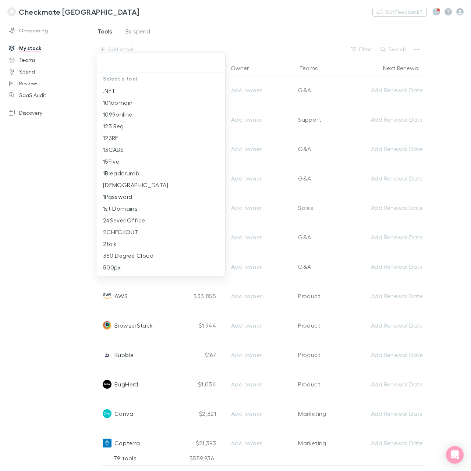
click at [117, 62] on input "text" at bounding box center [161, 63] width 122 height 14
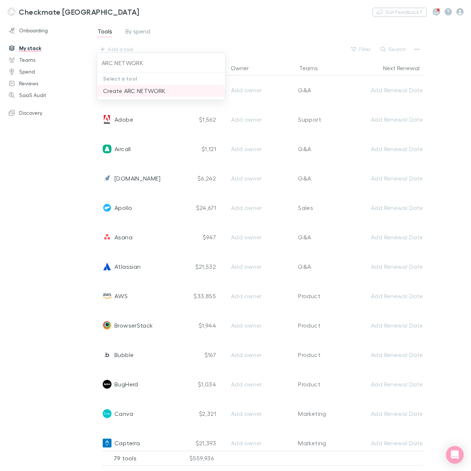
click at [131, 87] on li "Create ARC NETWORK" at bounding box center [161, 91] width 128 height 12
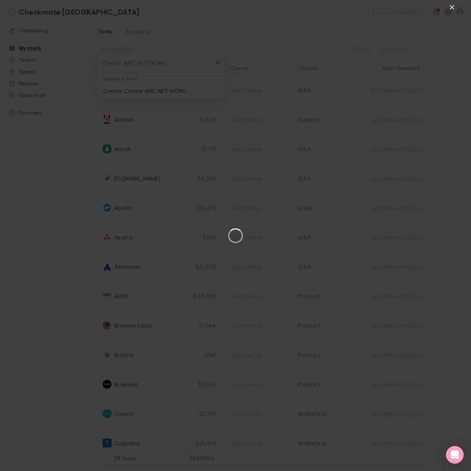
type input "Create ARC NETWORK"
click at [450, 9] on button "×" at bounding box center [451, 6] width 9 height 9
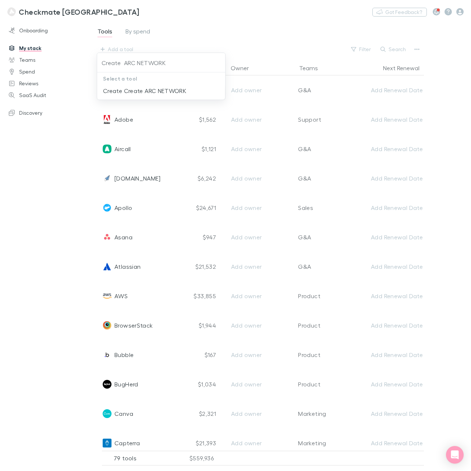
click at [49, 240] on div at bounding box center [235, 235] width 471 height 471
click at [119, 47] on div "Add a tool" at bounding box center [120, 49] width 25 height 9
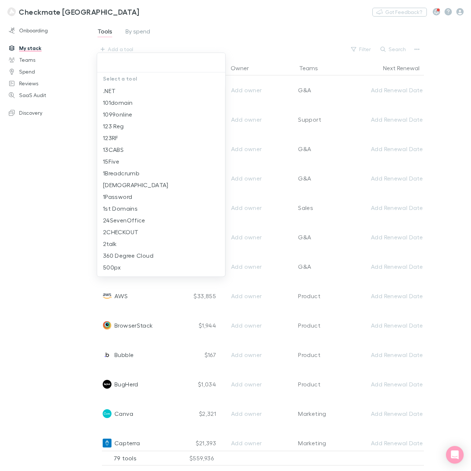
click at [123, 57] on input "text" at bounding box center [161, 63] width 122 height 14
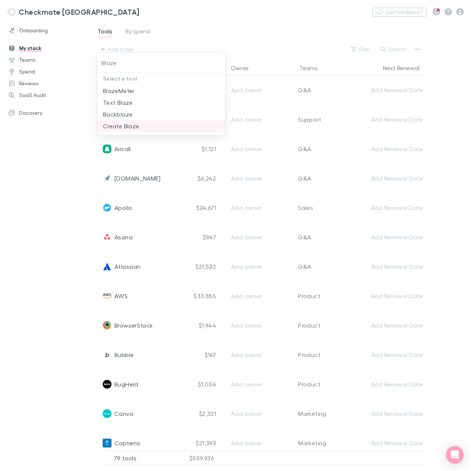
click at [120, 126] on li "Create Blaze" at bounding box center [161, 126] width 128 height 12
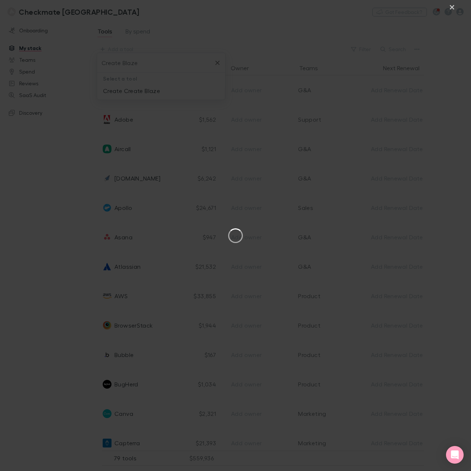
type input "Create Blaze"
click at [453, 7] on button "×" at bounding box center [451, 6] width 9 height 9
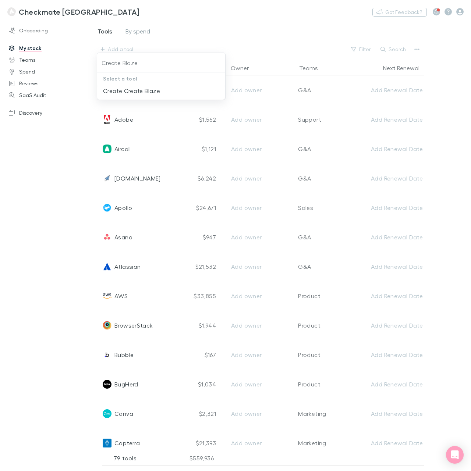
click at [35, 201] on div at bounding box center [235, 235] width 471 height 471
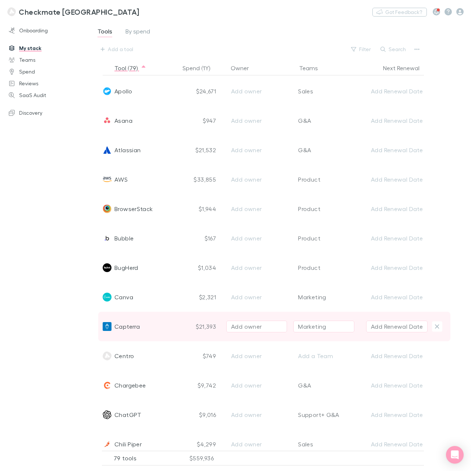
scroll to position [147, 0]
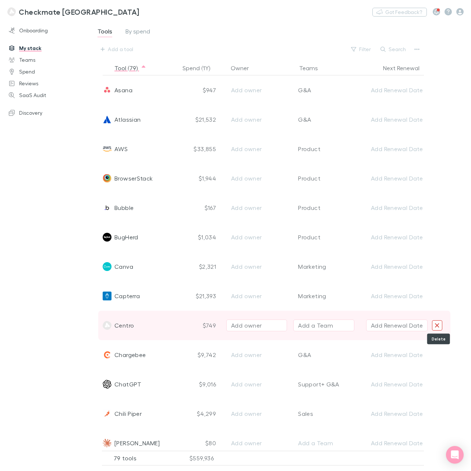
click at [437, 325] on icon "Delete" at bounding box center [437, 325] width 4 height 4
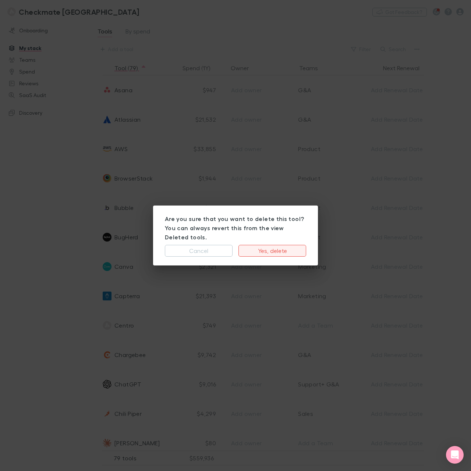
click at [274, 246] on button "Yes, delete" at bounding box center [272, 251] width 68 height 12
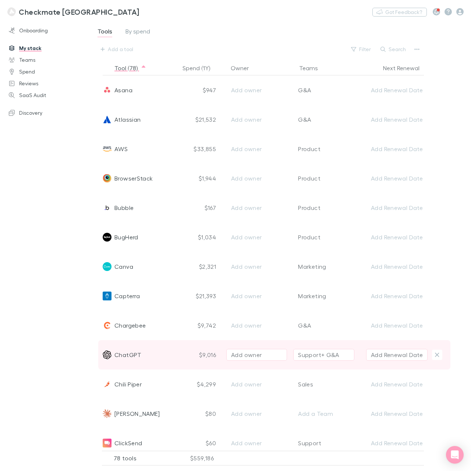
click at [303, 354] on div "Support + G&A" at bounding box center [318, 354] width 41 height 9
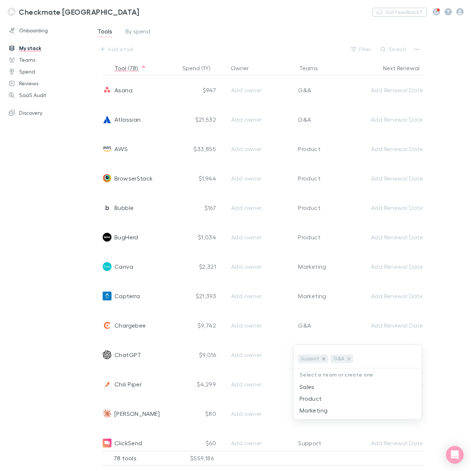
click at [321, 359] on icon at bounding box center [324, 359] width 6 height 6
click at [37, 290] on div at bounding box center [235, 235] width 471 height 471
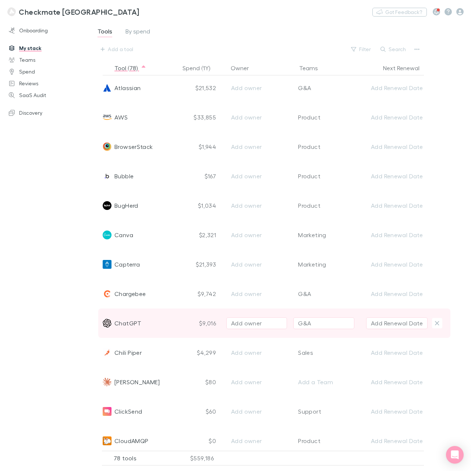
scroll to position [196, 0]
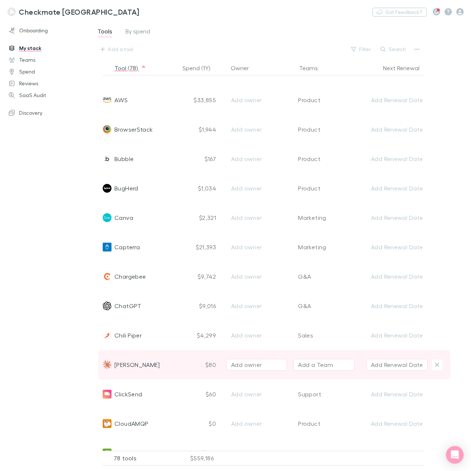
click at [301, 363] on div "Add a Team" at bounding box center [315, 364] width 35 height 9
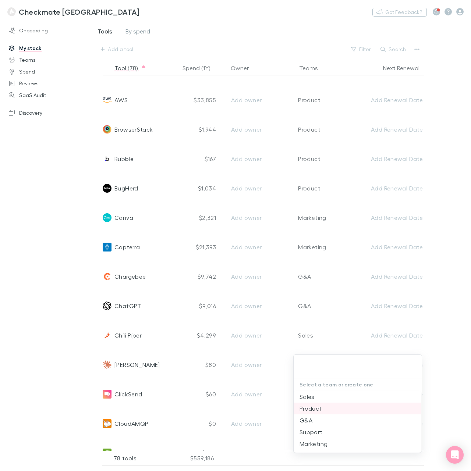
click at [318, 409] on li "Product" at bounding box center [357, 409] width 128 height 12
click at [74, 304] on div at bounding box center [235, 235] width 471 height 471
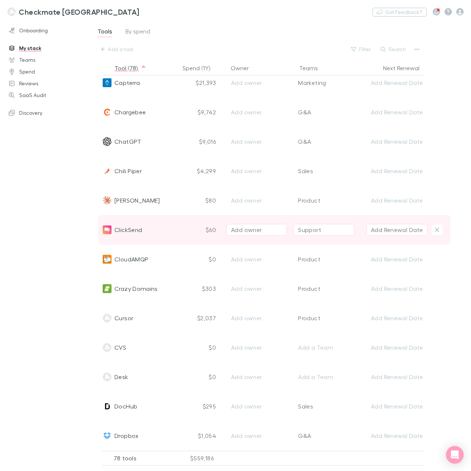
scroll to position [343, 0]
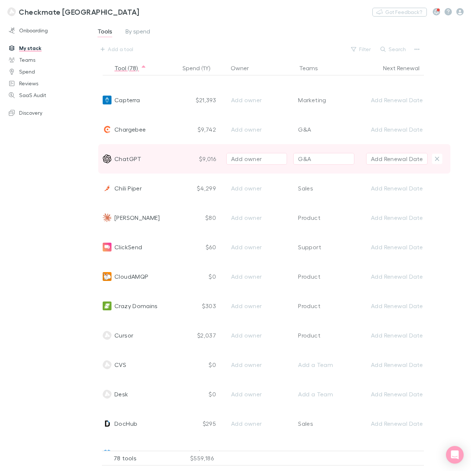
click at [310, 159] on div "G&A" at bounding box center [304, 158] width 13 height 9
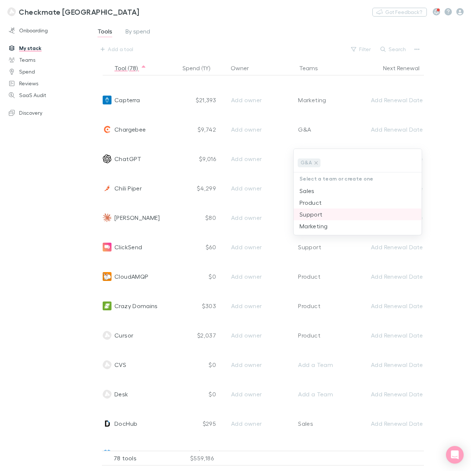
click at [314, 214] on li "Support" at bounding box center [357, 214] width 128 height 12
click at [43, 149] on div at bounding box center [235, 235] width 471 height 471
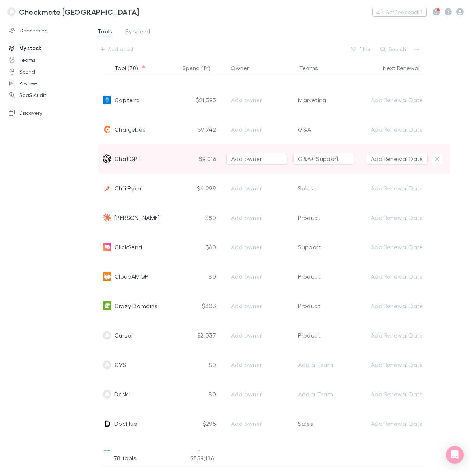
click at [318, 157] on div "G&A + Support" at bounding box center [318, 158] width 41 height 9
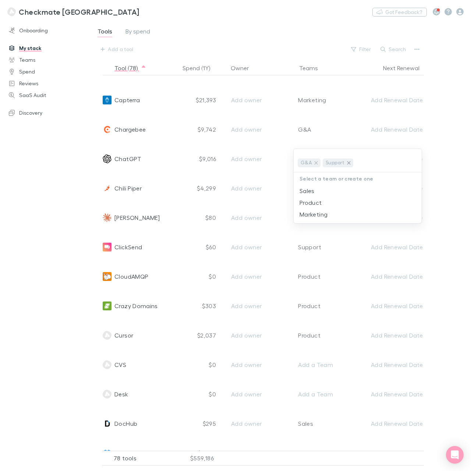
click at [348, 163] on icon at bounding box center [348, 162] width 3 height 3
click at [48, 187] on div at bounding box center [235, 235] width 471 height 471
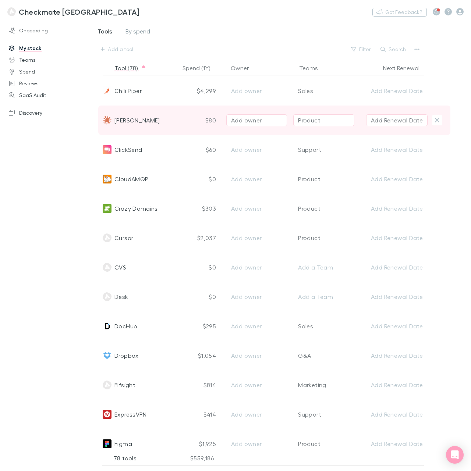
scroll to position [441, 0]
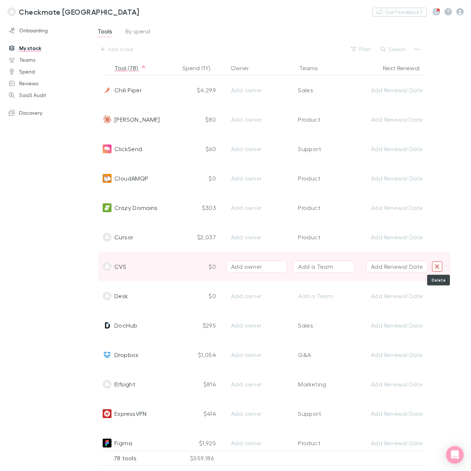
click at [437, 266] on icon "Delete" at bounding box center [437, 266] width 4 height 4
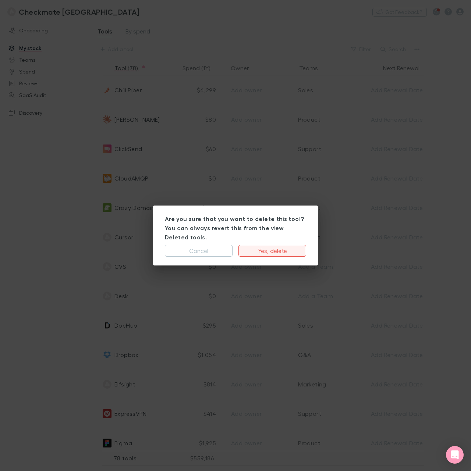
click at [279, 246] on button "Yes, delete" at bounding box center [272, 251] width 68 height 12
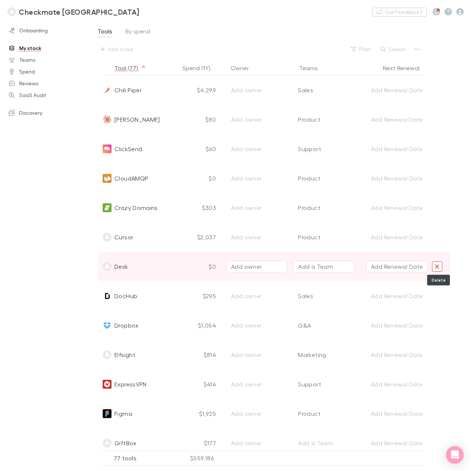
click at [438, 267] on icon "Delete" at bounding box center [436, 266] width 5 height 7
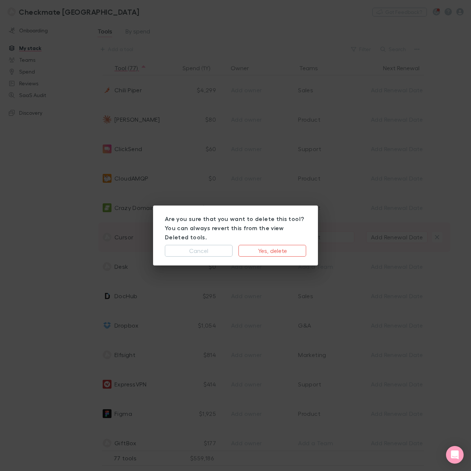
click at [285, 245] on button "Yes, delete" at bounding box center [272, 251] width 68 height 12
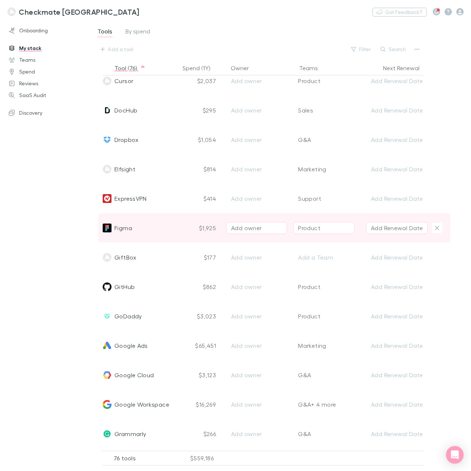
scroll to position [637, 0]
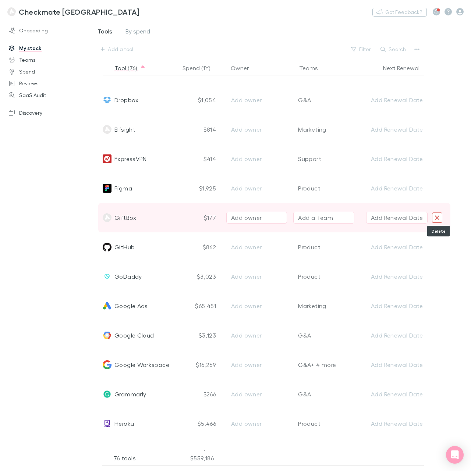
click at [437, 217] on icon "Delete" at bounding box center [436, 217] width 5 height 7
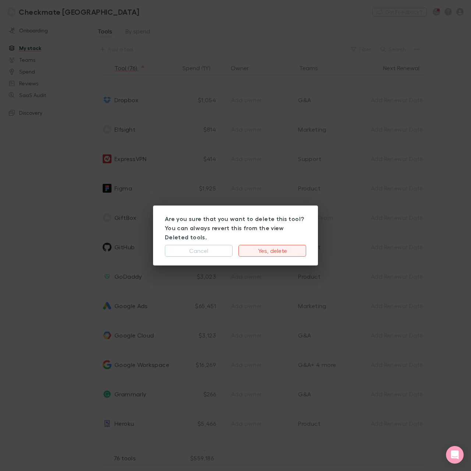
click at [269, 245] on button "Yes, delete" at bounding box center [272, 251] width 68 height 12
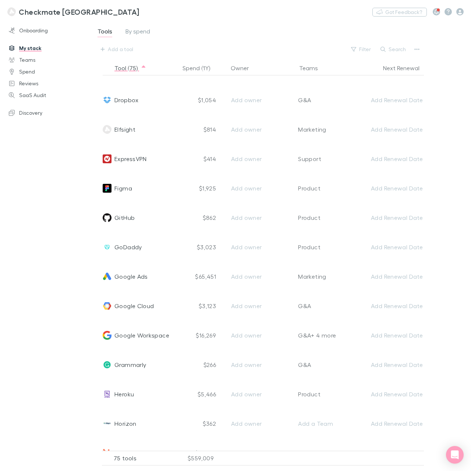
click at [36, 187] on div "Onboarding My stack Teams Spend Reviews SaaS Audit Discovery" at bounding box center [48, 244] width 97 height 443
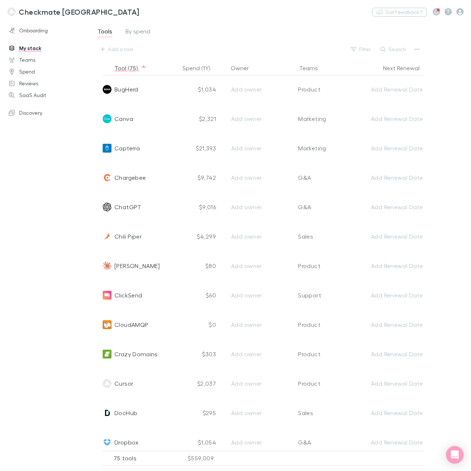
scroll to position [294, 0]
click at [117, 49] on div "Add a tool" at bounding box center [120, 49] width 25 height 9
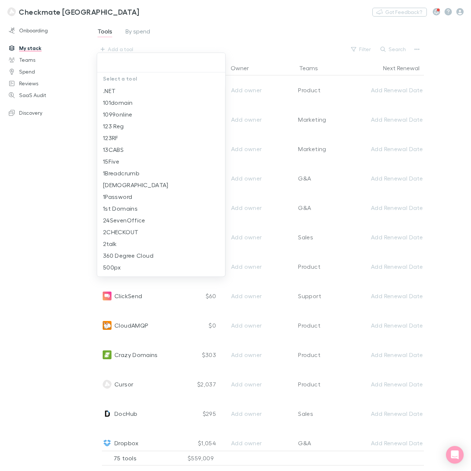
click at [133, 61] on input "text" at bounding box center [161, 63] width 122 height 14
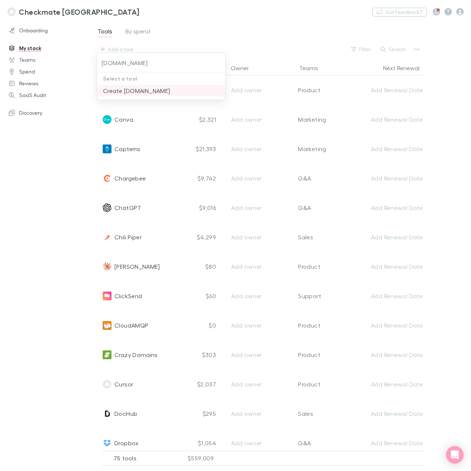
click at [134, 90] on li "Create HALALLAB.CO" at bounding box center [161, 91] width 128 height 12
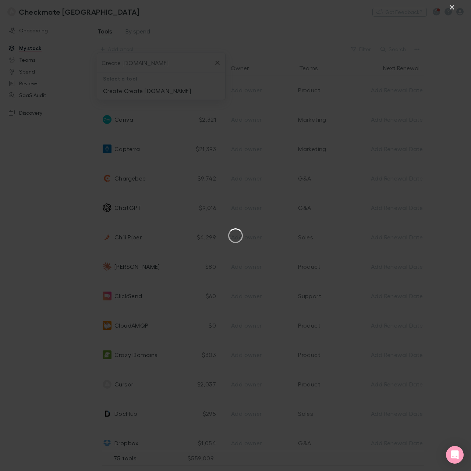
type input "Create HALALLAB.CO"
click at [450, 7] on button "×" at bounding box center [451, 6] width 9 height 9
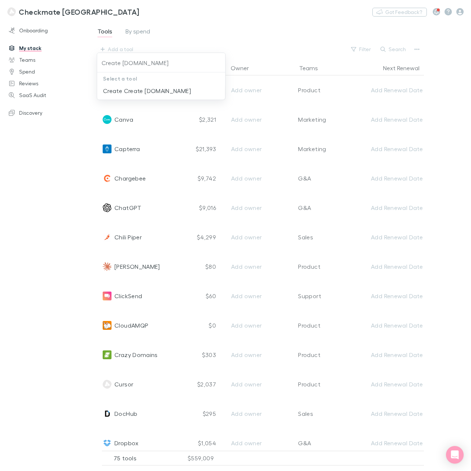
click at [61, 210] on div at bounding box center [235, 235] width 471 height 471
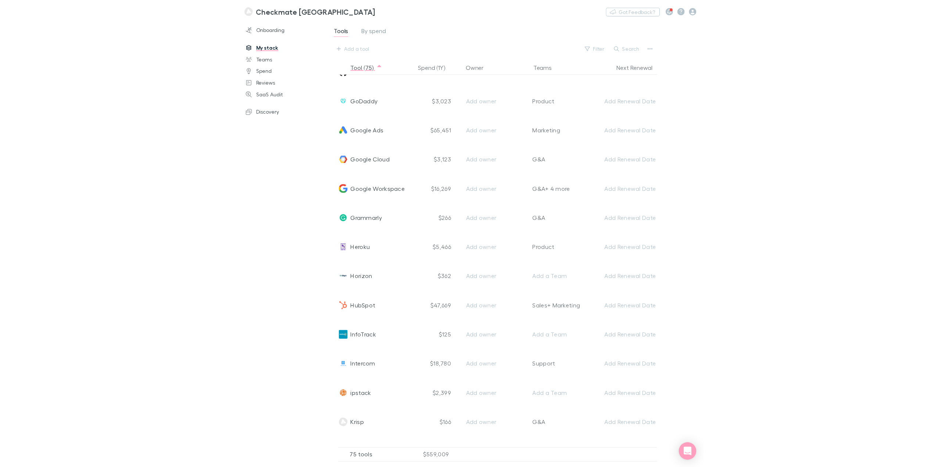
scroll to position [833, 0]
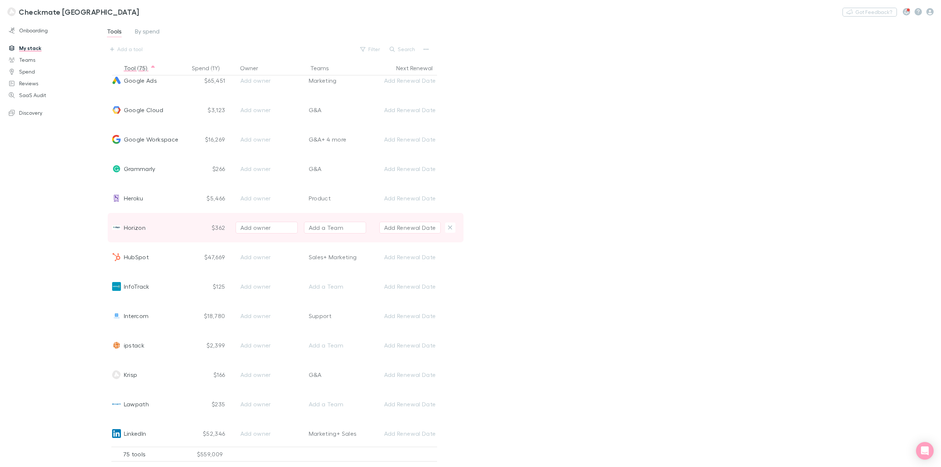
click at [206, 230] on div "$362" at bounding box center [209, 227] width 40 height 29
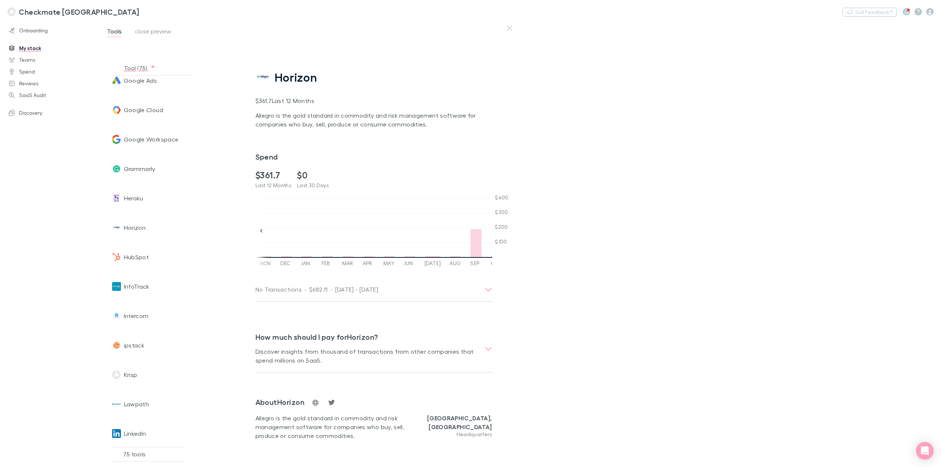
scroll to position [0, 257]
click at [222, 225] on div "Tool (75) Spend (1Y) Owner Teams Next Renewal 1Password $503 Add owner G&A Add …" at bounding box center [168, 261] width 139 height 401
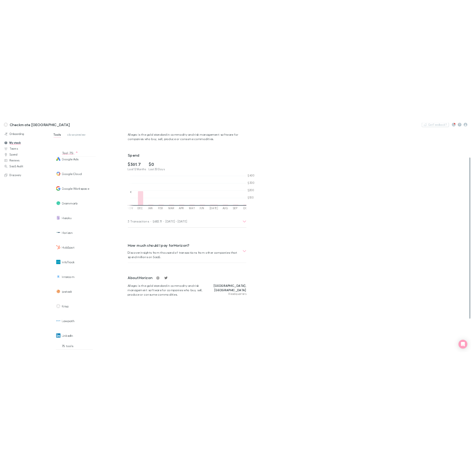
scroll to position [98, 0]
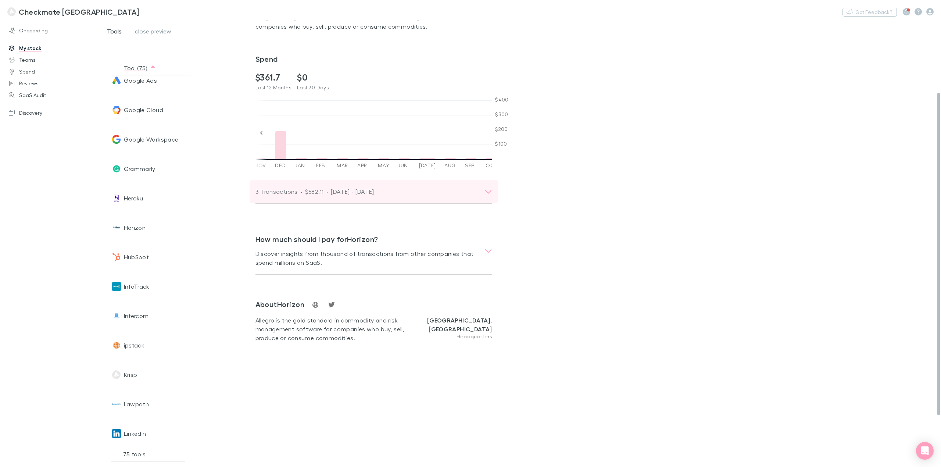
click at [470, 192] on icon at bounding box center [489, 191] width 8 height 9
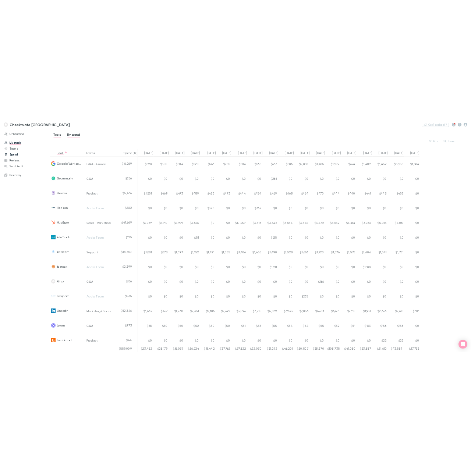
scroll to position [882, 0]
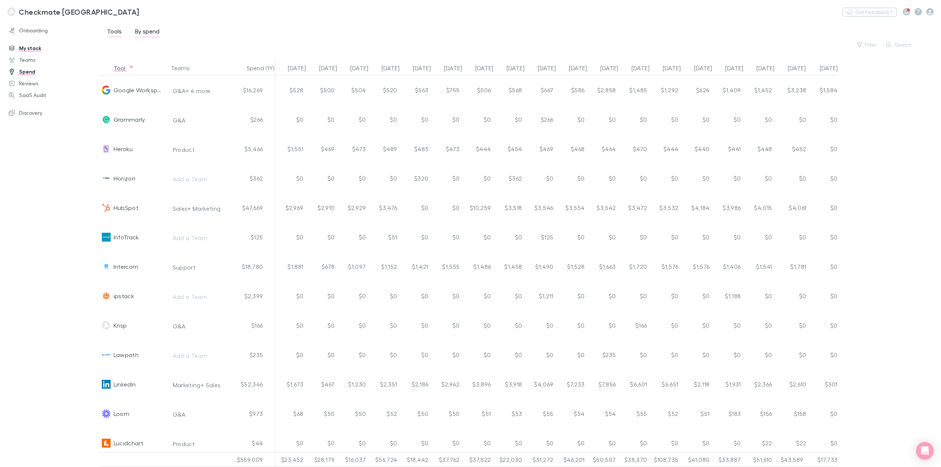
click at [23, 49] on link "My stack" at bounding box center [52, 48] width 103 height 12
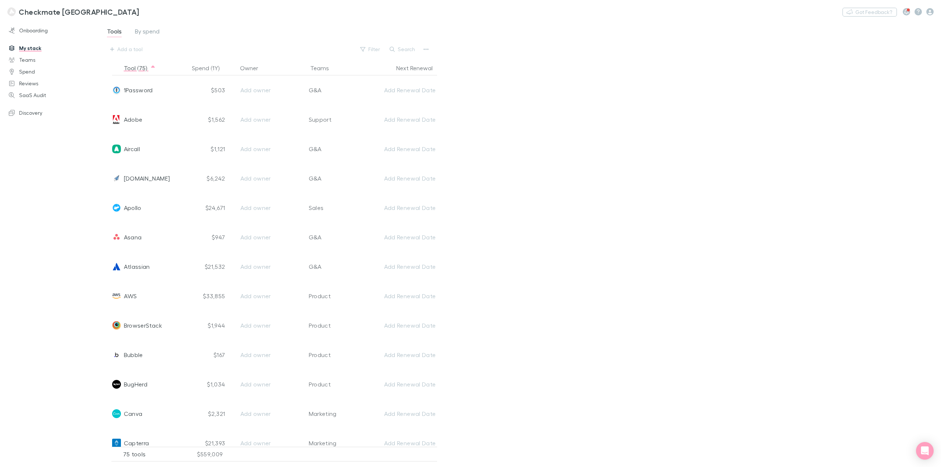
click at [23, 49] on link "My stack" at bounding box center [52, 48] width 103 height 12
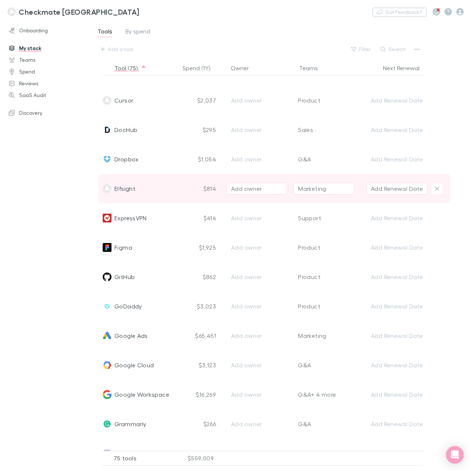
scroll to position [735, 0]
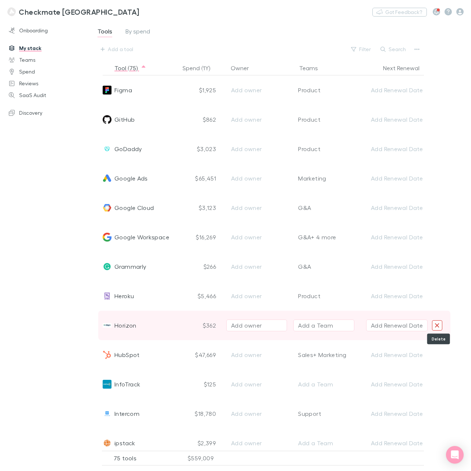
click at [436, 326] on icon "Delete" at bounding box center [437, 325] width 4 height 4
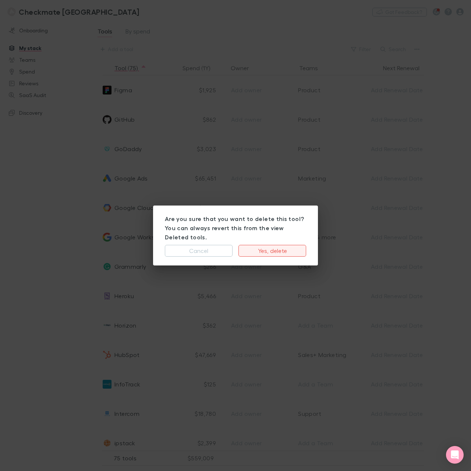
click at [265, 245] on button "Yes, delete" at bounding box center [272, 251] width 68 height 12
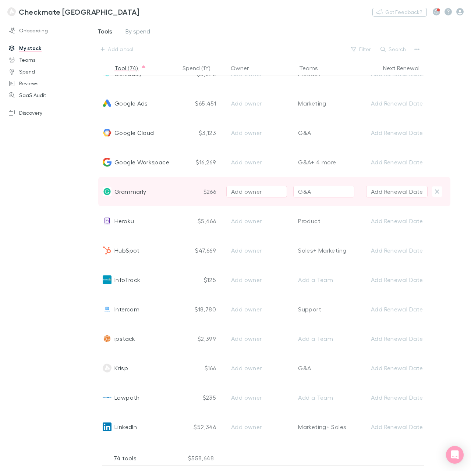
scroll to position [833, 0]
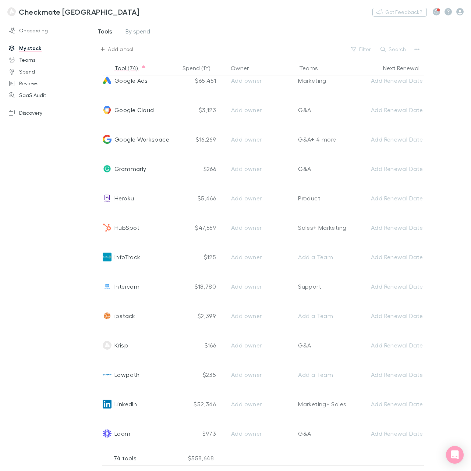
click at [115, 49] on div "Add a tool" at bounding box center [120, 49] width 25 height 9
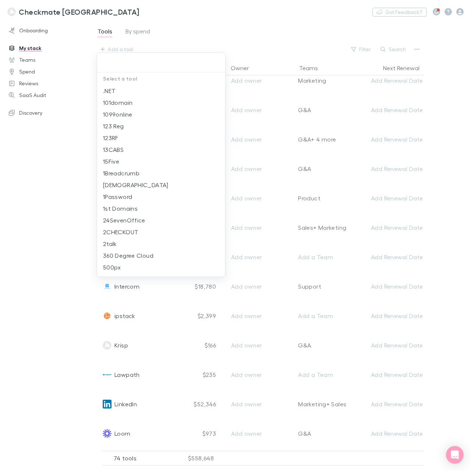
click at [129, 64] on input "text" at bounding box center [161, 63] width 122 height 14
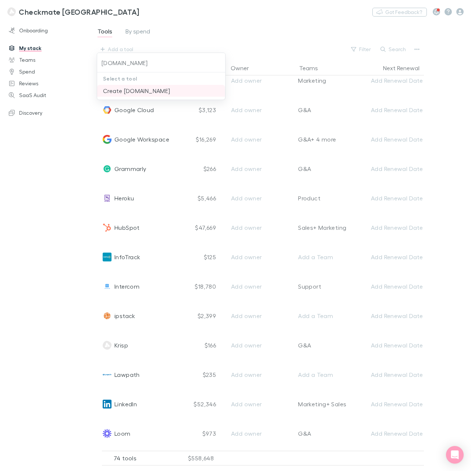
click at [119, 87] on li "Create ICONSCOUT.COM" at bounding box center [161, 91] width 128 height 12
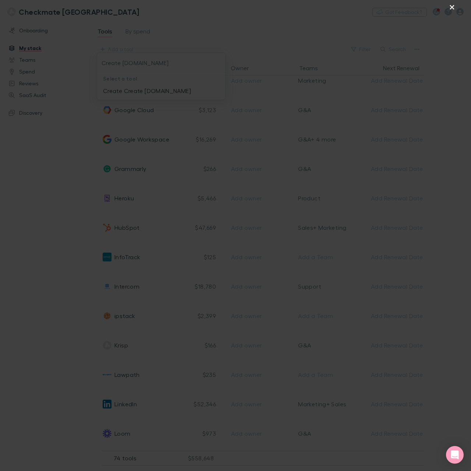
click at [451, 7] on button "×" at bounding box center [451, 6] width 9 height 9
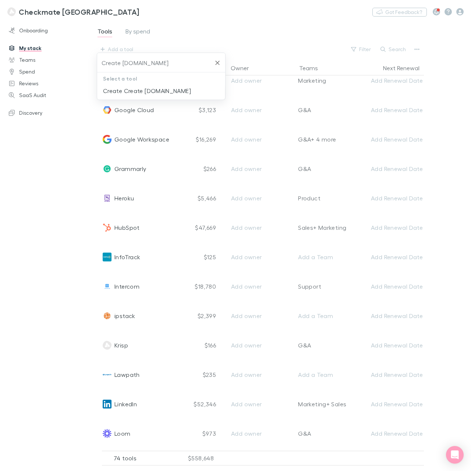
click at [187, 62] on input "Create ICONSCOUT.COM" at bounding box center [155, 63] width 111 height 14
click at [147, 87] on li "Create Create ICONSCOUT" at bounding box center [161, 91] width 128 height 12
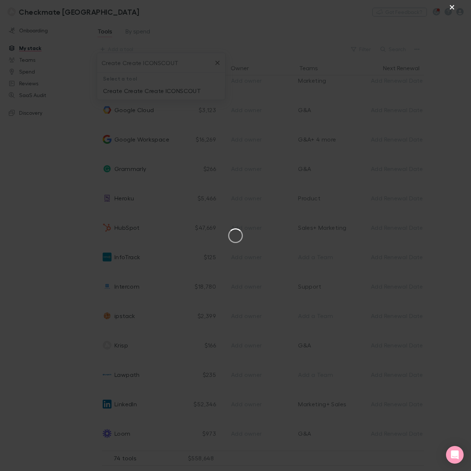
click at [450, 3] on button "×" at bounding box center [451, 6] width 9 height 9
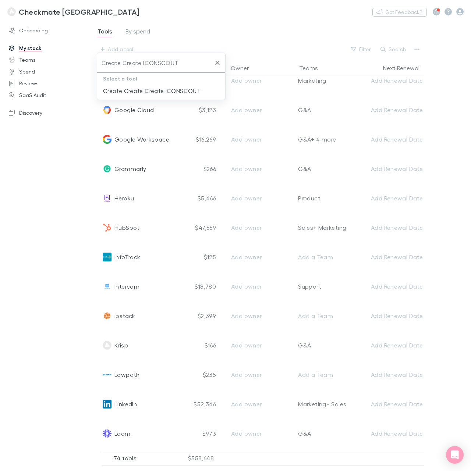
click at [142, 61] on input "Create Create ICONSCOUT" at bounding box center [155, 63] width 111 height 14
click at [143, 62] on input "Create Create ICONSCOUT" at bounding box center [155, 63] width 111 height 14
click at [130, 91] on li "Create ICONSCOUT" at bounding box center [161, 91] width 128 height 12
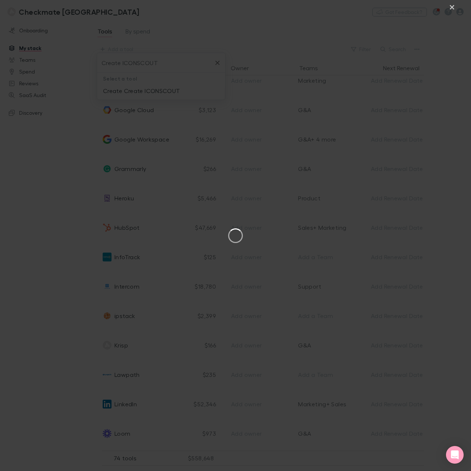
type input "Create ICONSCOUT"
click at [452, 6] on button "×" at bounding box center [451, 6] width 9 height 9
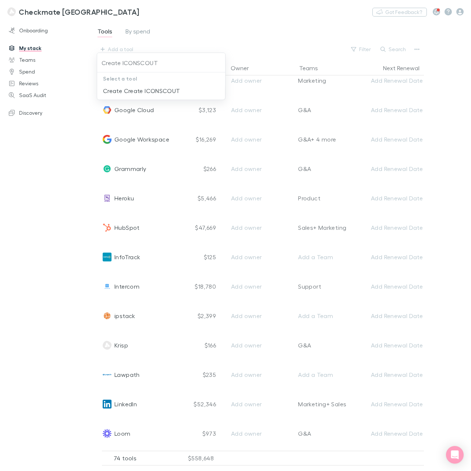
click at [67, 189] on div at bounding box center [235, 235] width 471 height 471
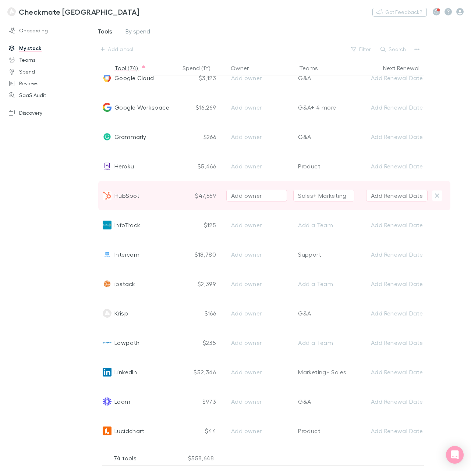
scroll to position [882, 0]
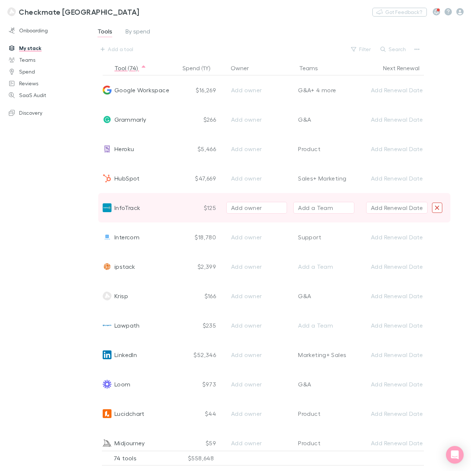
click at [436, 206] on icon "Delete" at bounding box center [436, 207] width 5 height 7
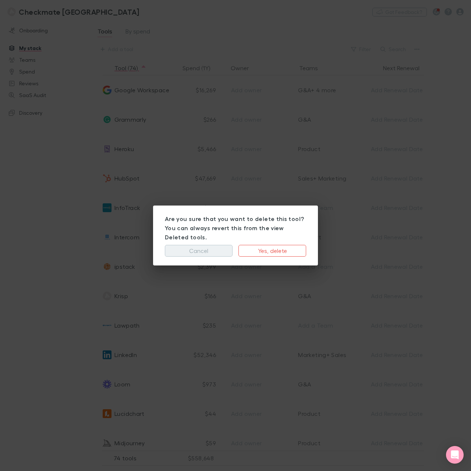
click at [197, 246] on button "Cancel" at bounding box center [199, 251] width 68 height 12
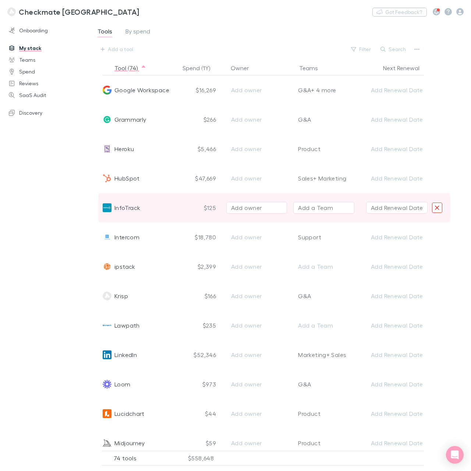
click at [437, 208] on icon "Delete" at bounding box center [437, 208] width 4 height 4
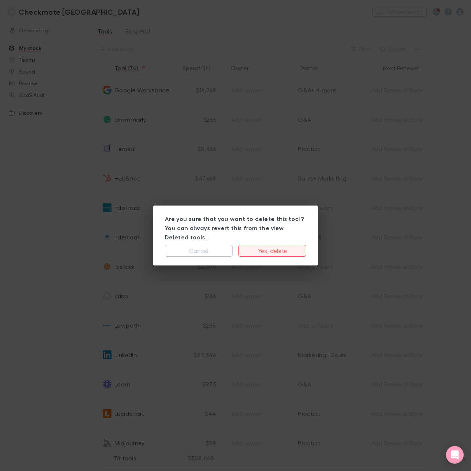
click at [264, 247] on button "Yes, delete" at bounding box center [272, 251] width 68 height 12
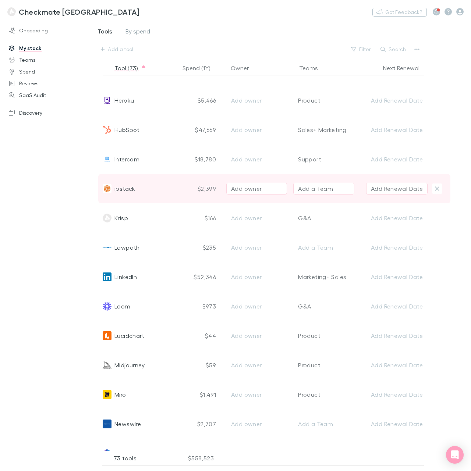
scroll to position [931, 0]
click at [122, 190] on span "ipstack" at bounding box center [124, 188] width 21 height 29
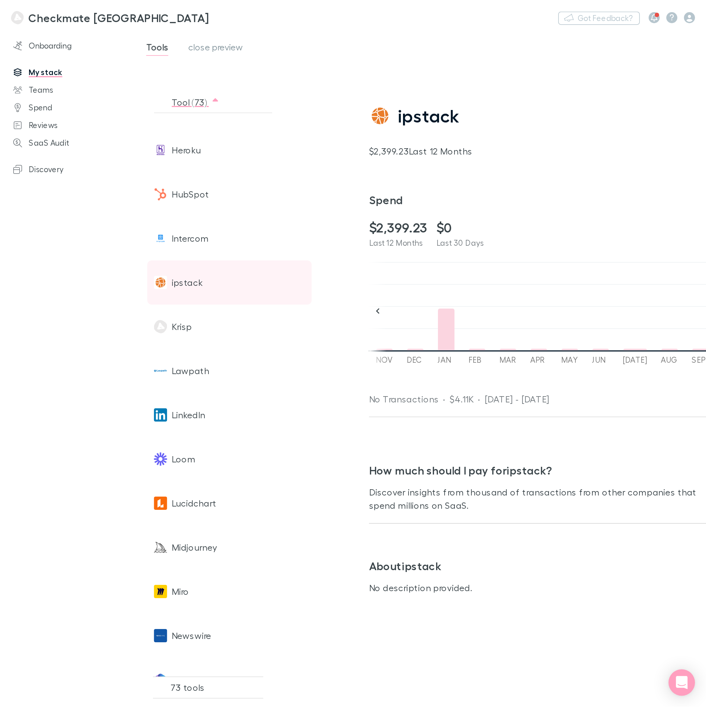
scroll to position [0, 504]
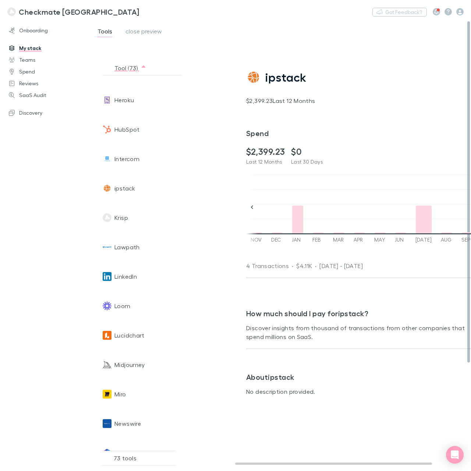
click at [249, 153] on h2 "$2,399.23" at bounding box center [265, 151] width 39 height 11
click at [237, 24] on div "ipstack $2,399.23 Last 12 Months Spend $2,399.23 Last 12 Months $0 Last 30 Days…" at bounding box center [375, 209] width 282 height 374
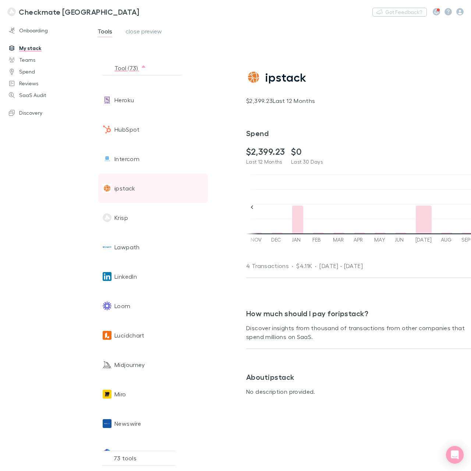
click at [121, 191] on span "ipstack" at bounding box center [124, 188] width 21 height 29
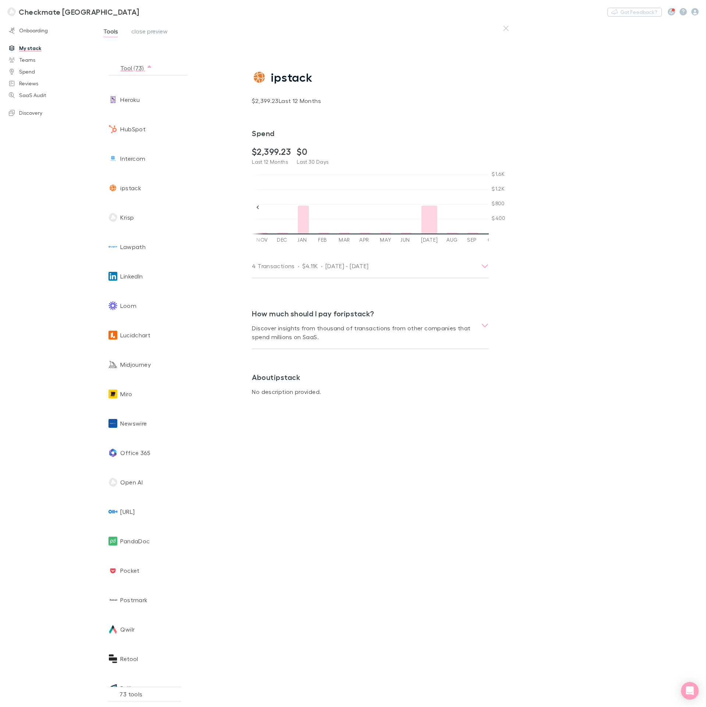
click at [20, 46] on link "My stack" at bounding box center [52, 48] width 103 height 12
click at [24, 47] on link "My stack" at bounding box center [52, 48] width 103 height 12
click at [136, 97] on span "Heroku" at bounding box center [129, 99] width 19 height 29
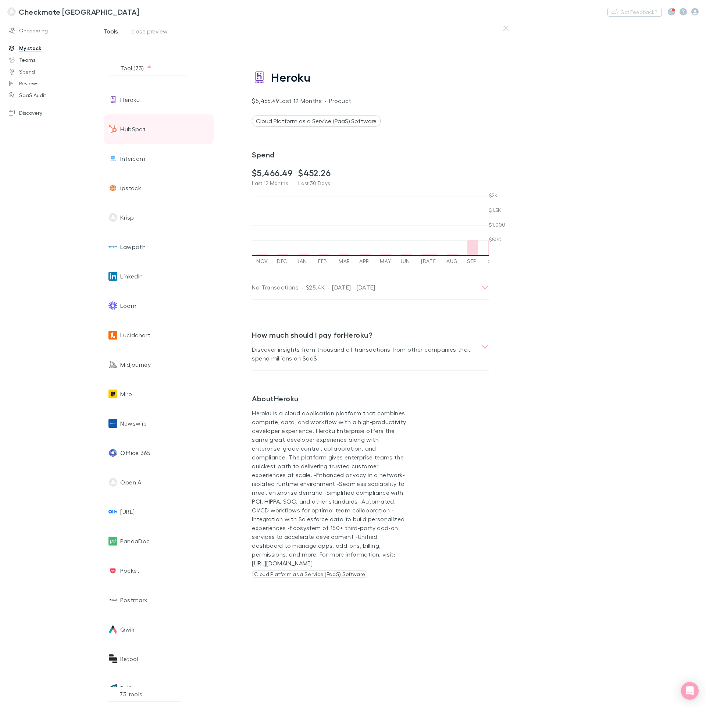
click at [134, 132] on span "HubSpot" at bounding box center [132, 128] width 25 height 29
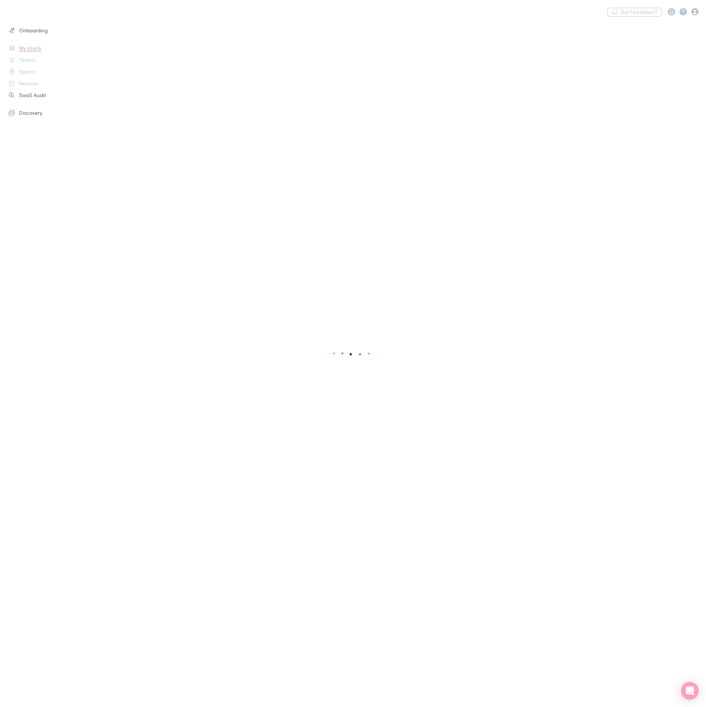
click at [28, 48] on div "Onboarding My stack Teams Spend Reviews SaaS Audit Discovery" at bounding box center [53, 364] width 106 height 683
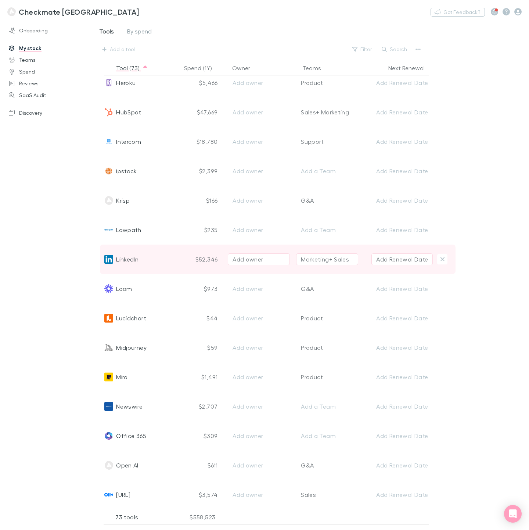
scroll to position [993, 0]
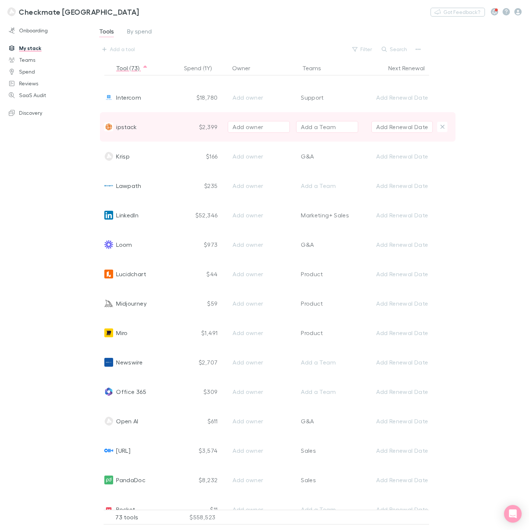
click at [313, 126] on div "Add a Team" at bounding box center [318, 126] width 35 height 9
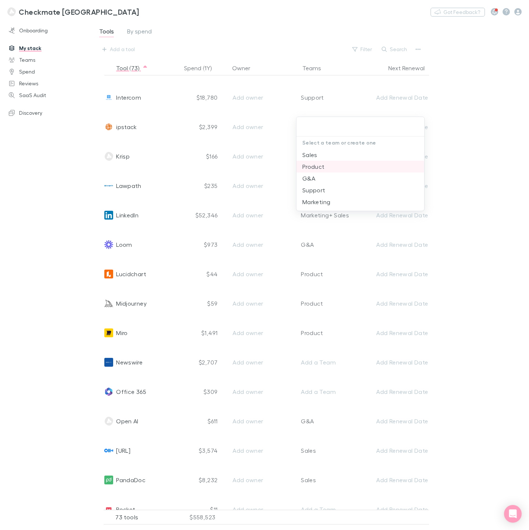
click at [316, 167] on li "Product" at bounding box center [361, 167] width 128 height 12
click at [68, 169] on div at bounding box center [264, 265] width 529 height 530
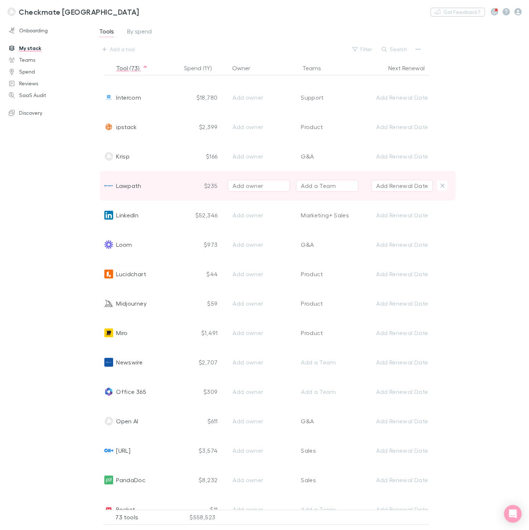
click at [126, 187] on span "Lawpath" at bounding box center [128, 185] width 25 height 29
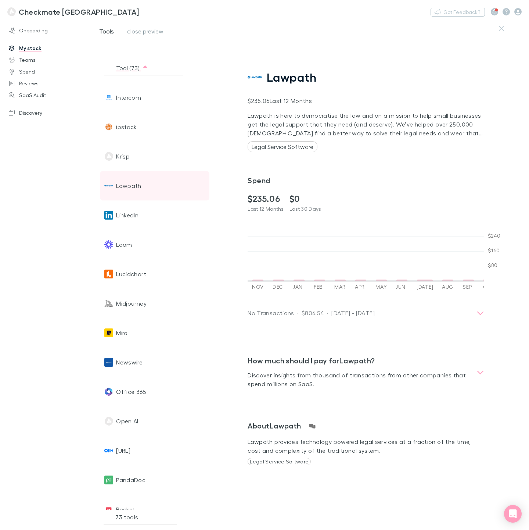
scroll to position [0, 751]
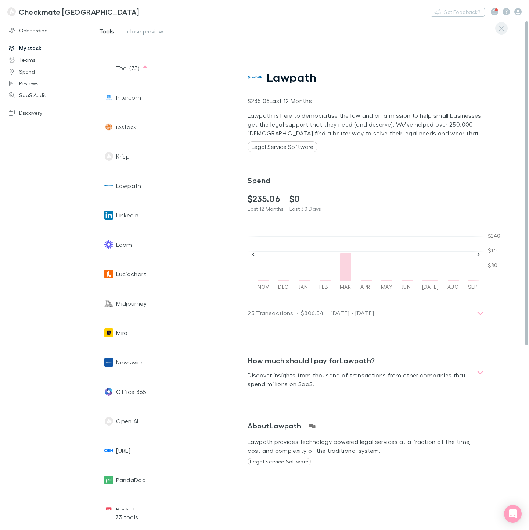
click at [502, 32] on button "button" at bounding box center [502, 28] width 12 height 12
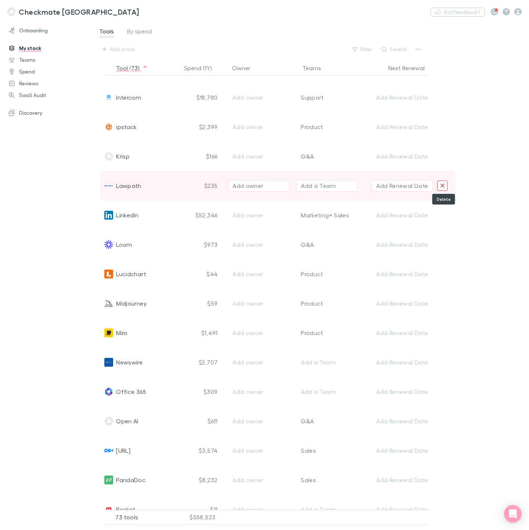
click at [444, 185] on icon "Delete" at bounding box center [443, 185] width 4 height 4
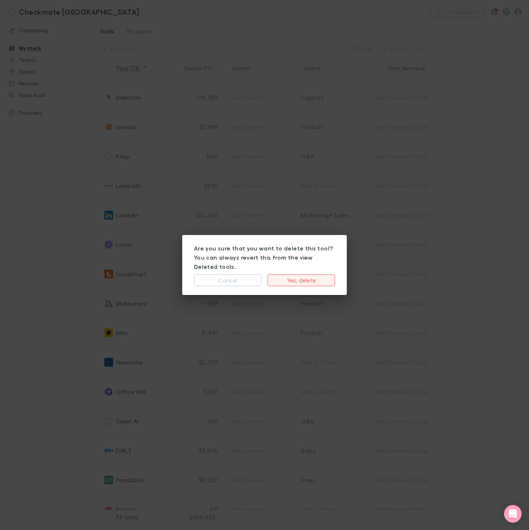
click at [296, 275] on button "Yes, delete" at bounding box center [302, 280] width 68 height 12
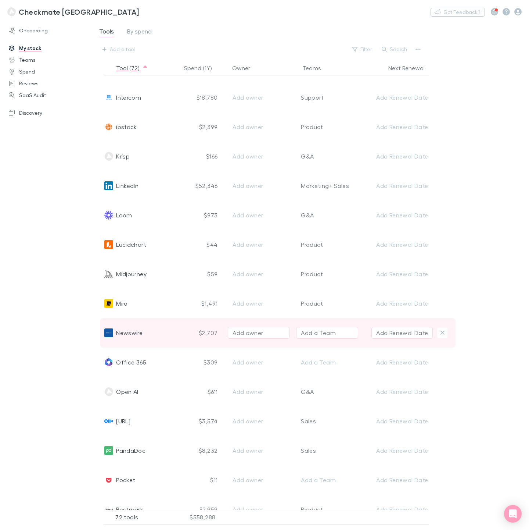
click at [210, 330] on div "$2,707" at bounding box center [202, 332] width 40 height 29
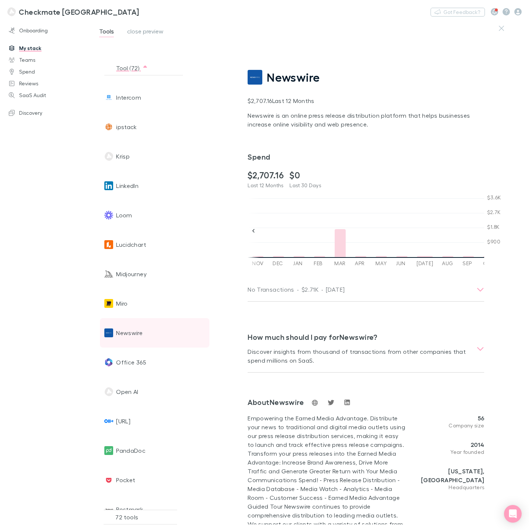
scroll to position [0, 10]
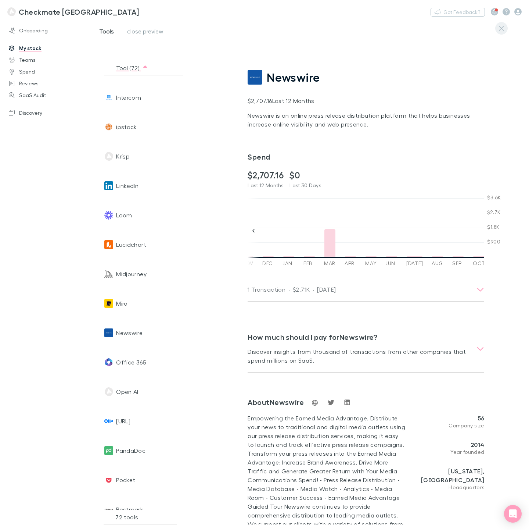
click at [505, 28] on button "button" at bounding box center [502, 28] width 12 height 12
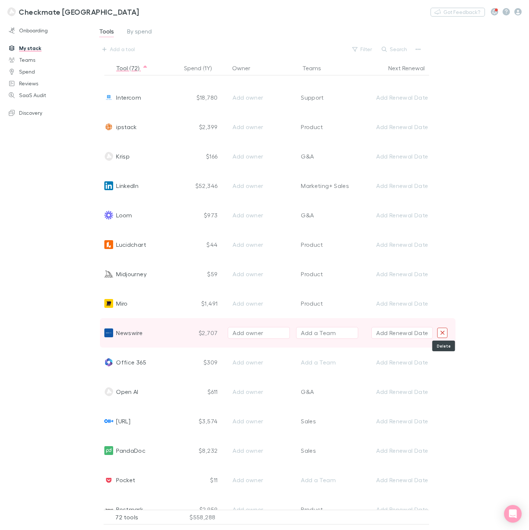
click at [445, 333] on icon "Delete" at bounding box center [442, 332] width 5 height 7
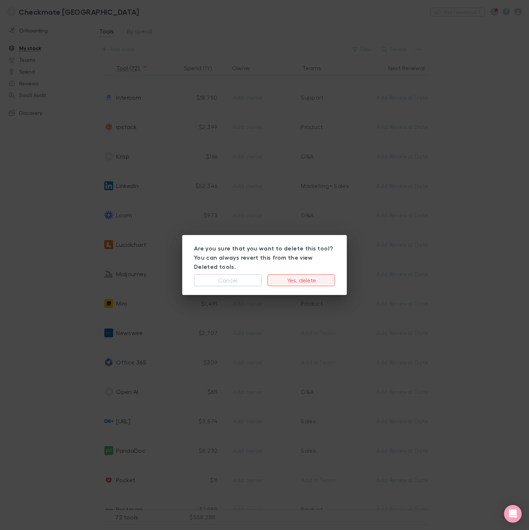
click at [301, 274] on button "Yes, delete" at bounding box center [302, 280] width 68 height 12
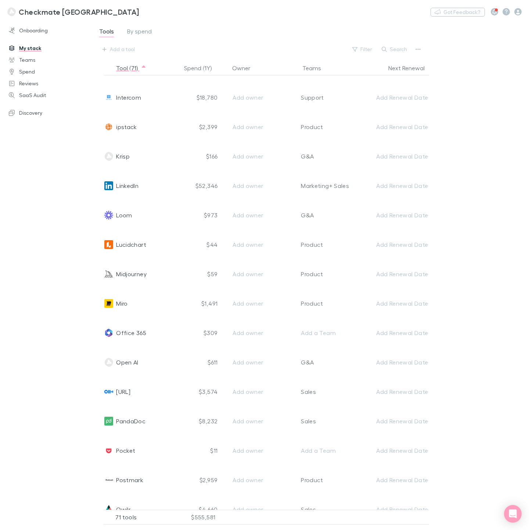
click at [62, 193] on div "Onboarding My stack Teams Spend Reviews SaaS Audit Discovery" at bounding box center [50, 274] width 100 height 503
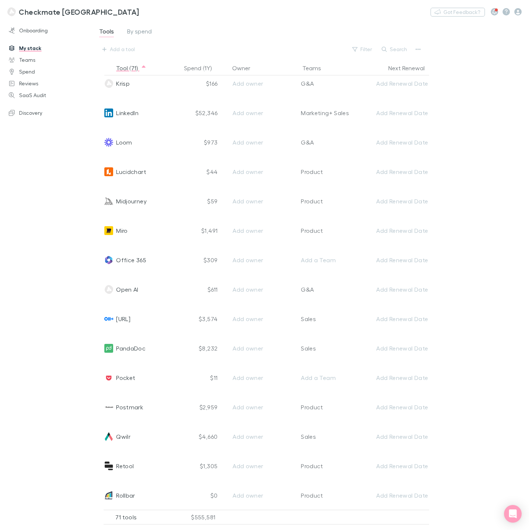
scroll to position [1066, 0]
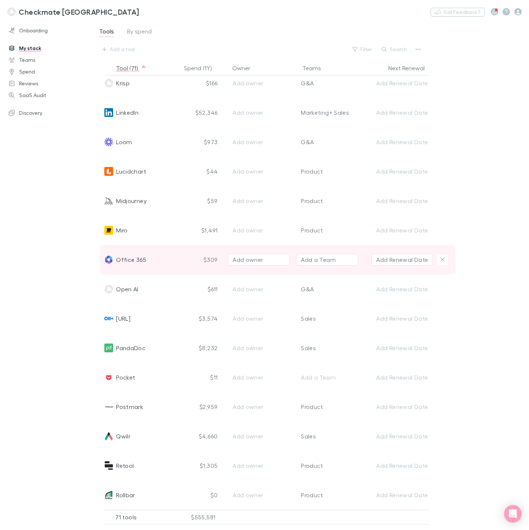
click at [208, 258] on div "$309" at bounding box center [202, 259] width 40 height 29
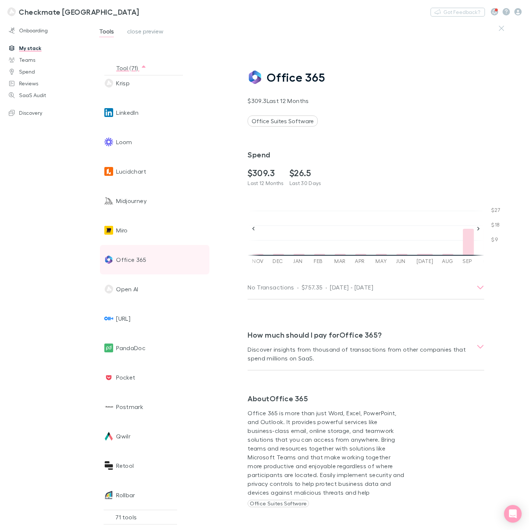
scroll to position [0, 751]
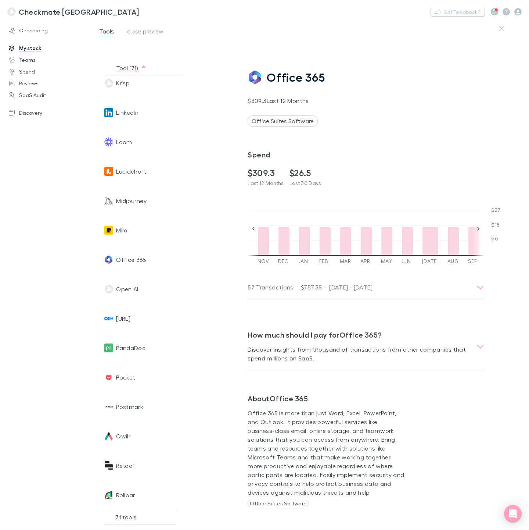
click at [501, 29] on icon "button" at bounding box center [501, 28] width 5 height 6
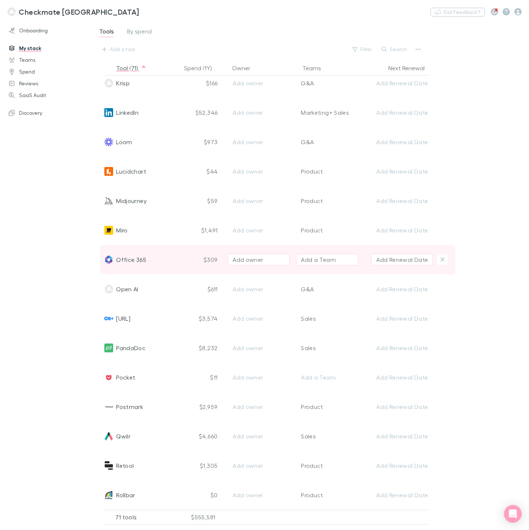
click at [318, 258] on div "Add a Team" at bounding box center [318, 259] width 35 height 9
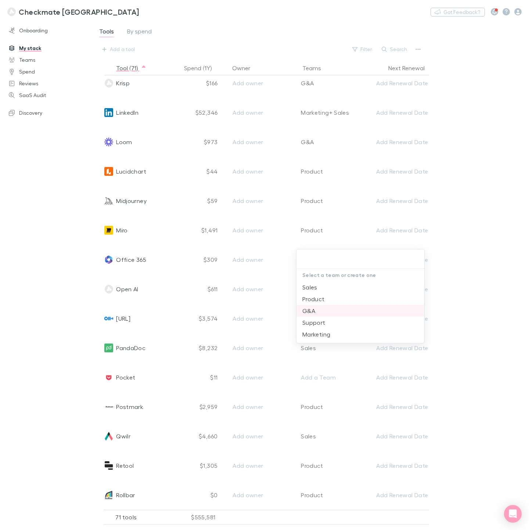
click at [312, 309] on li "G&A" at bounding box center [361, 311] width 128 height 12
click at [63, 247] on div at bounding box center [264, 265] width 529 height 530
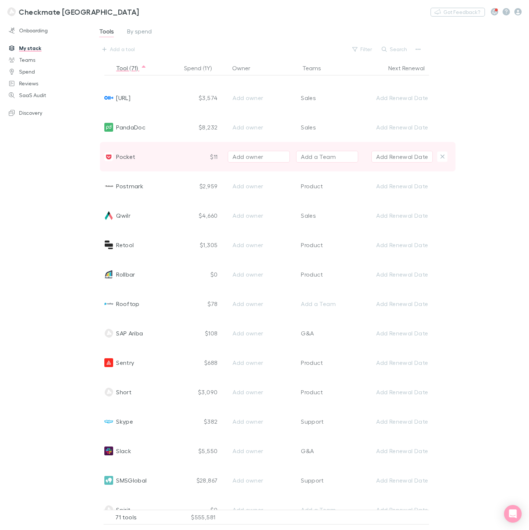
scroll to position [1231, 0]
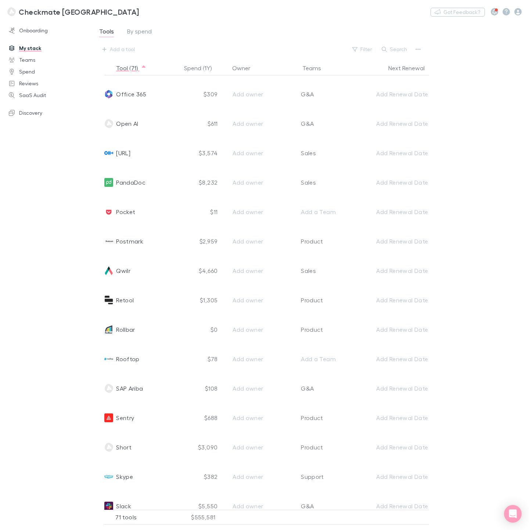
drag, startPoint x: 127, startPoint y: 212, endPoint x: 17, endPoint y: 146, distance: 129.1
click at [127, 212] on span "Pocket" at bounding box center [125, 211] width 19 height 29
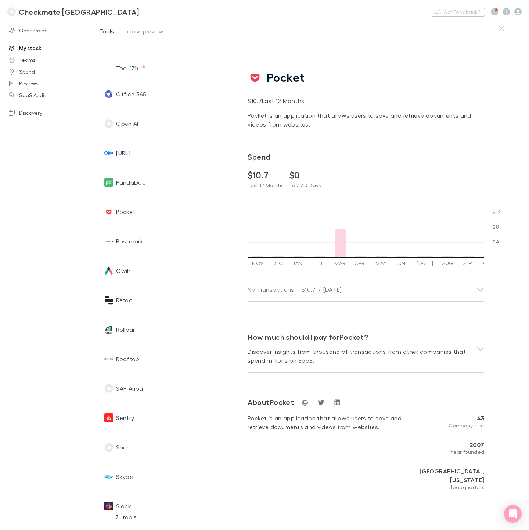
scroll to position [0, 10]
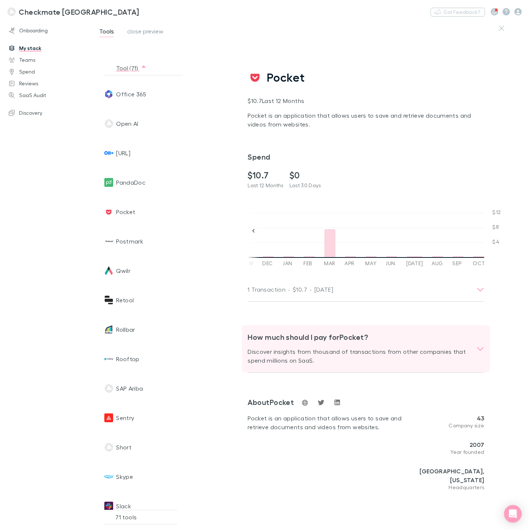
click at [481, 350] on icon at bounding box center [481, 349] width 6 height 4
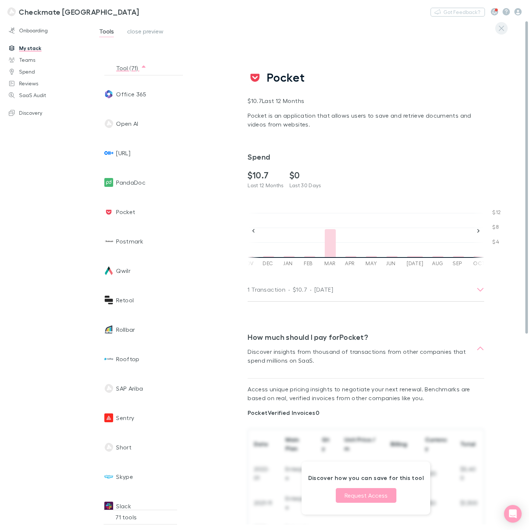
click at [505, 32] on button "button" at bounding box center [502, 28] width 12 height 12
click at [230, 28] on div "Tools close preview Tool (71) Spend (1Y) Owner Teams Next Renewal 1Password $50…" at bounding box center [160, 273] width 139 height 504
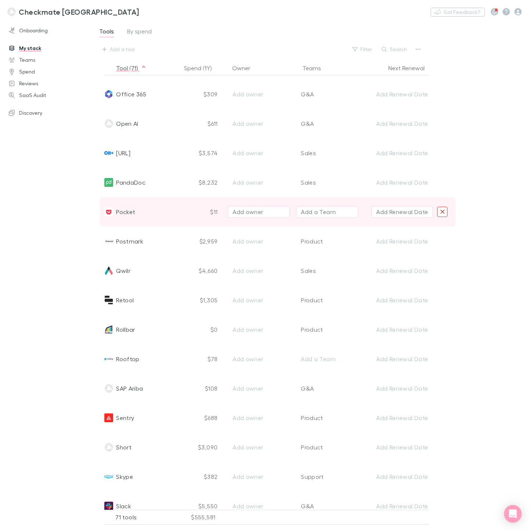
click at [444, 212] on icon "Delete" at bounding box center [442, 211] width 5 height 7
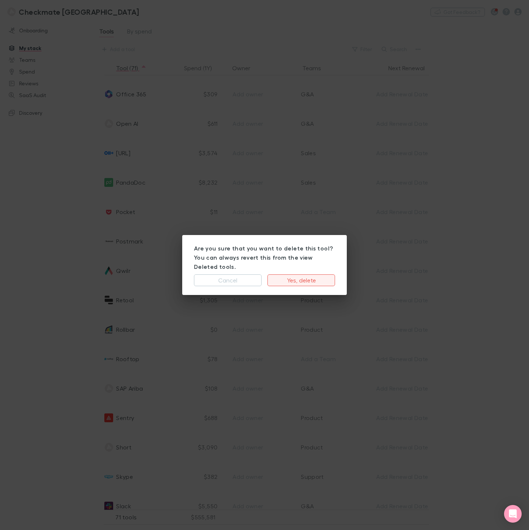
click at [287, 275] on button "Yes, delete" at bounding box center [302, 280] width 68 height 12
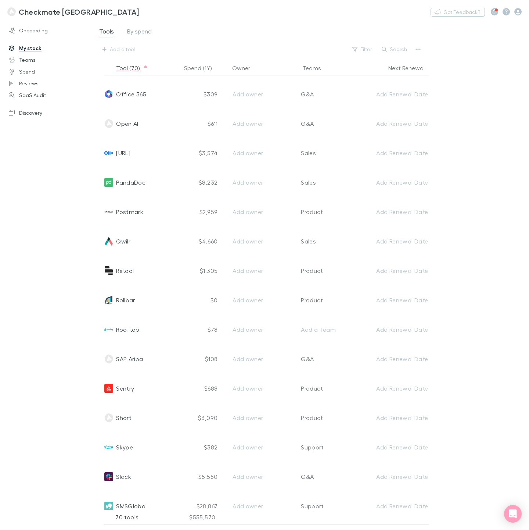
click at [47, 256] on div "Onboarding My stack Teams Spend Reviews SaaS Audit Discovery" at bounding box center [50, 274] width 100 height 503
click at [224, 328] on div "Add owner" at bounding box center [257, 329] width 71 height 29
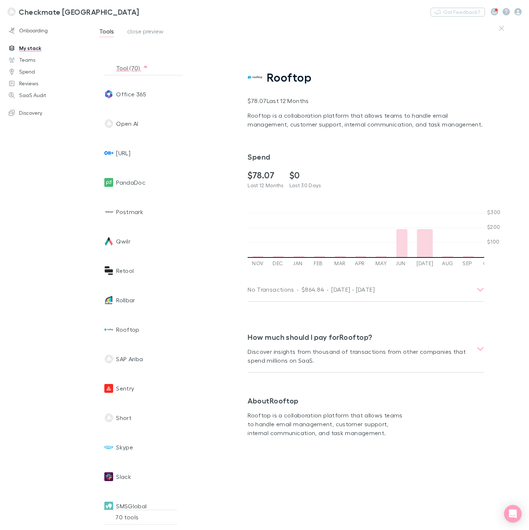
scroll to position [0, 504]
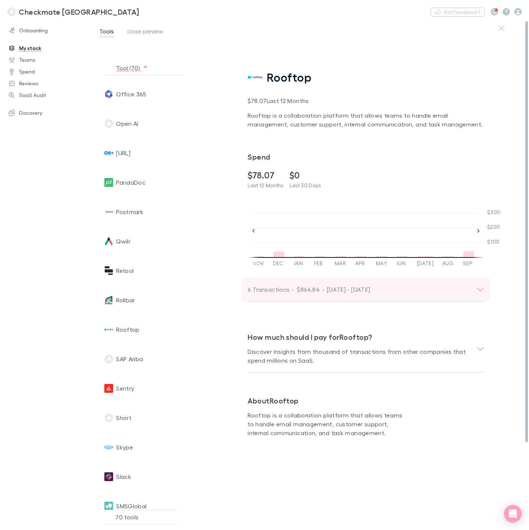
click at [483, 285] on div "6 Transactions · $864.84 · [DATE] - [DATE]" at bounding box center [366, 290] width 249 height 24
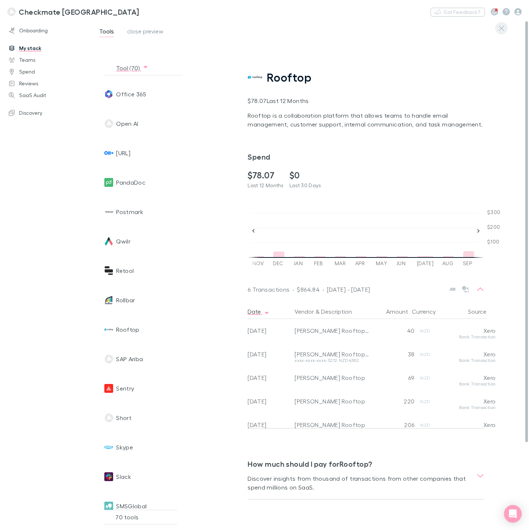
click at [502, 29] on icon "button" at bounding box center [501, 28] width 5 height 6
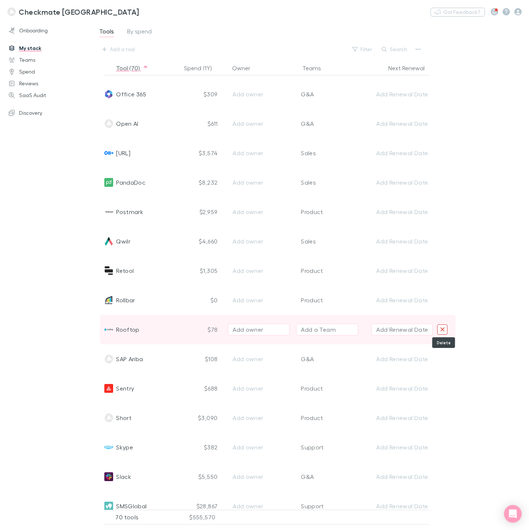
click at [443, 328] on icon "Delete" at bounding box center [442, 329] width 5 height 7
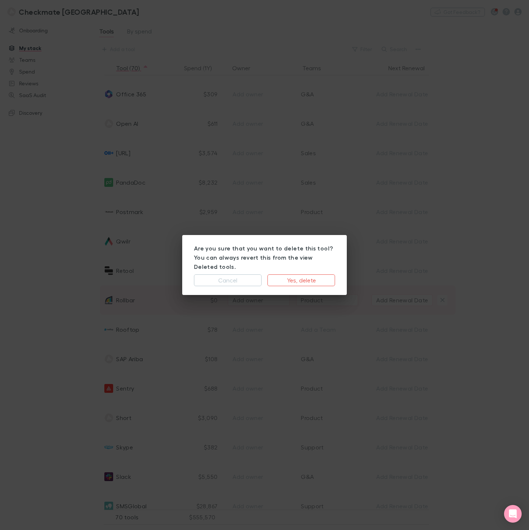
drag, startPoint x: 293, startPoint y: 274, endPoint x: 255, endPoint y: 289, distance: 41.4
click at [293, 274] on button "Yes, delete" at bounding box center [302, 280] width 68 height 12
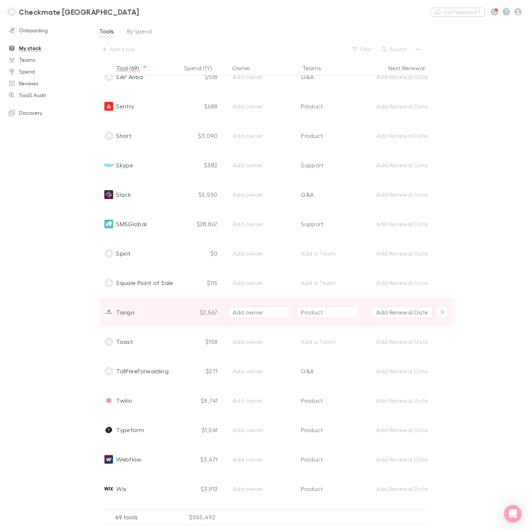
scroll to position [1507, 0]
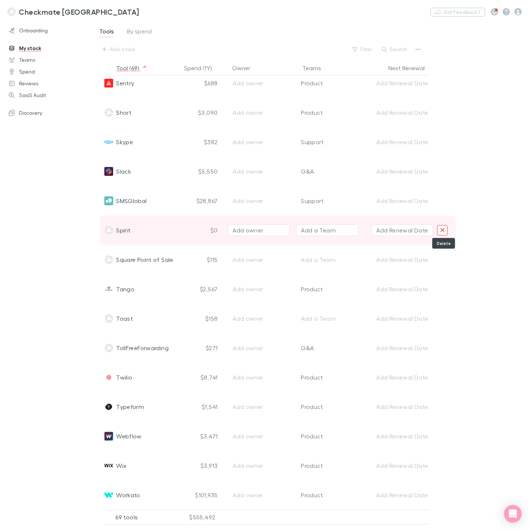
click at [442, 230] on icon "Delete" at bounding box center [443, 230] width 4 height 4
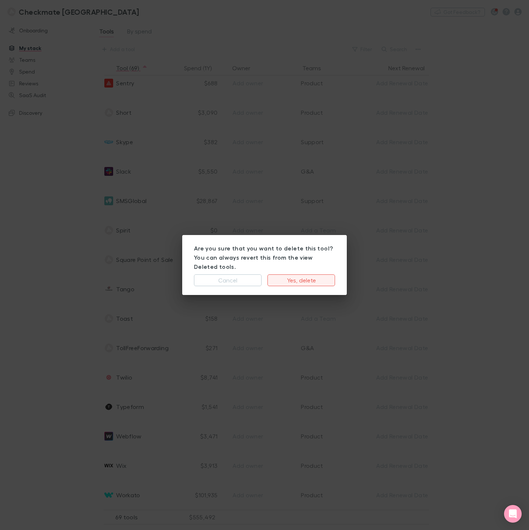
click at [305, 274] on button "Yes, delete" at bounding box center [302, 280] width 68 height 12
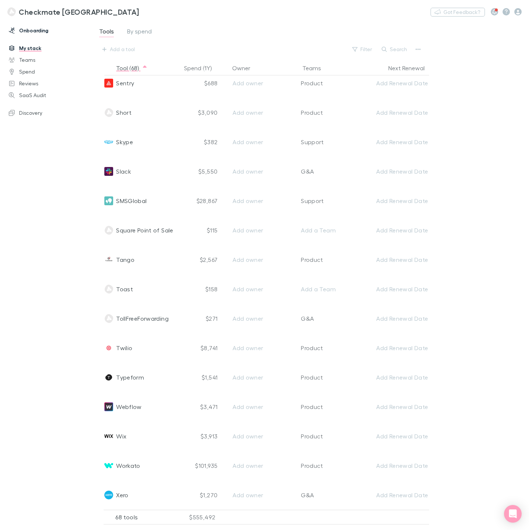
drag, startPoint x: 207, startPoint y: 111, endPoint x: 7, endPoint y: 27, distance: 217.5
click at [207, 111] on div "$3,090" at bounding box center [202, 112] width 40 height 29
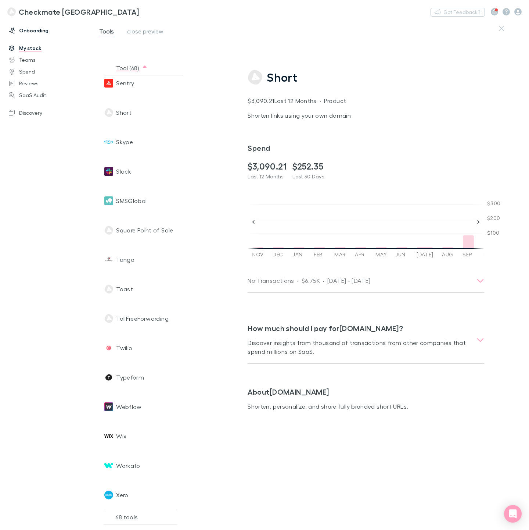
scroll to position [0, 751]
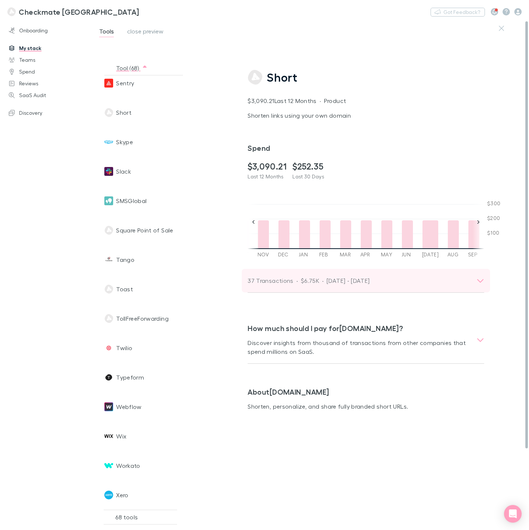
click at [475, 282] on div "37 Transactions · $6.75K · [DATE] - [DATE]" at bounding box center [362, 280] width 229 height 10
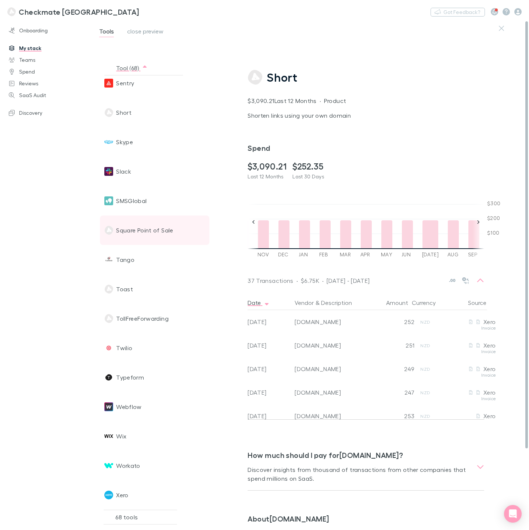
drag, startPoint x: 501, startPoint y: 28, endPoint x: 321, endPoint y: 225, distance: 266.7
click at [501, 28] on icon "button" at bounding box center [501, 28] width 5 height 6
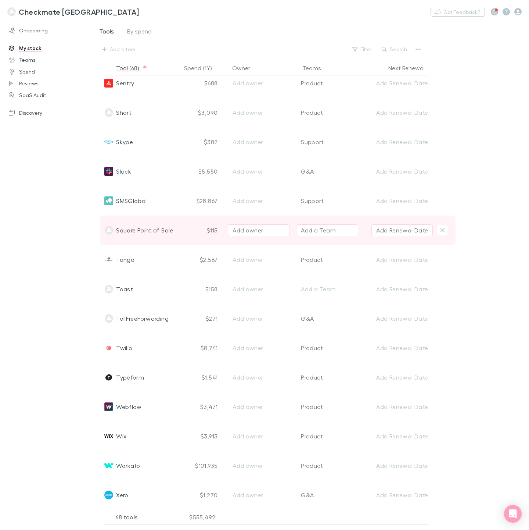
click at [165, 230] on span "Square Point of Sale" at bounding box center [144, 229] width 57 height 29
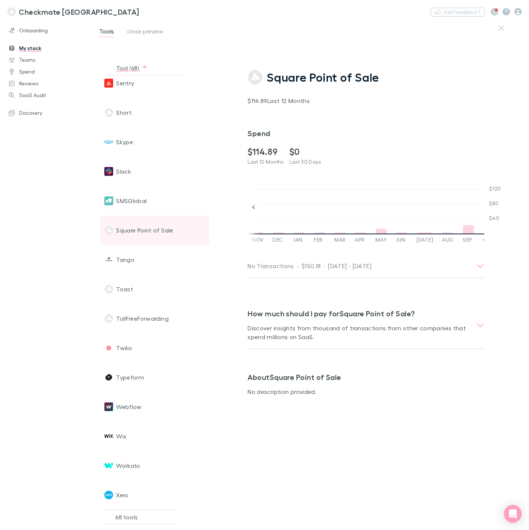
scroll to position [0, 257]
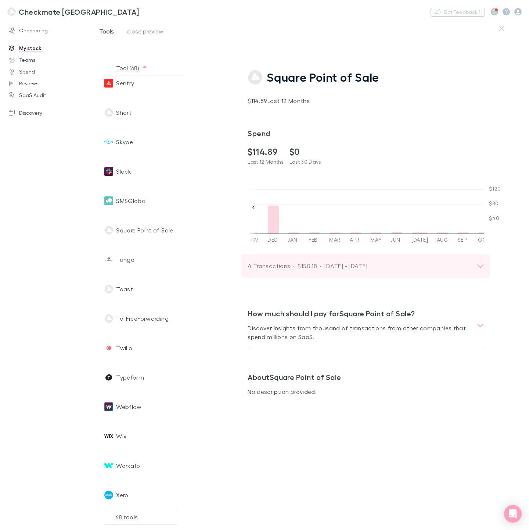
click at [482, 262] on icon at bounding box center [481, 265] width 8 height 9
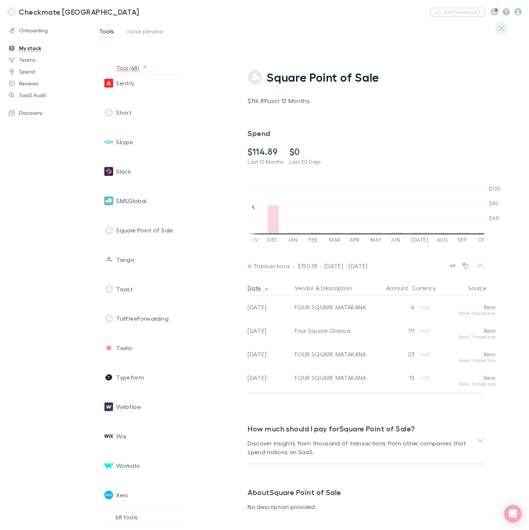
click at [503, 26] on icon "button" at bounding box center [501, 28] width 5 height 6
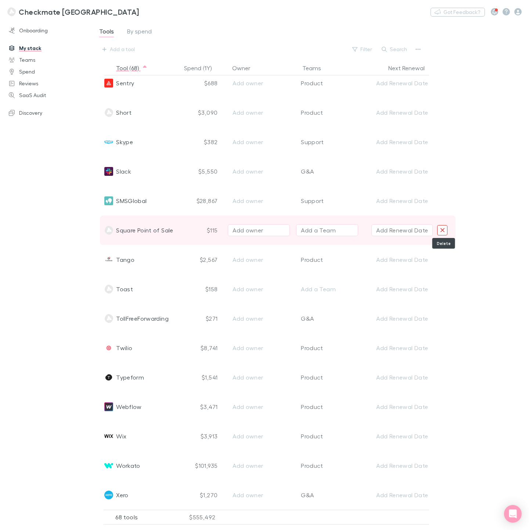
click at [446, 229] on button "Delete" at bounding box center [442, 230] width 10 height 10
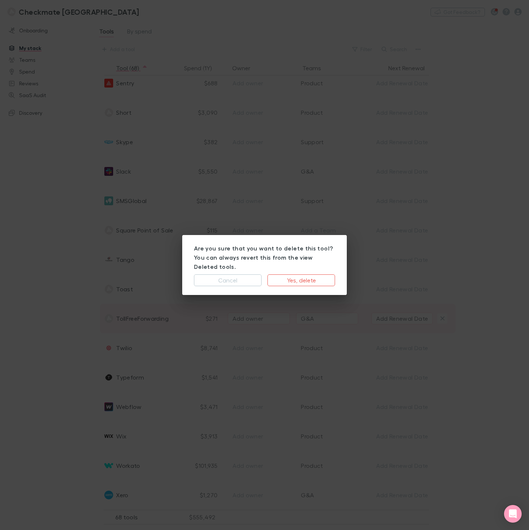
click at [288, 274] on button "Yes, delete" at bounding box center [302, 280] width 68 height 12
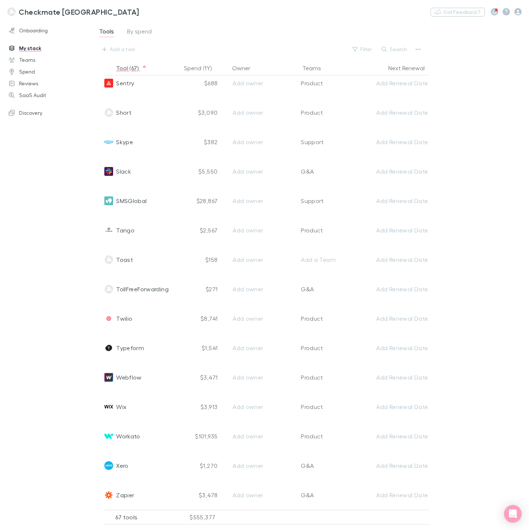
click at [43, 256] on div "Onboarding My stack Teams Spend Reviews SaaS Audit Discovery" at bounding box center [50, 274] width 100 height 503
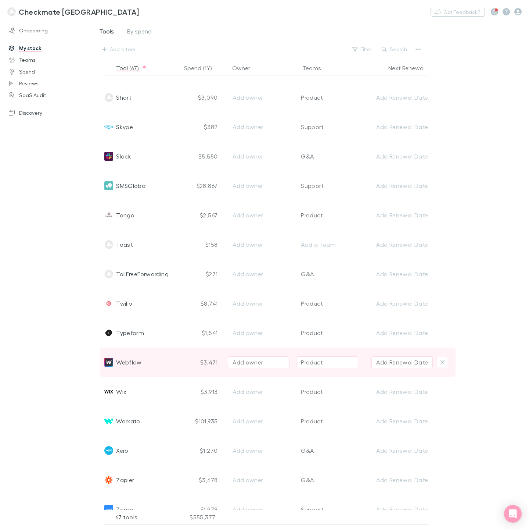
scroll to position [1536, 0]
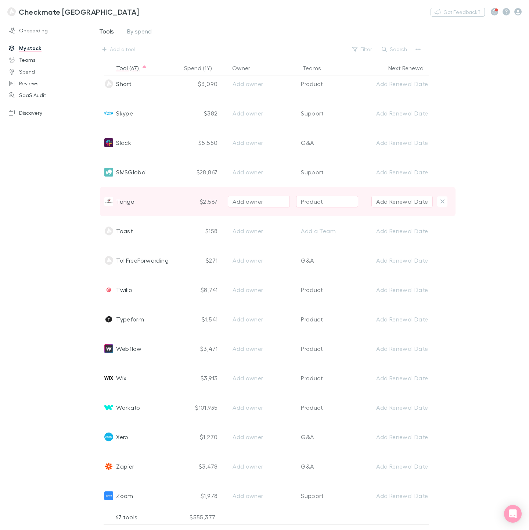
click at [139, 201] on div "Tango" at bounding box center [141, 201] width 74 height 29
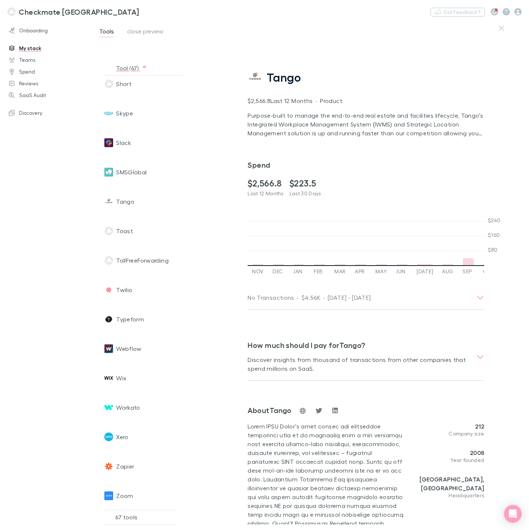
scroll to position [0, 751]
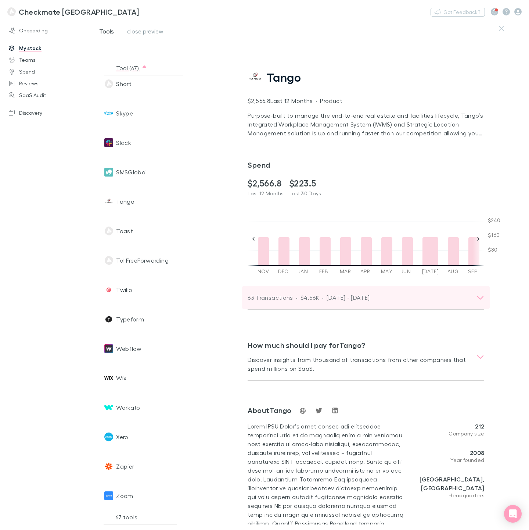
click at [481, 298] on icon at bounding box center [481, 297] width 8 height 9
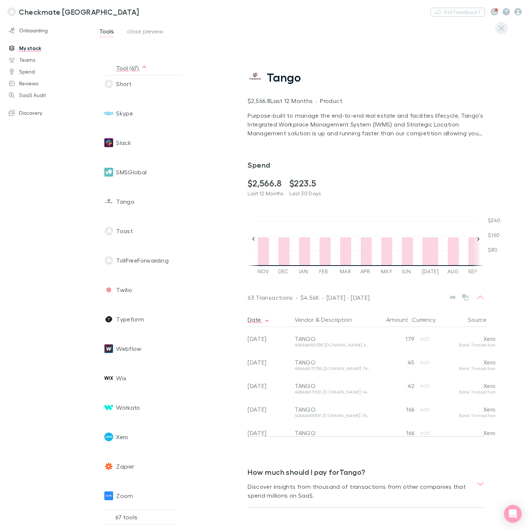
click at [500, 29] on icon "button" at bounding box center [501, 28] width 5 height 6
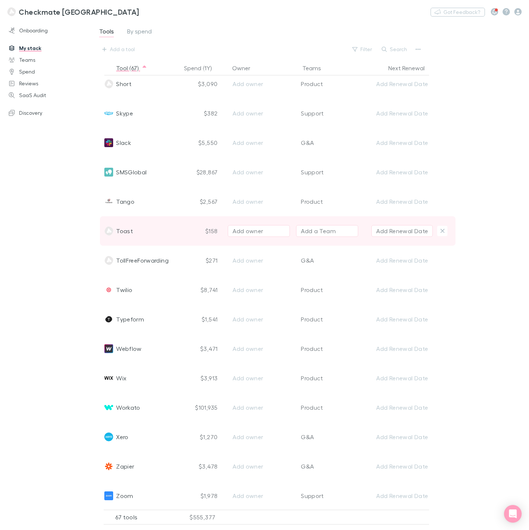
click at [143, 226] on div "Toast" at bounding box center [141, 230] width 74 height 29
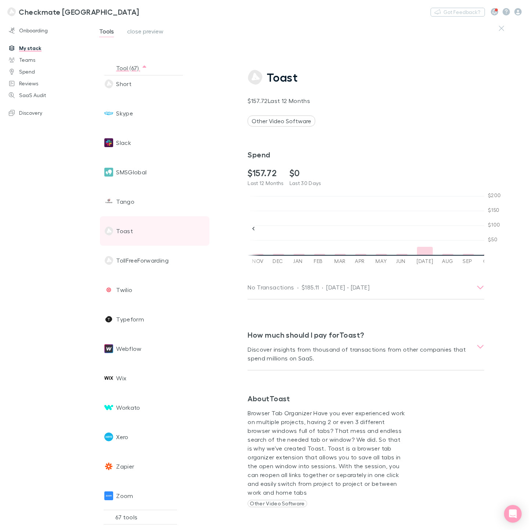
scroll to position [0, 257]
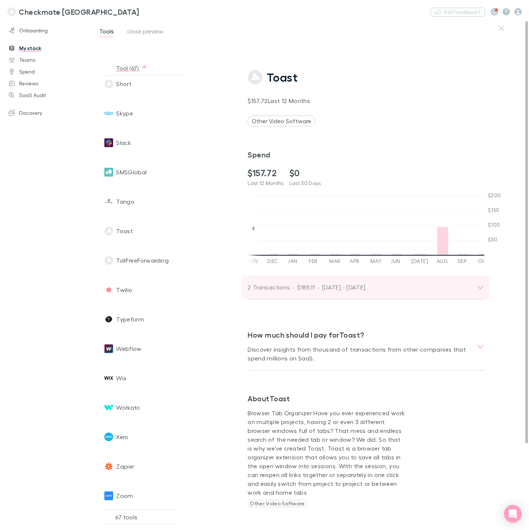
click at [479, 289] on icon at bounding box center [481, 287] width 8 height 9
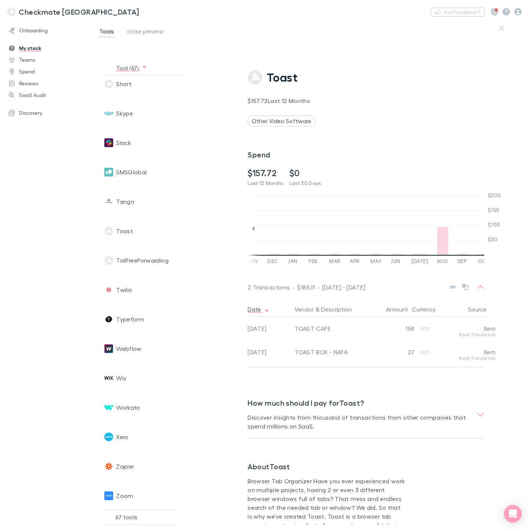
drag, startPoint x: 500, startPoint y: 30, endPoint x: 24, endPoint y: 131, distance: 486.0
click at [500, 30] on icon "button" at bounding box center [501, 28] width 5 height 6
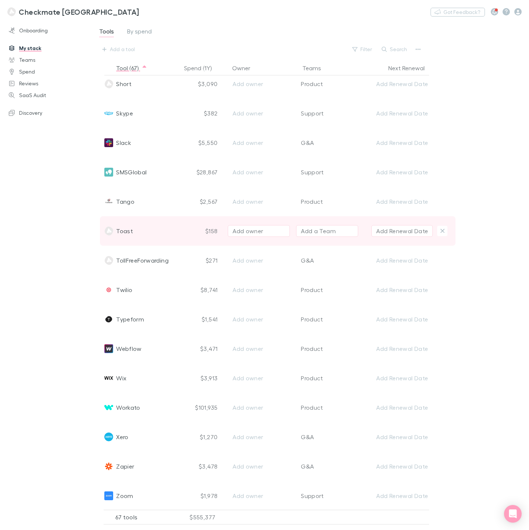
click at [160, 235] on div "Toast" at bounding box center [141, 230] width 74 height 29
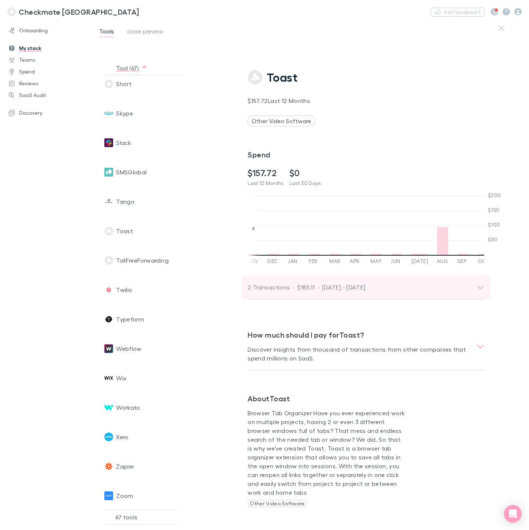
click at [483, 289] on icon at bounding box center [481, 287] width 8 height 9
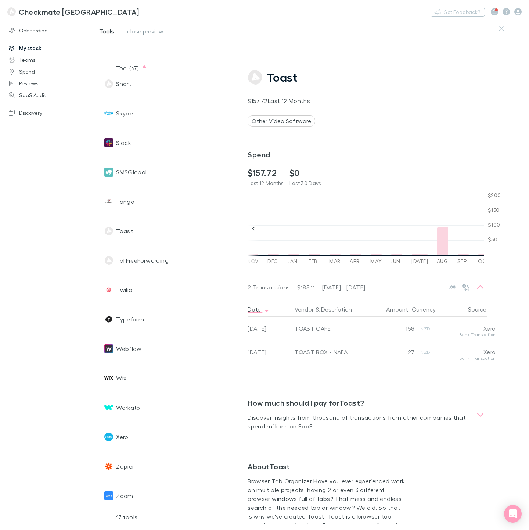
drag, startPoint x: 504, startPoint y: 28, endPoint x: 488, endPoint y: 250, distance: 222.3
click at [504, 28] on icon "button" at bounding box center [501, 28] width 5 height 6
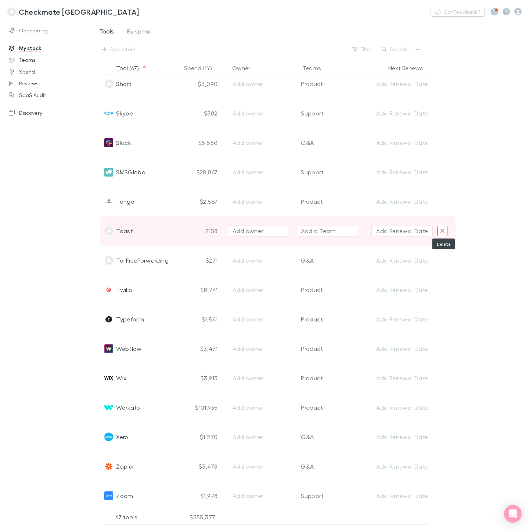
click at [440, 229] on icon "Delete" at bounding box center [442, 231] width 5 height 7
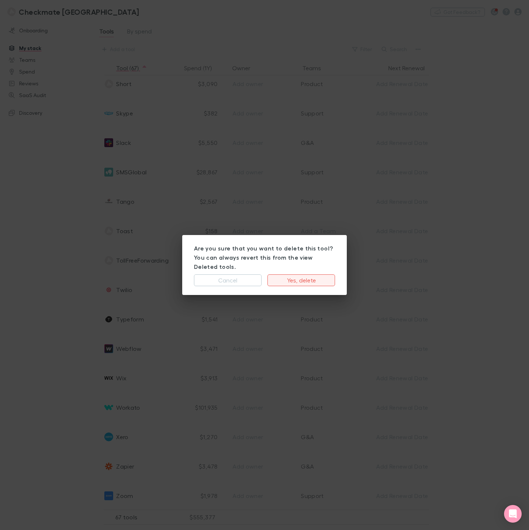
click at [305, 274] on button "Yes, delete" at bounding box center [302, 280] width 68 height 12
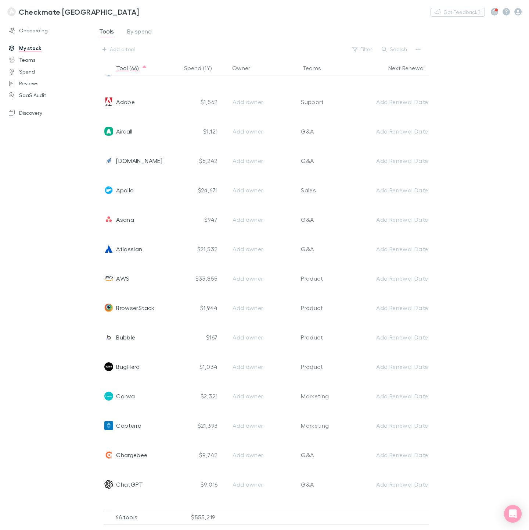
scroll to position [0, 0]
